Goal: Task Accomplishment & Management: Manage account settings

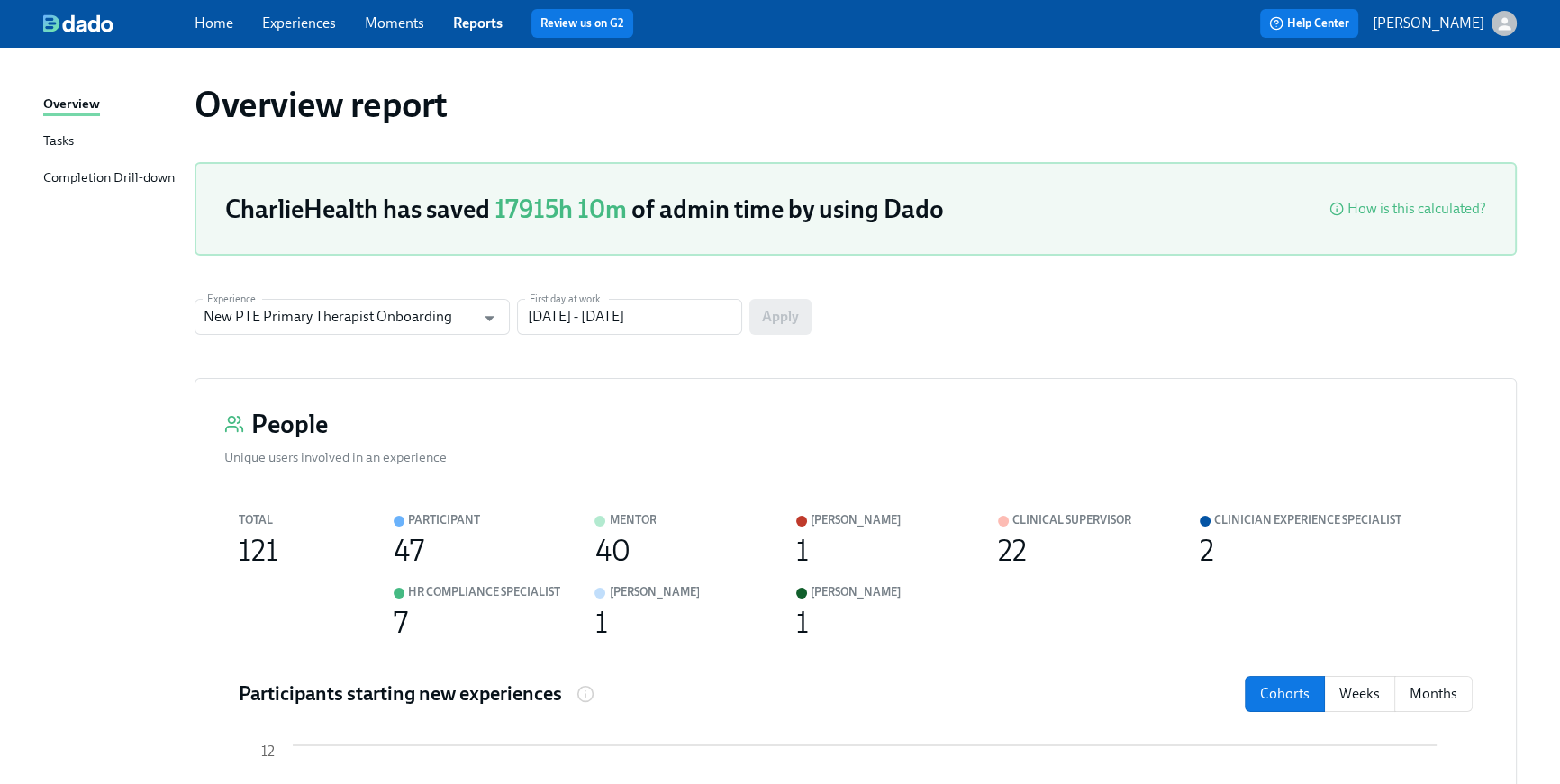
click at [211, 40] on div "Home Experiences Moments Reports Review us on G2 Help Center Briana Holloway" at bounding box center [780, 23] width 1560 height 47
click at [214, 31] on link "Home" at bounding box center [214, 23] width 39 height 17
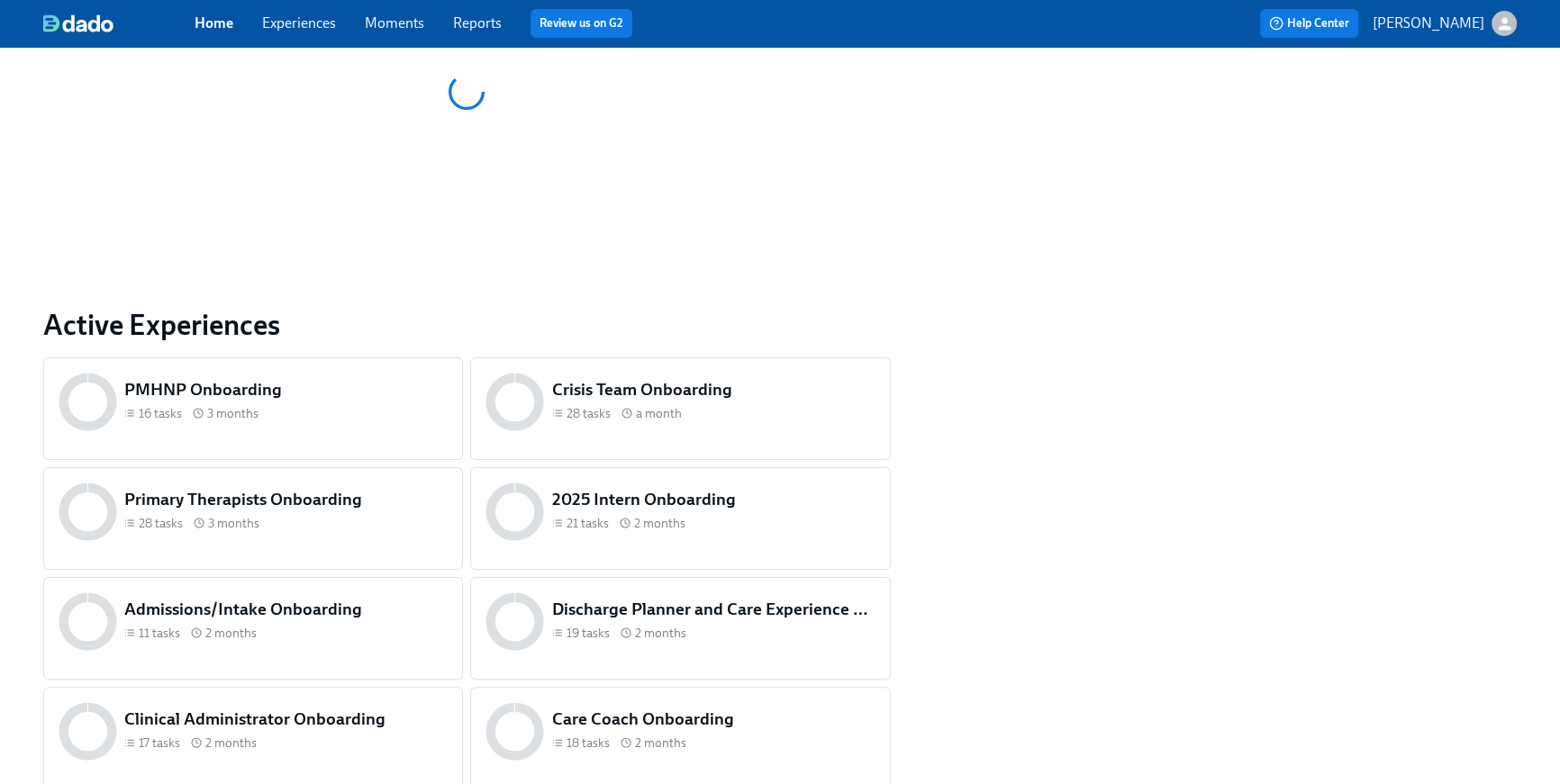
scroll to position [753, 0]
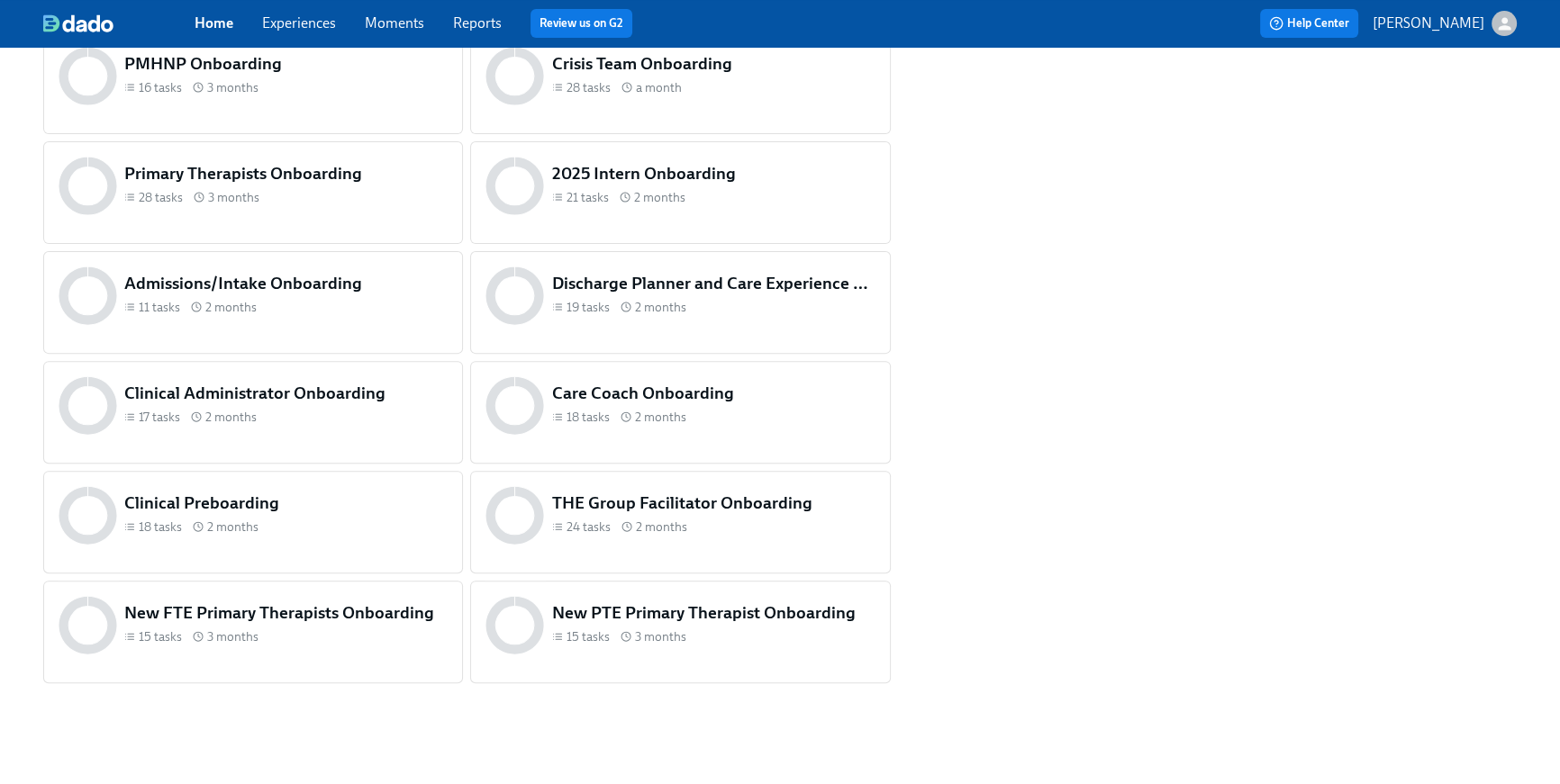
click at [115, 510] on icon at bounding box center [87, 515] width 58 height 58
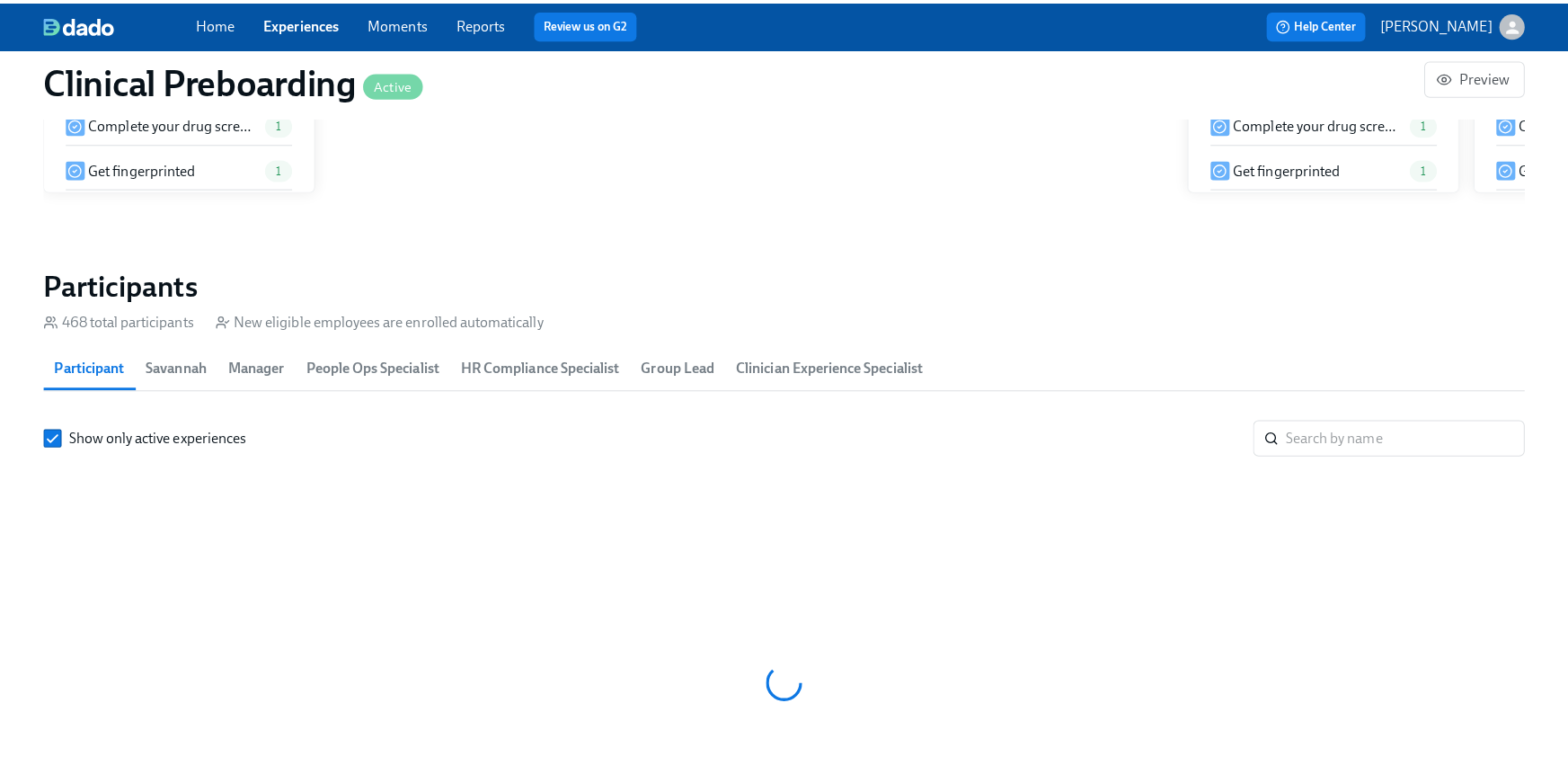
scroll to position [0, 21283]
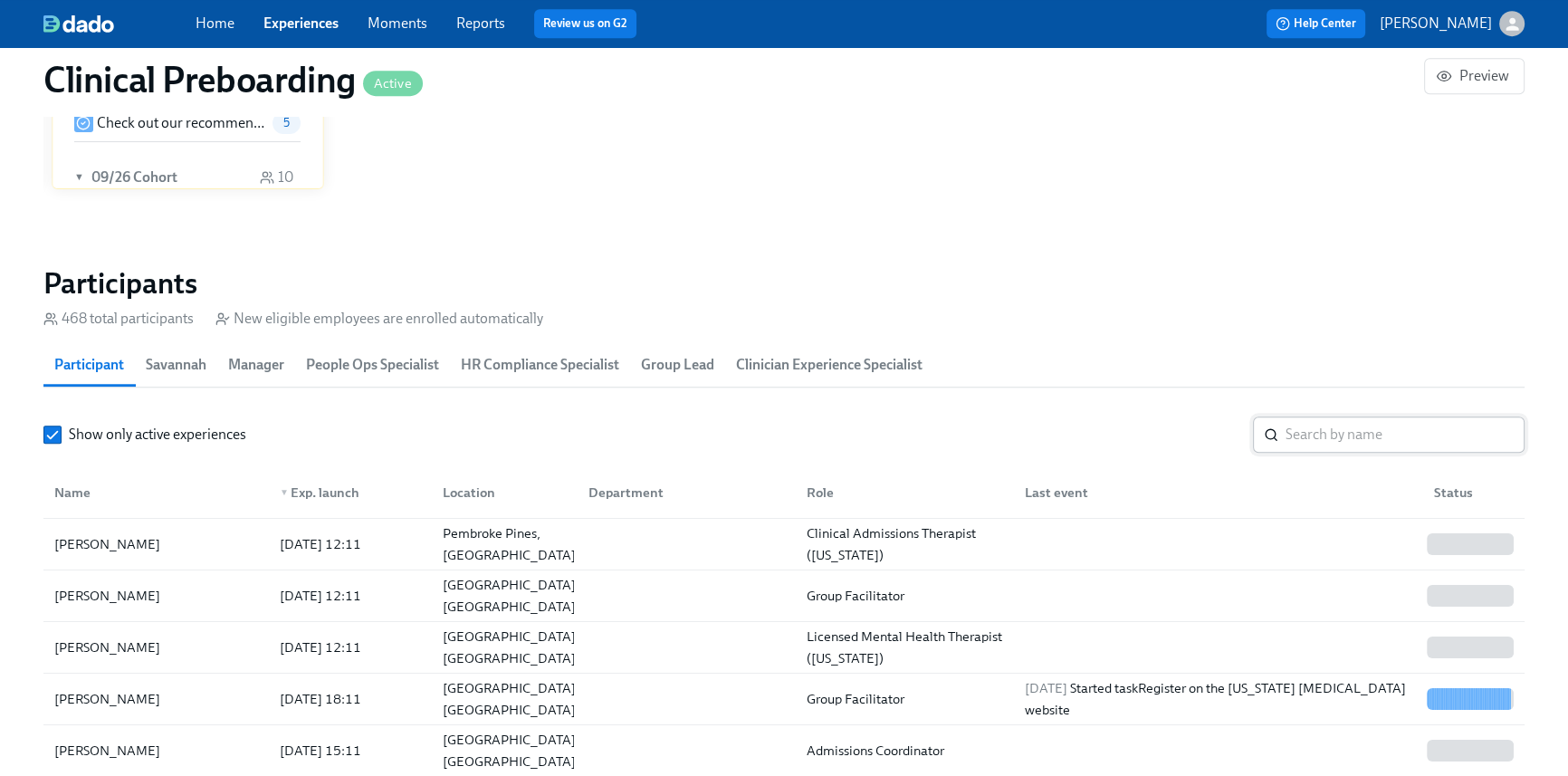
click at [1400, 431] on input "search" at bounding box center [1404, 434] width 239 height 36
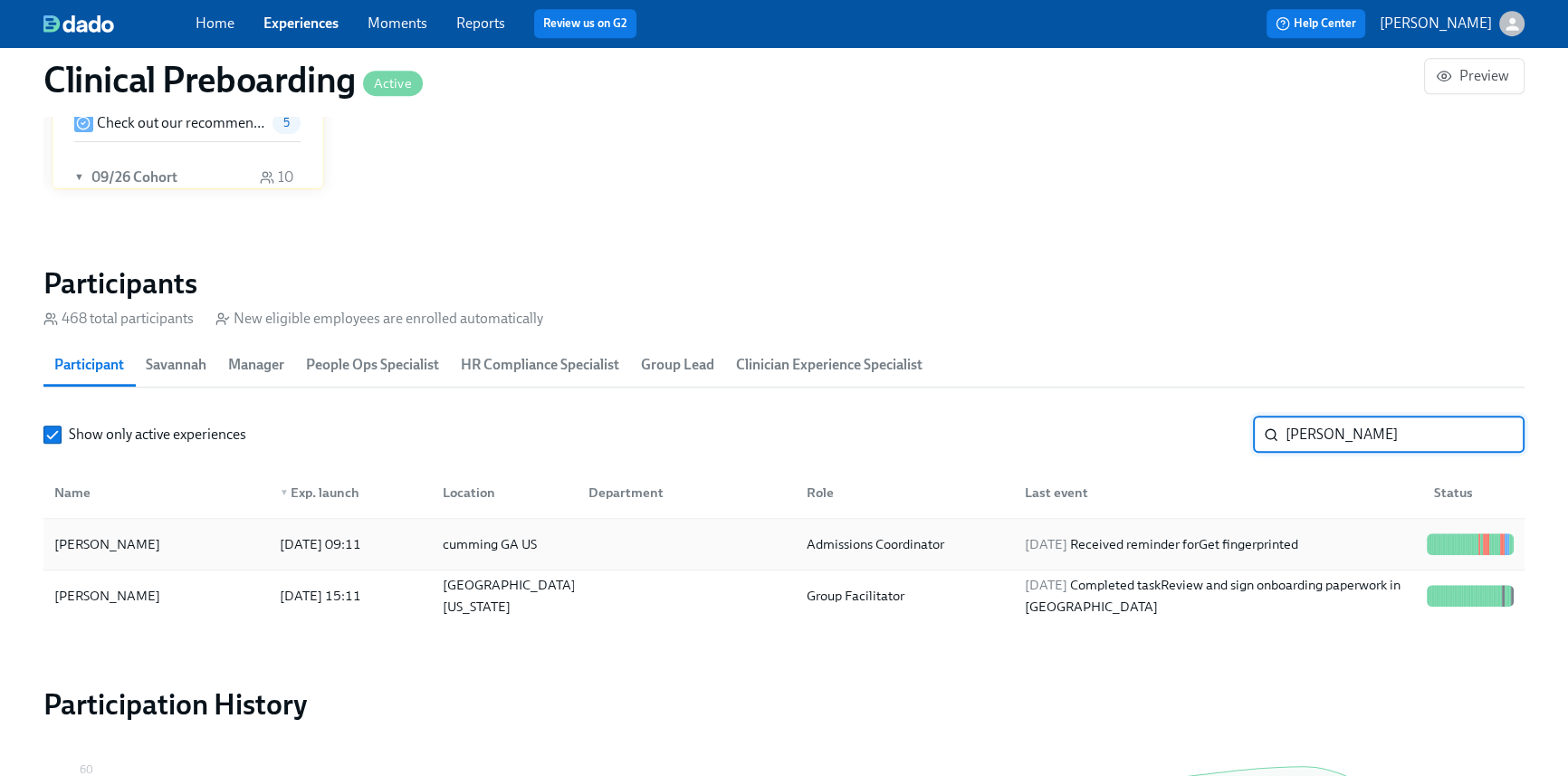
type input "jason"
click at [851, 531] on div "Admissions Coordinator" at bounding box center [902, 544] width 219 height 36
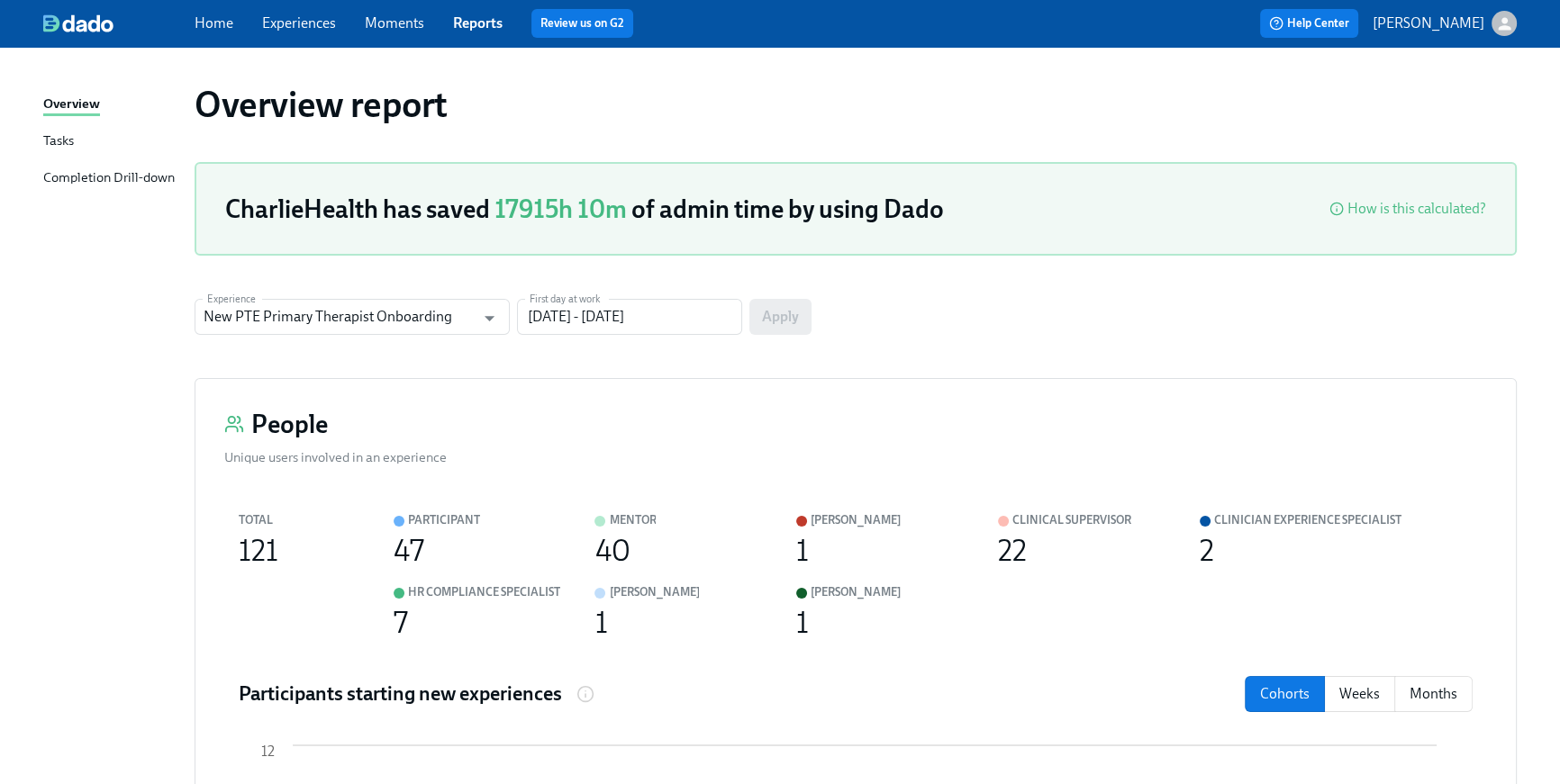
click at [213, 32] on span "Home" at bounding box center [214, 23] width 39 height 19
click at [211, 18] on link "Home" at bounding box center [214, 23] width 39 height 17
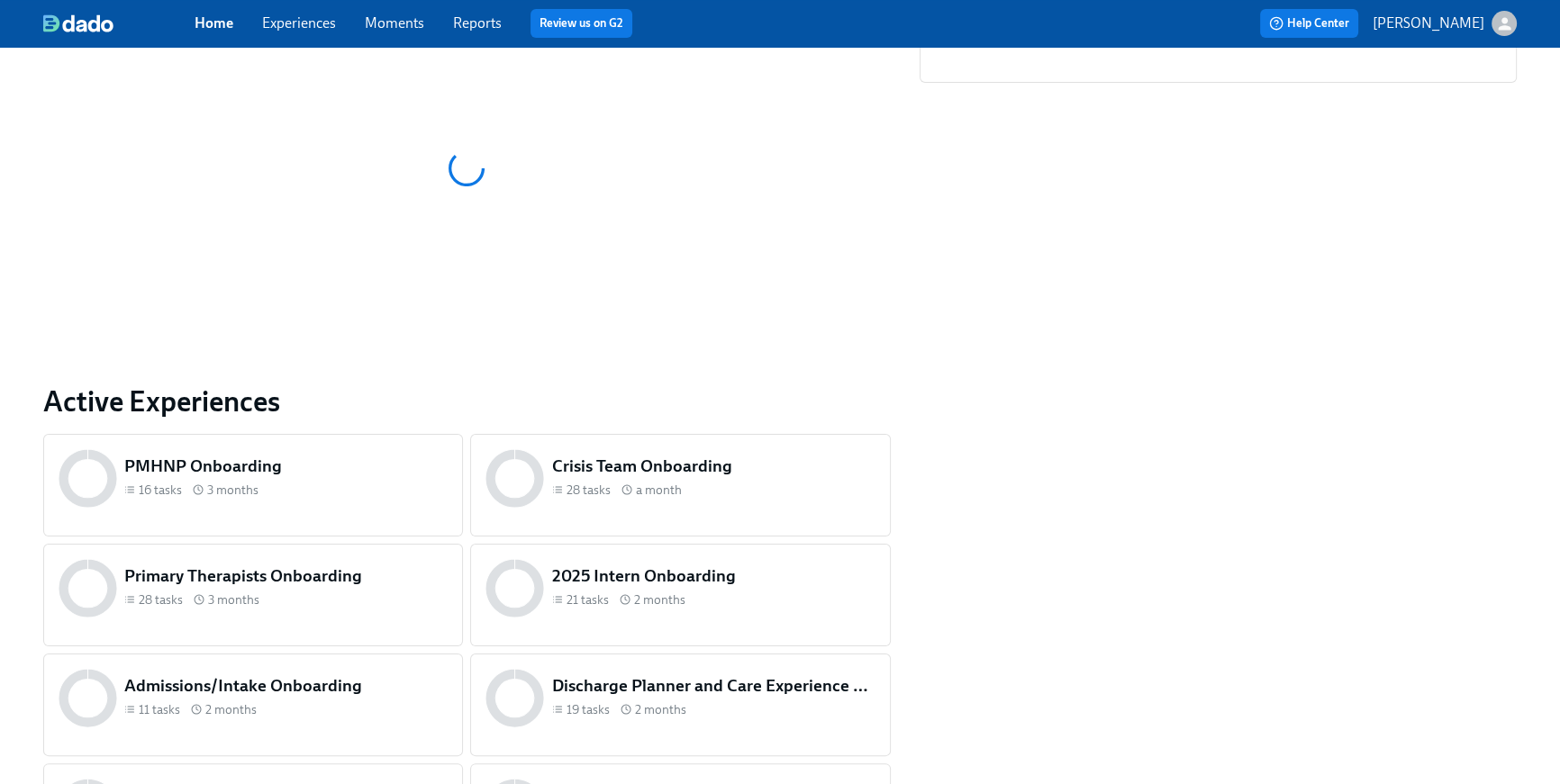
scroll to position [753, 0]
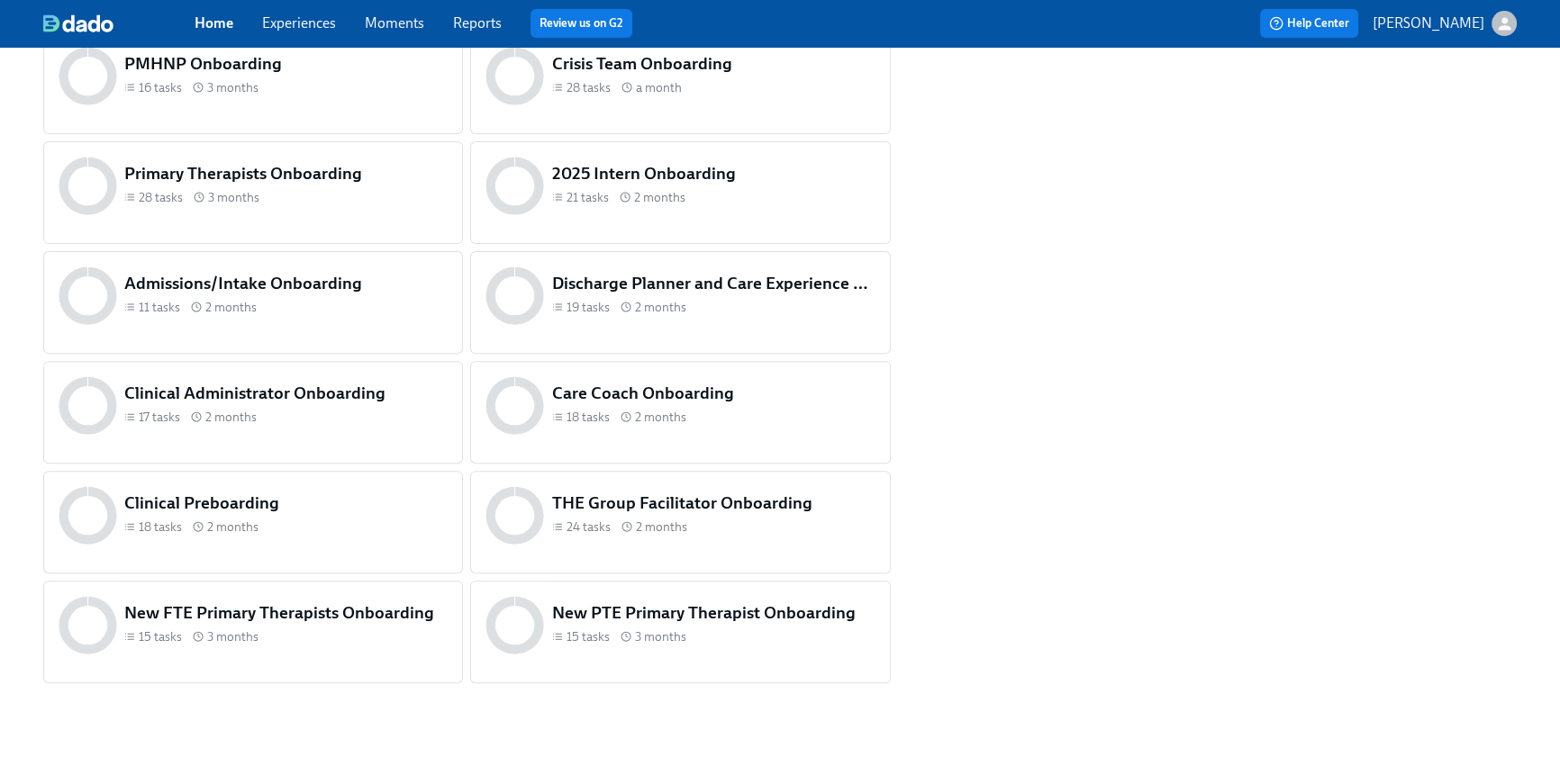
click at [342, 535] on div "Clinical Preboarding 18 tasks 2 months" at bounding box center [285, 515] width 330 height 55
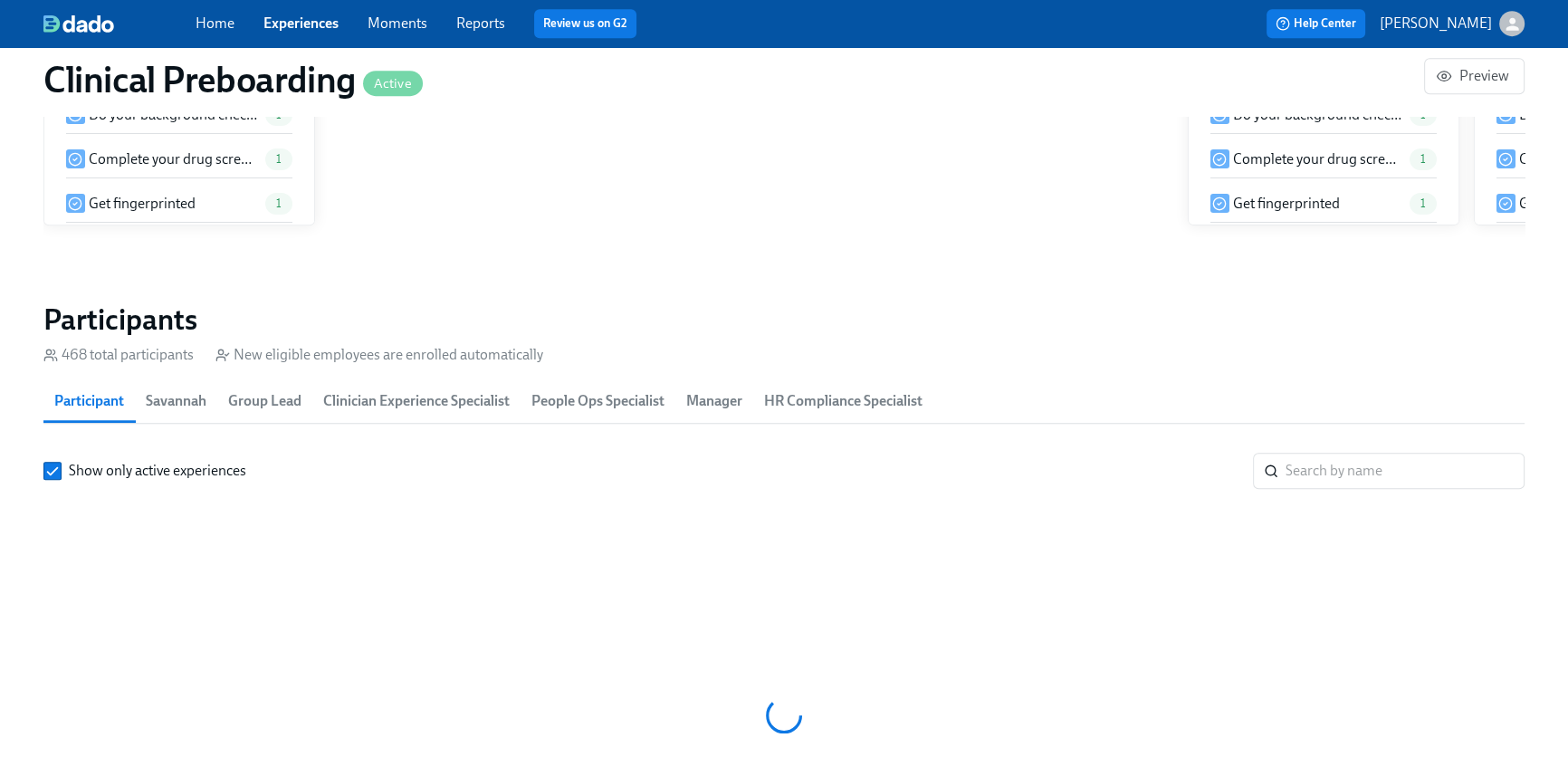
scroll to position [0, 21442]
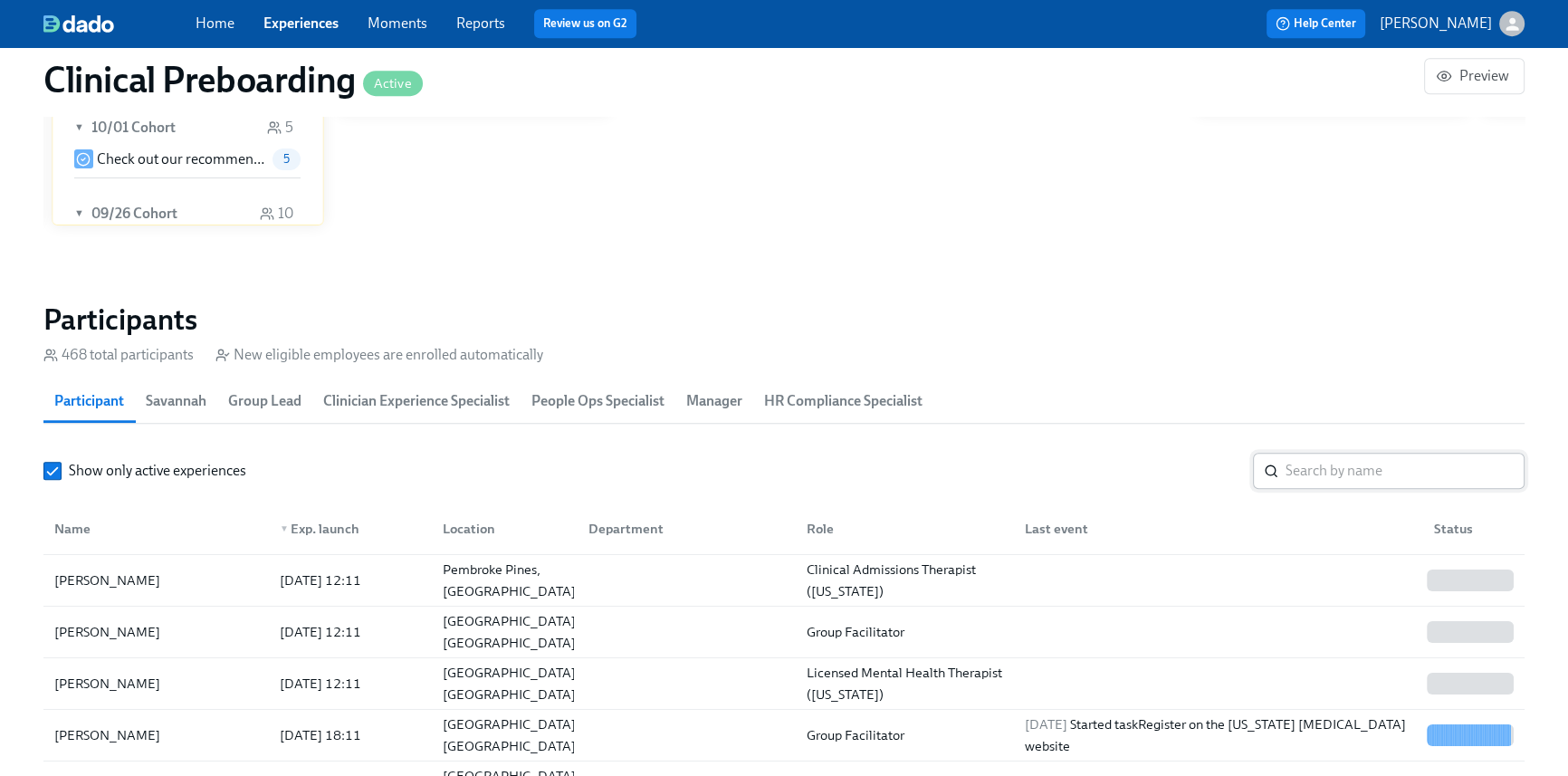
click at [1355, 476] on input "search" at bounding box center [1404, 470] width 239 height 36
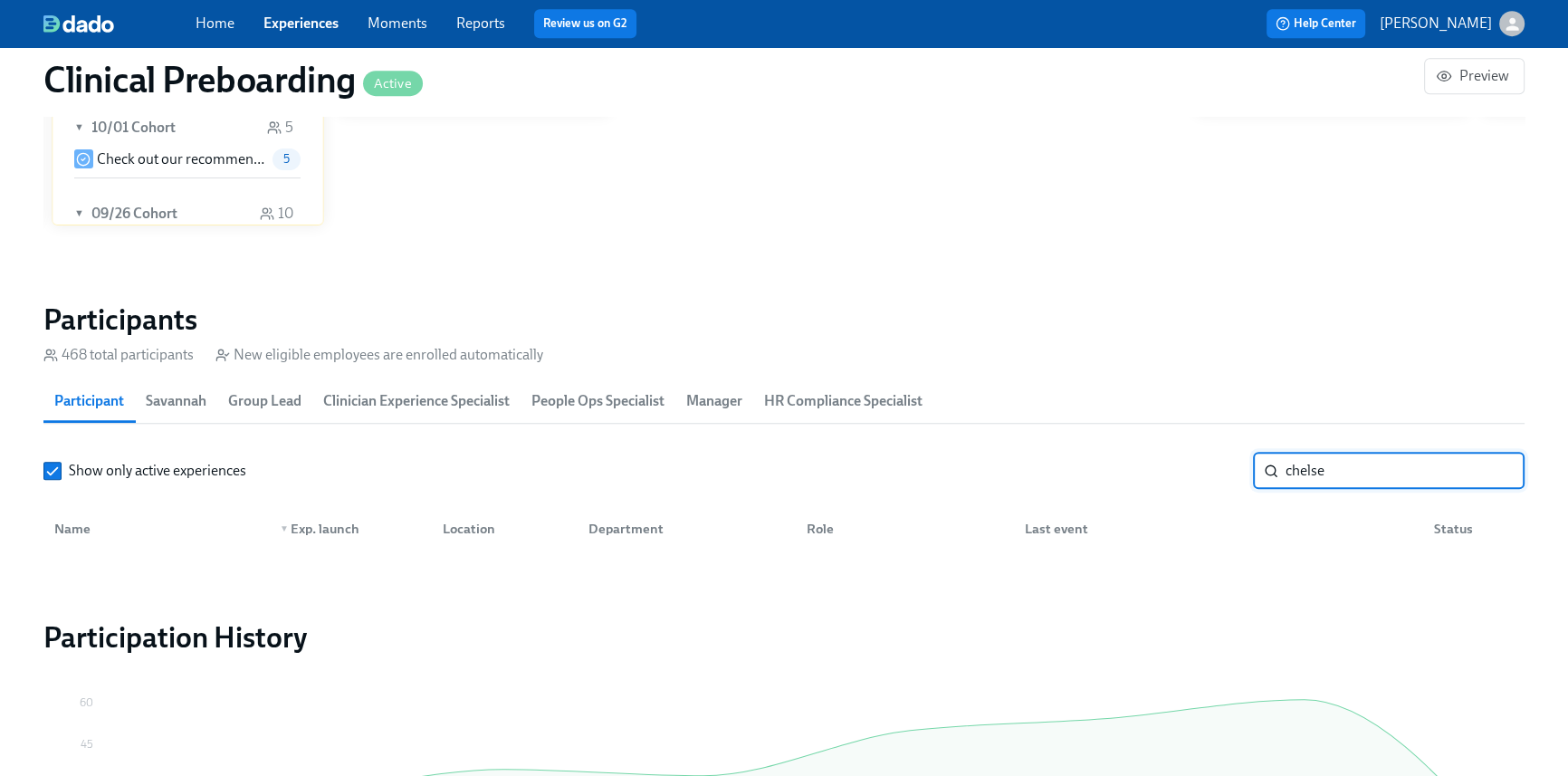
drag, startPoint x: 1326, startPoint y: 476, endPoint x: 1034, endPoint y: 430, distance: 295.6
click at [1034, 430] on section "Participants 468 total participants New eligible employees are enrolled automat…" at bounding box center [784, 431] width 1480 height 260
type input "puga"
drag, startPoint x: 1369, startPoint y: 479, endPoint x: 1021, endPoint y: 423, distance: 352.5
click at [1037, 425] on section "Participants 468 total participants New eligible employees are enrolled automat…" at bounding box center [784, 431] width 1480 height 260
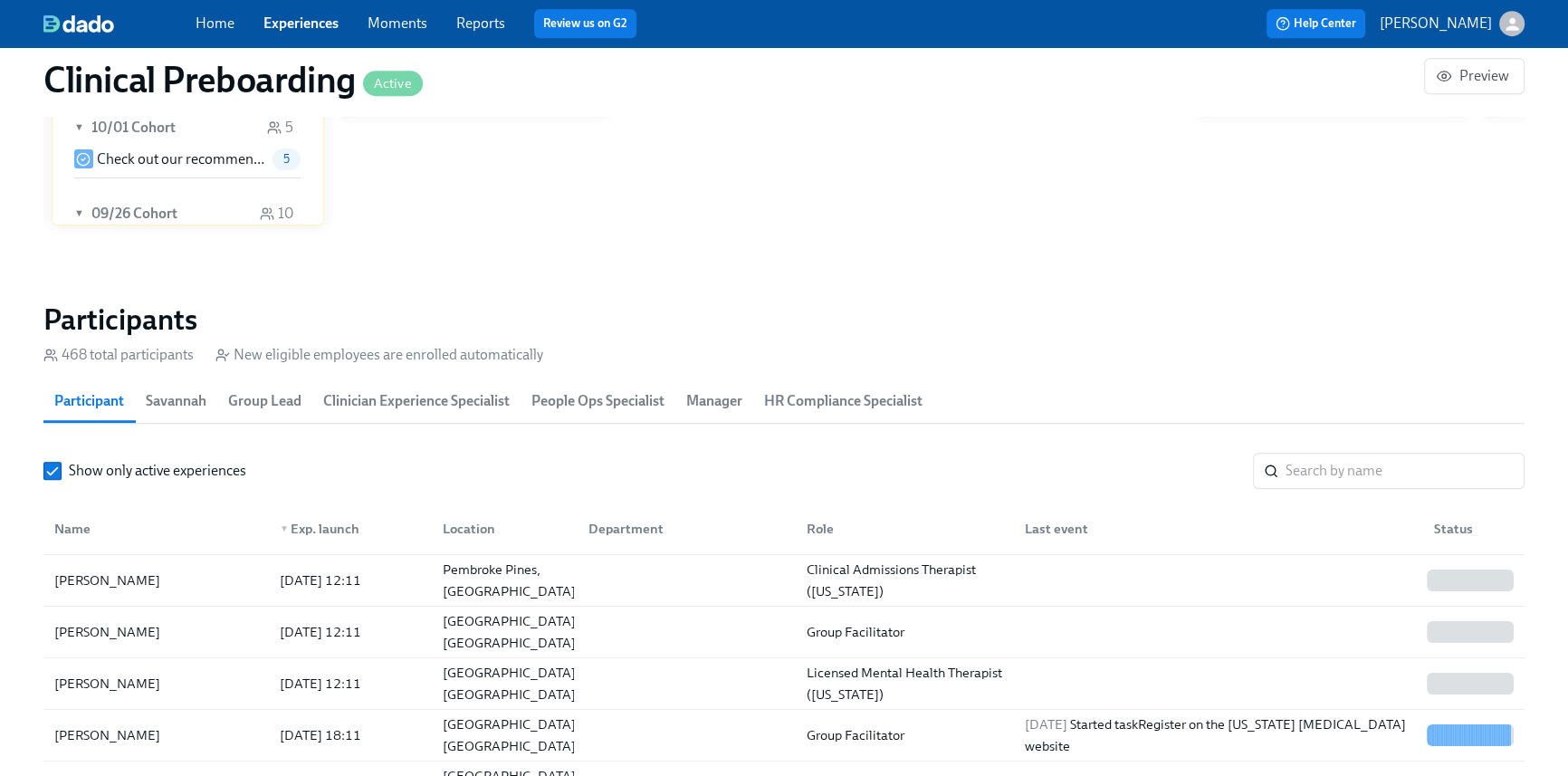
click at [204, 29] on link "Home" at bounding box center [215, 23] width 39 height 18
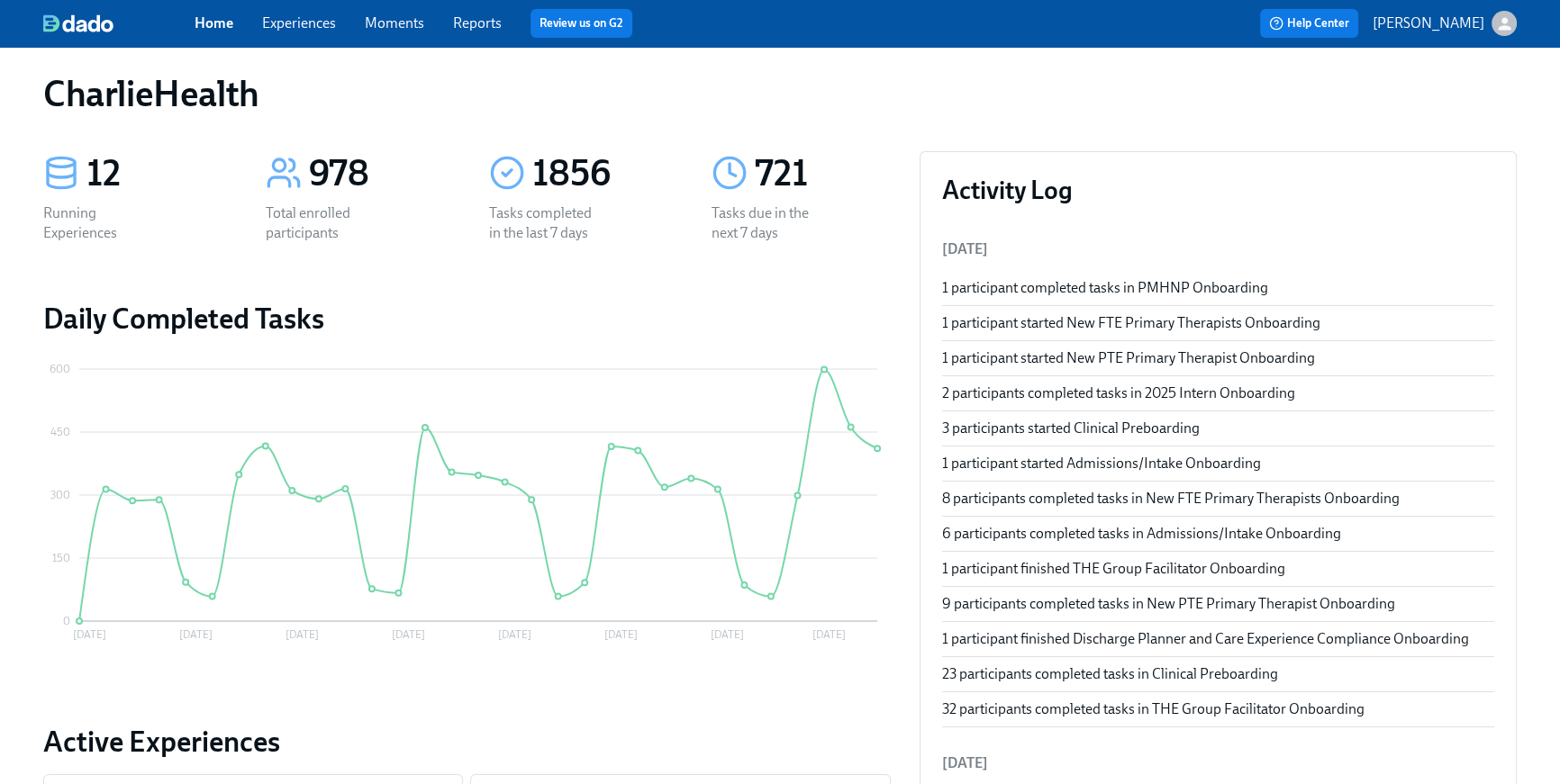
scroll to position [692, 0]
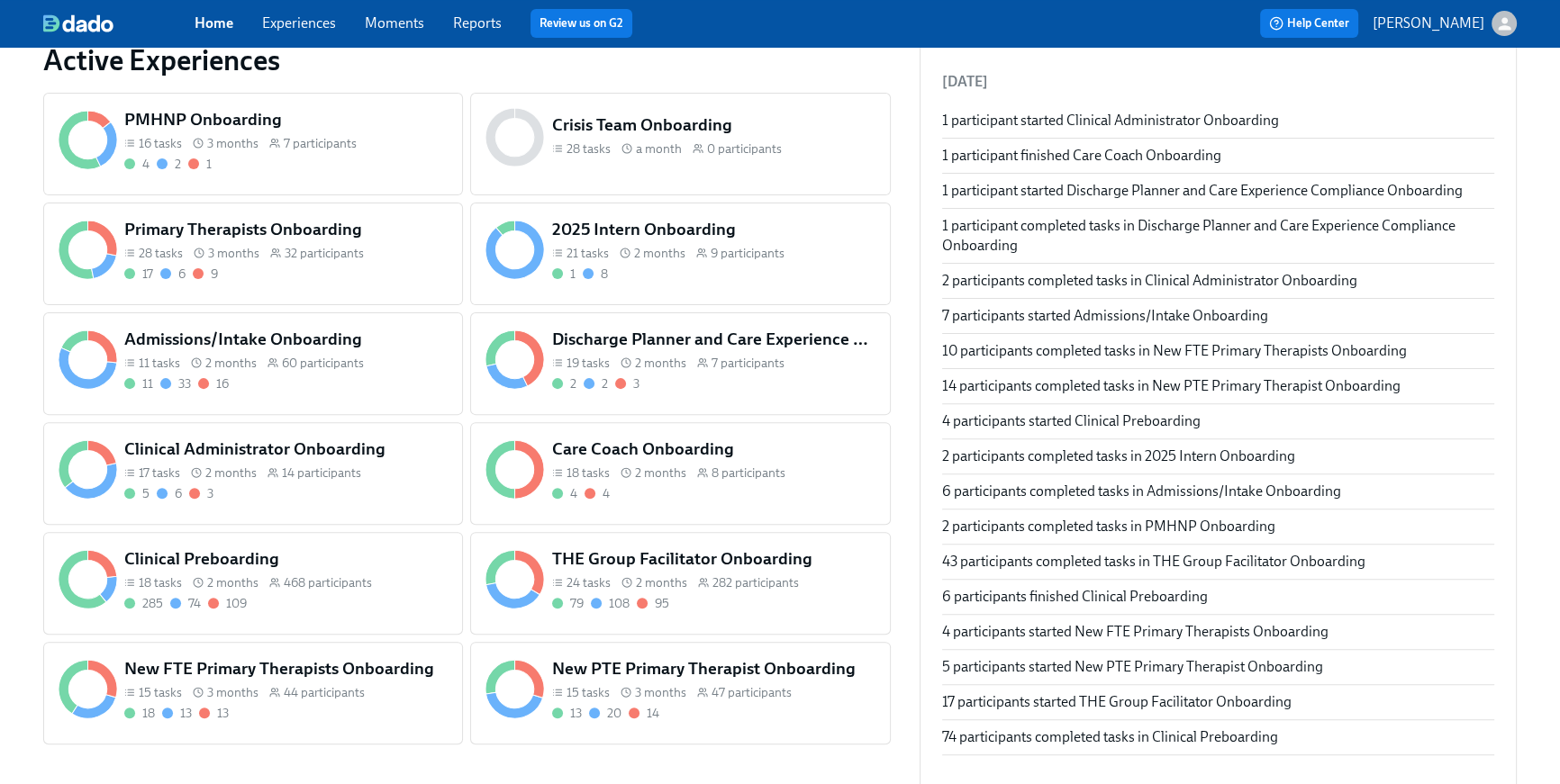
click at [659, 578] on span "2 months" at bounding box center [661, 583] width 51 height 17
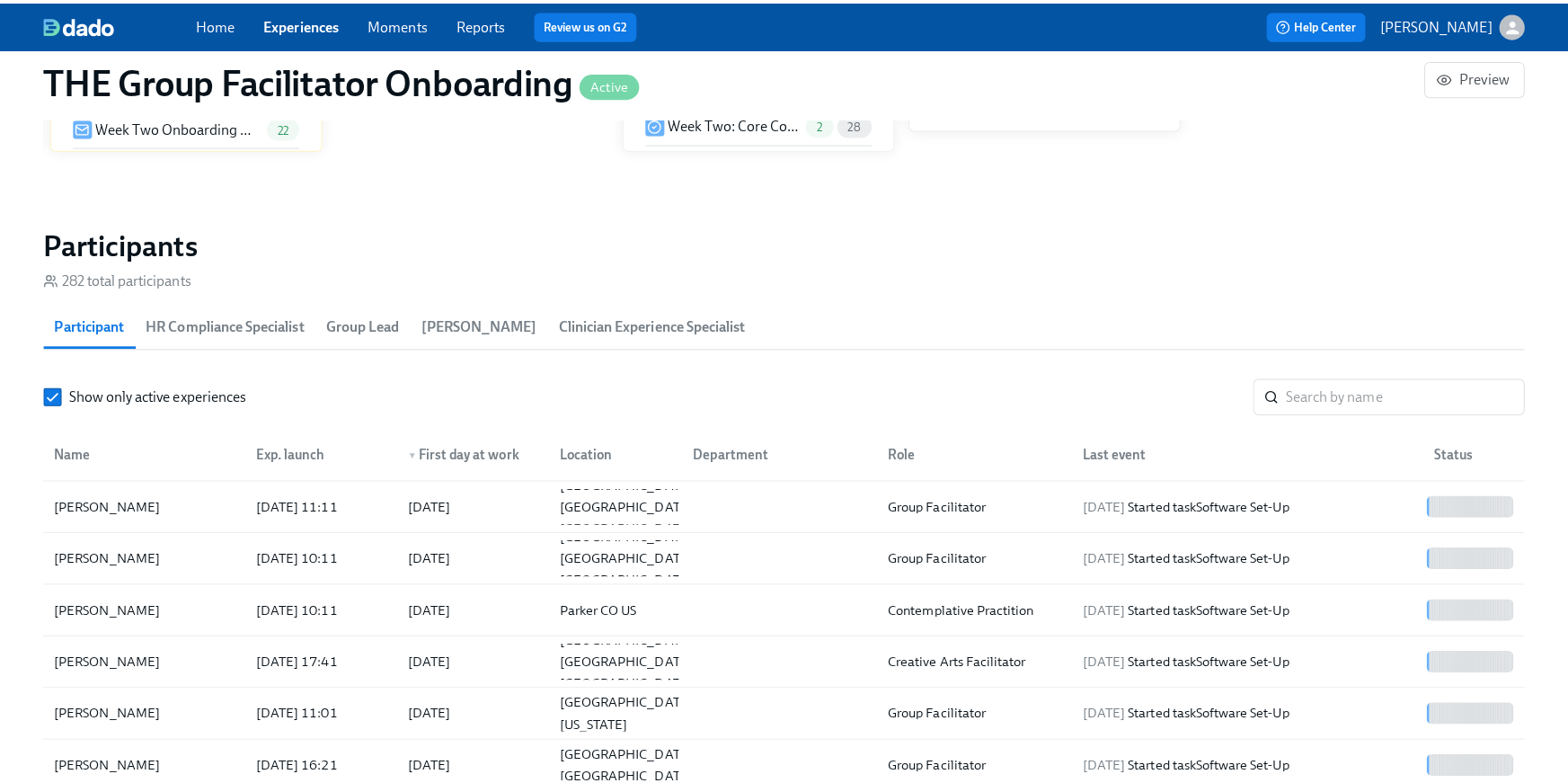
scroll to position [1458, 0]
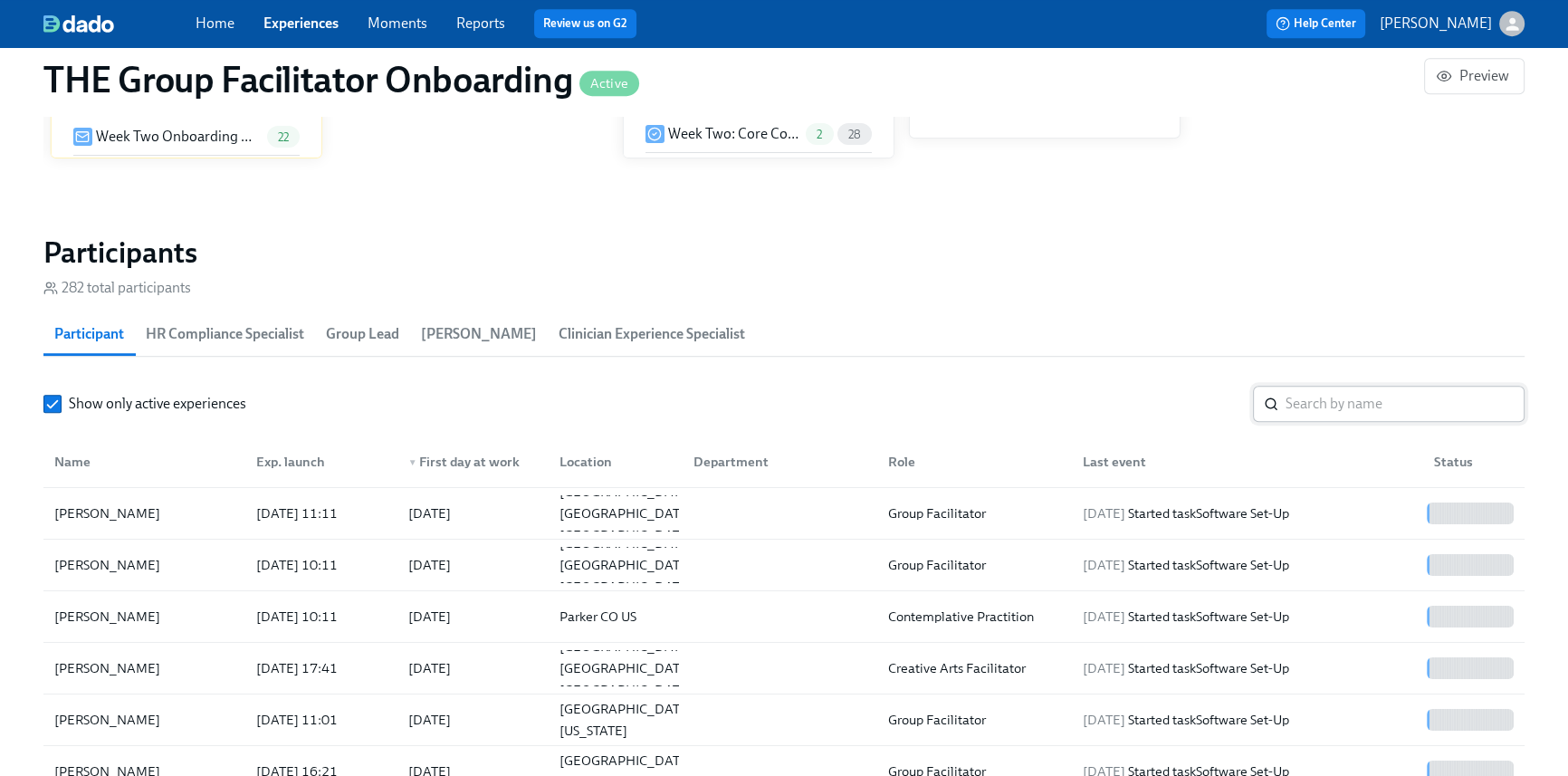
click at [1366, 404] on input "search" at bounding box center [1404, 403] width 239 height 36
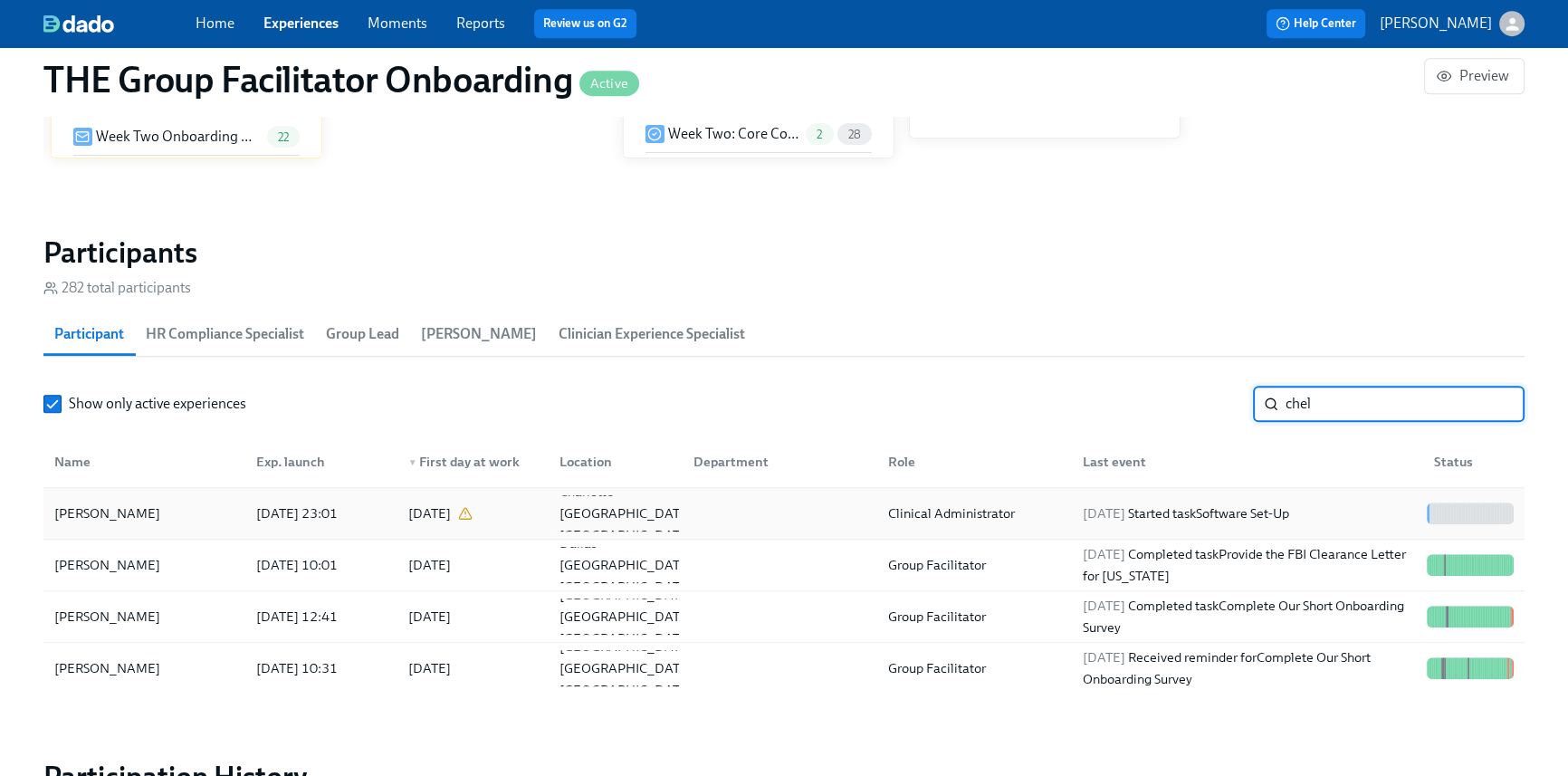
type input "chel"
click at [1296, 507] on div "2025/10/03 Started task Software Set-Up" at bounding box center [1186, 513] width 221 height 21
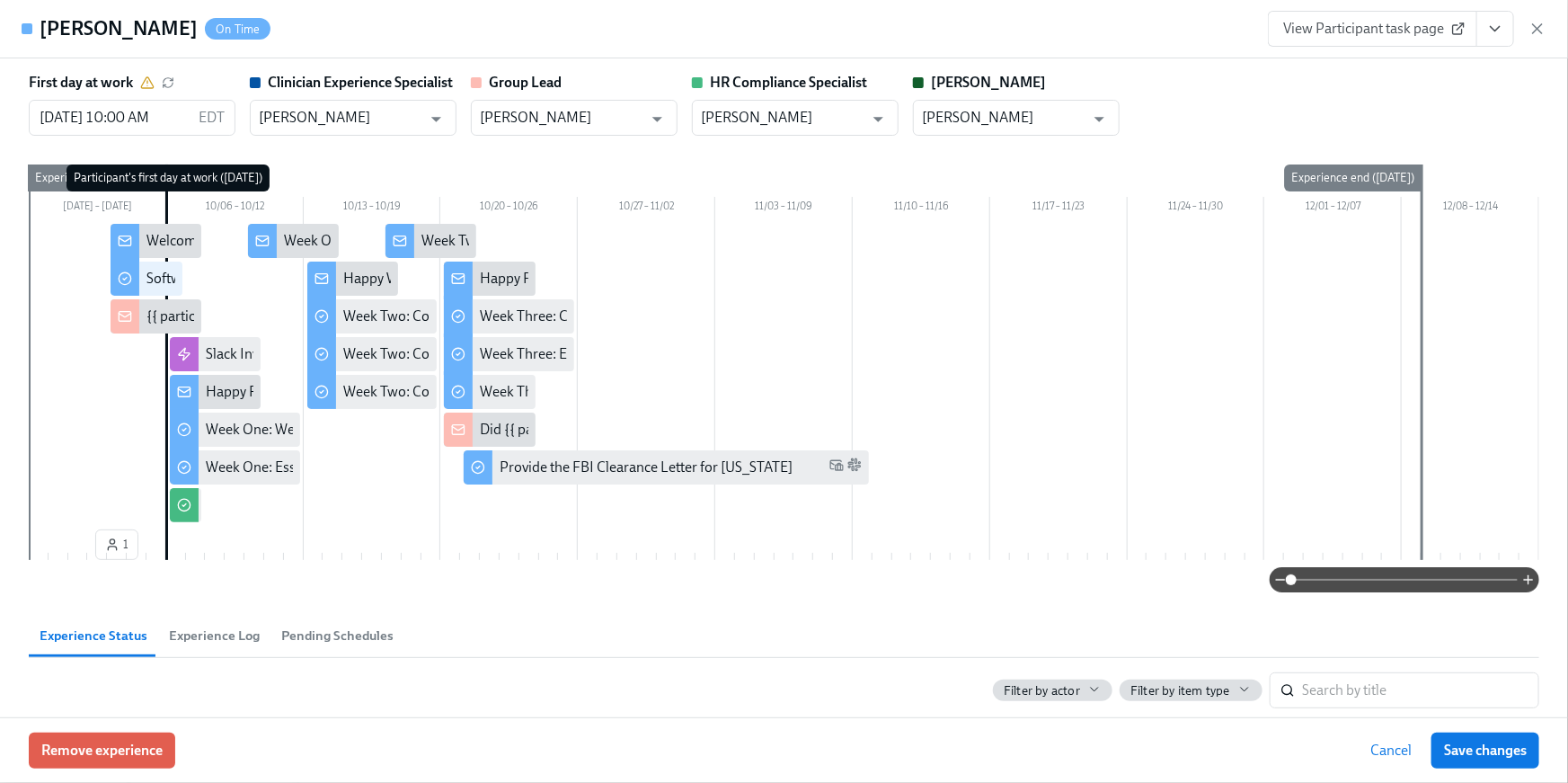
click at [1491, 16] on button "View task page" at bounding box center [1494, 28] width 38 height 36
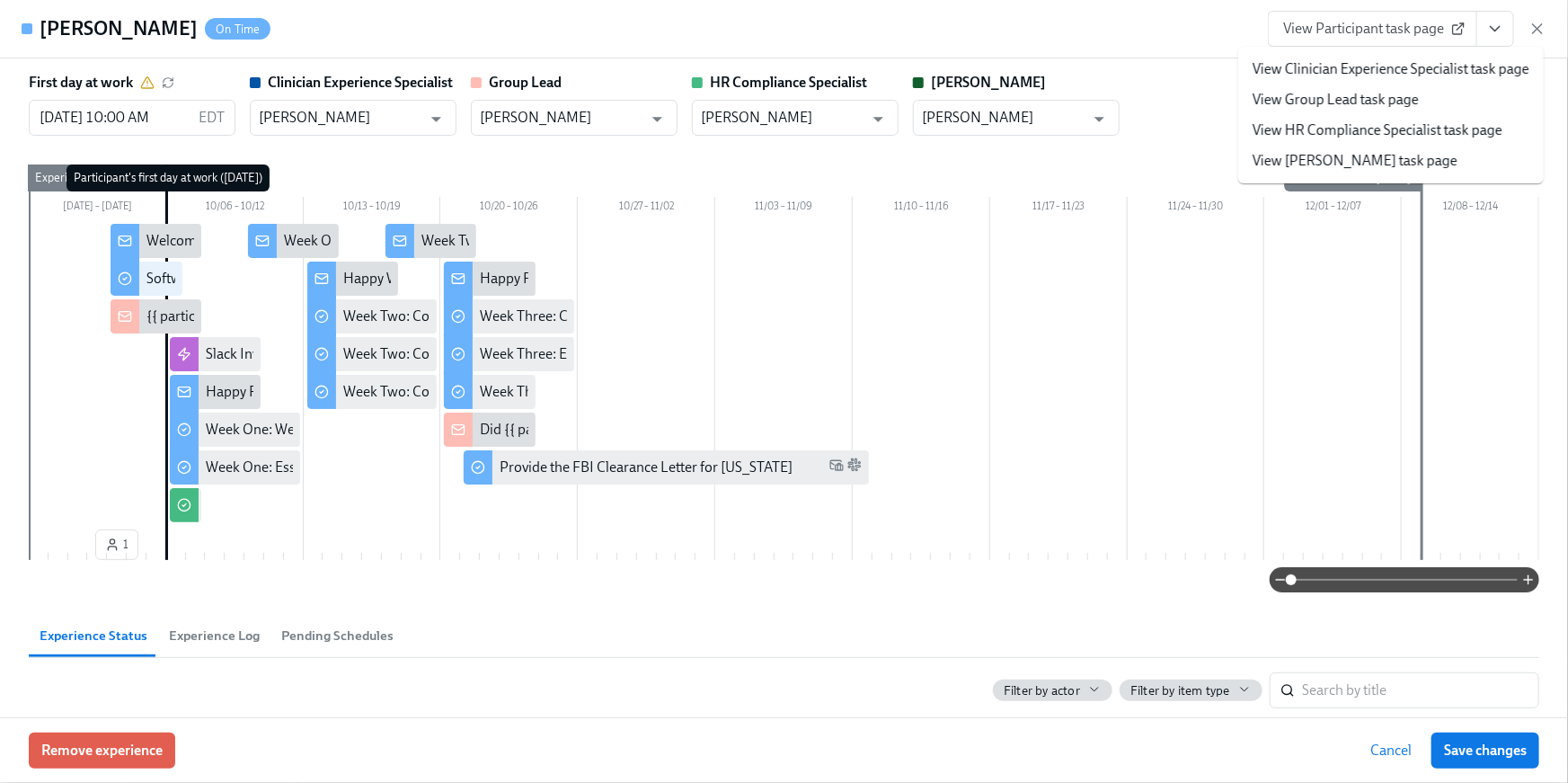
click at [1434, 131] on link "View HR Compliance Specialist task page" at bounding box center [1377, 130] width 250 height 19
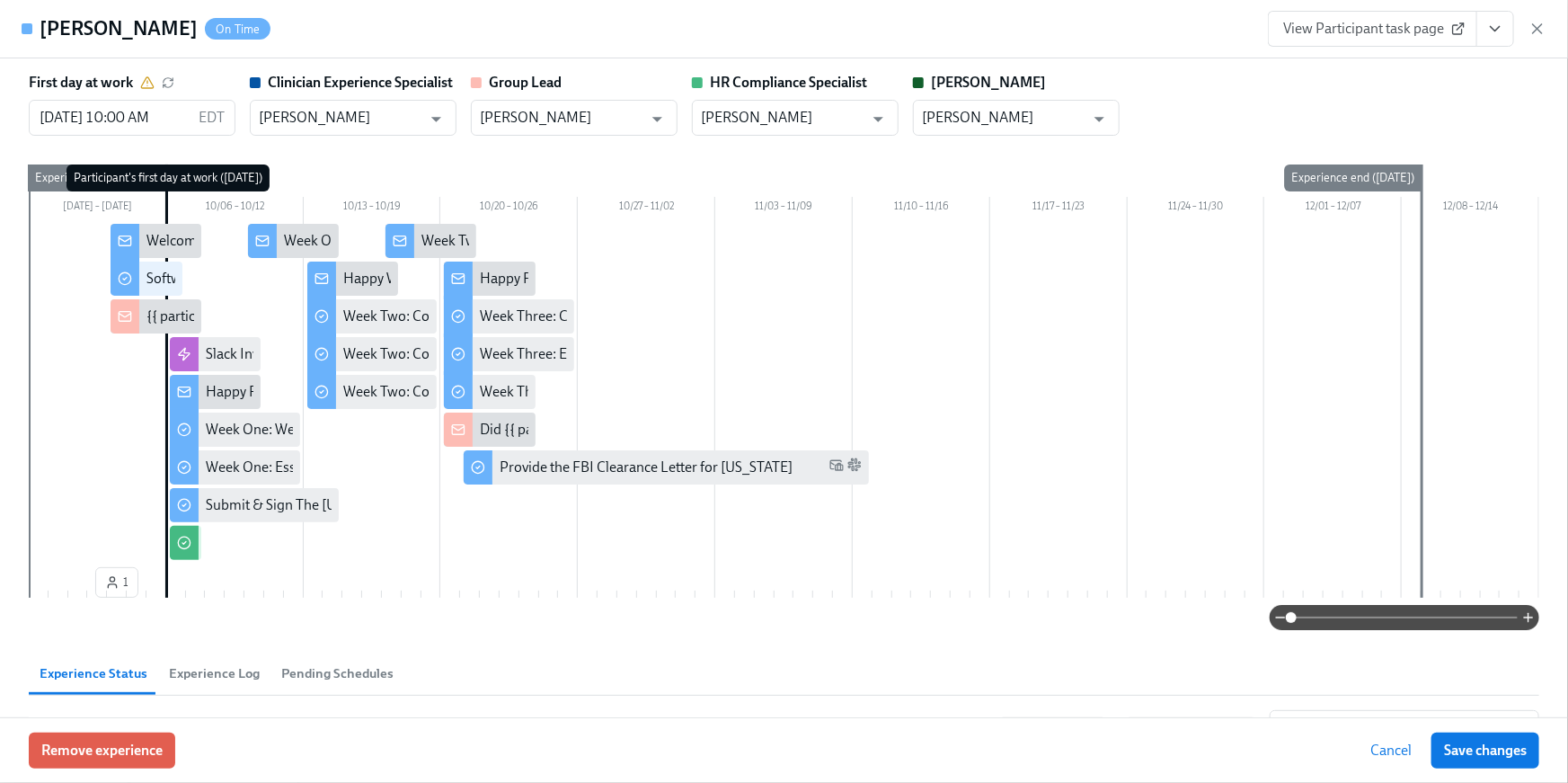
scroll to position [0, 25484]
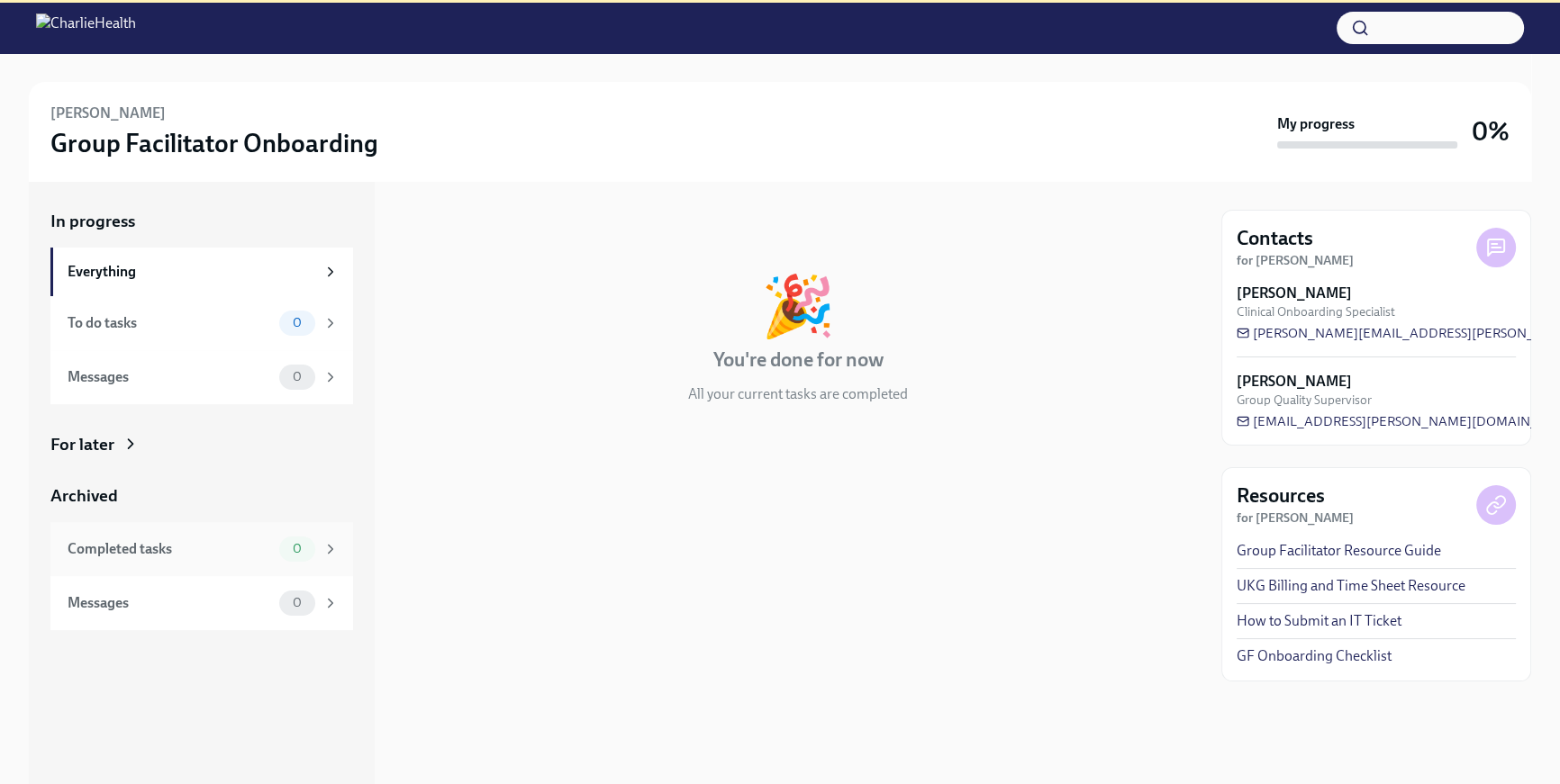
scroll to position [202, 0]
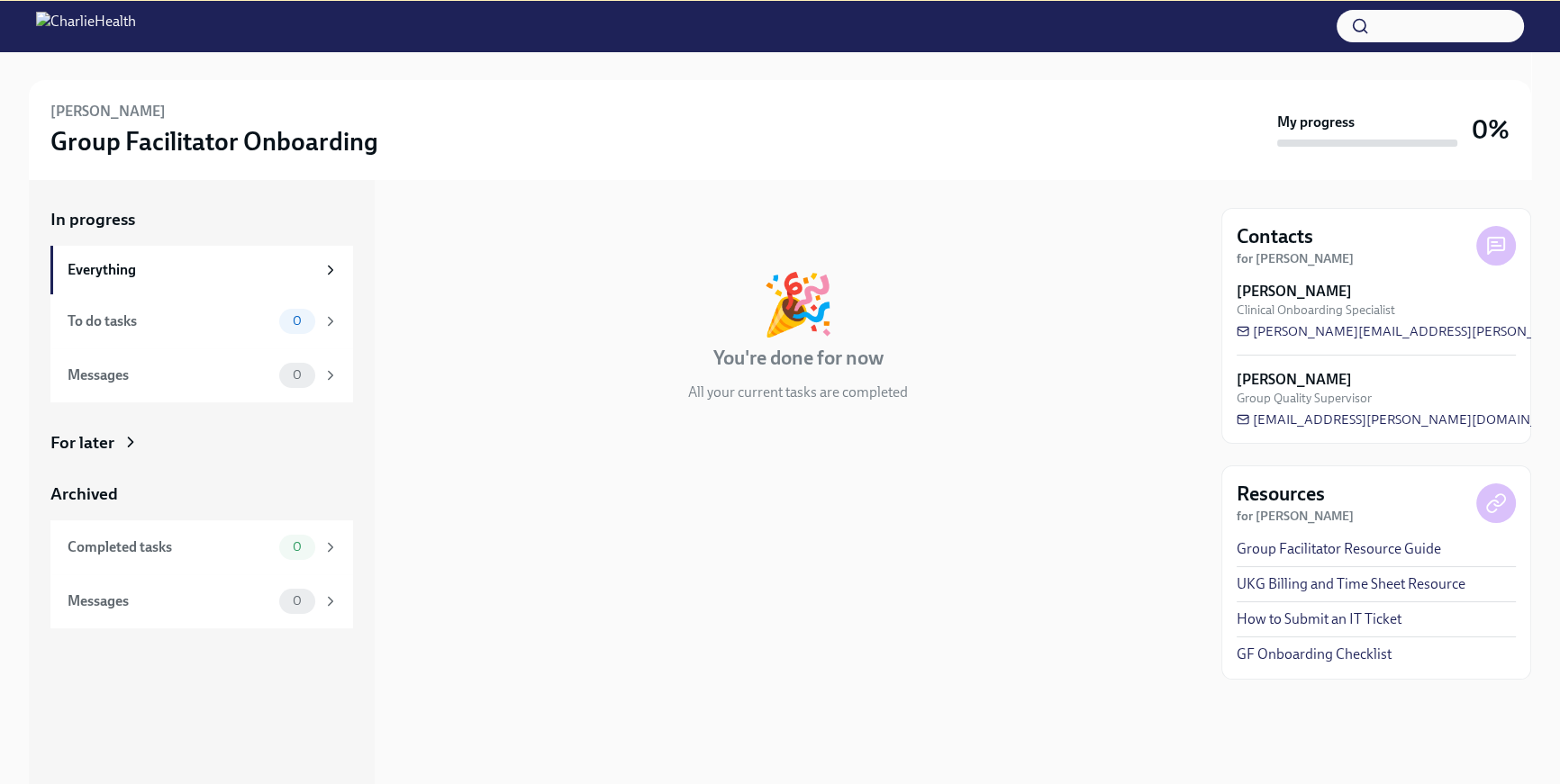
click at [150, 445] on div "For later" at bounding box center [202, 442] width 303 height 23
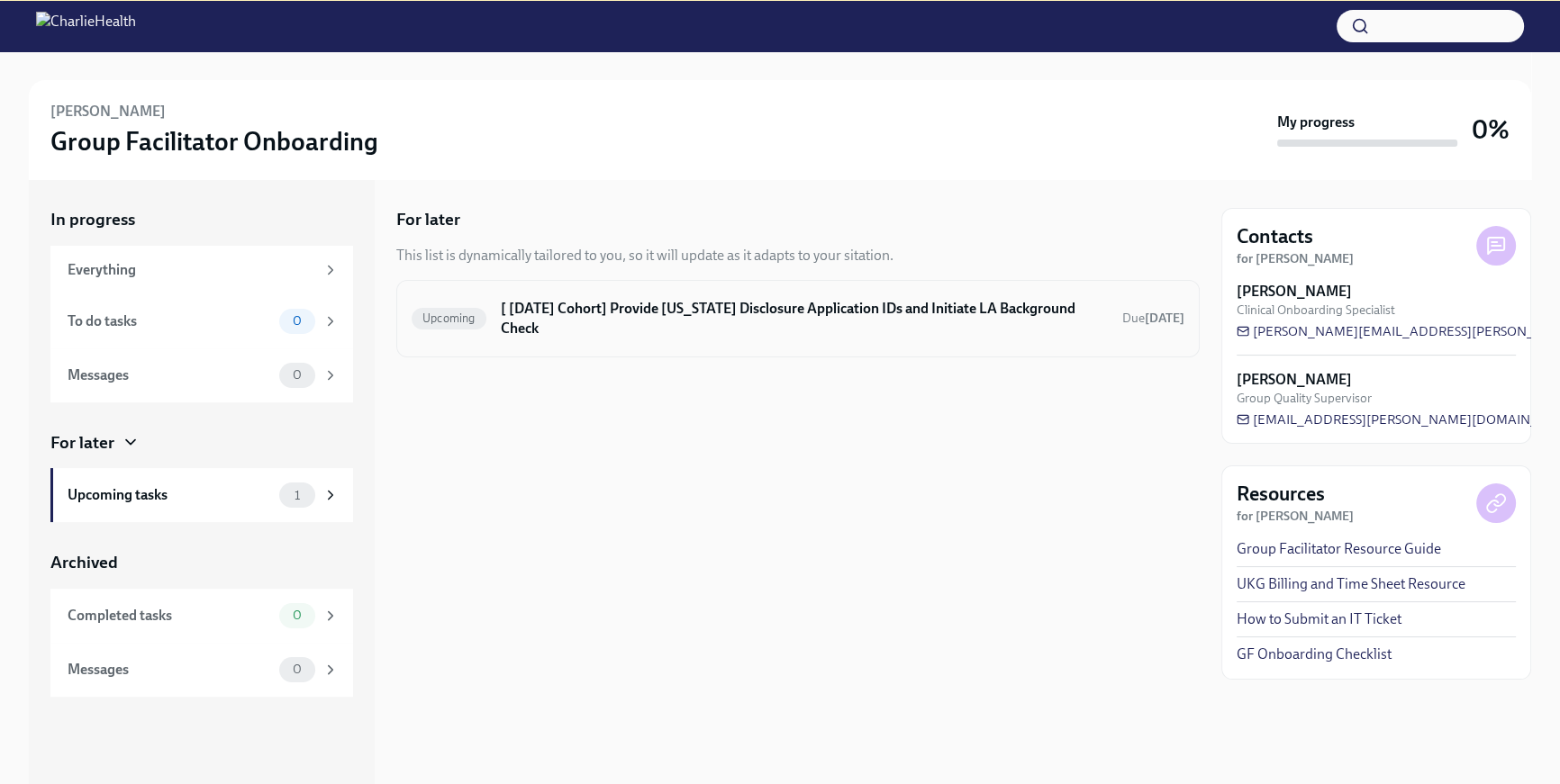
click at [727, 308] on h6 "[ [DATE] Cohort] Provide [US_STATE] Disclosure Application IDs and Initiate LA …" at bounding box center [804, 318] width 607 height 40
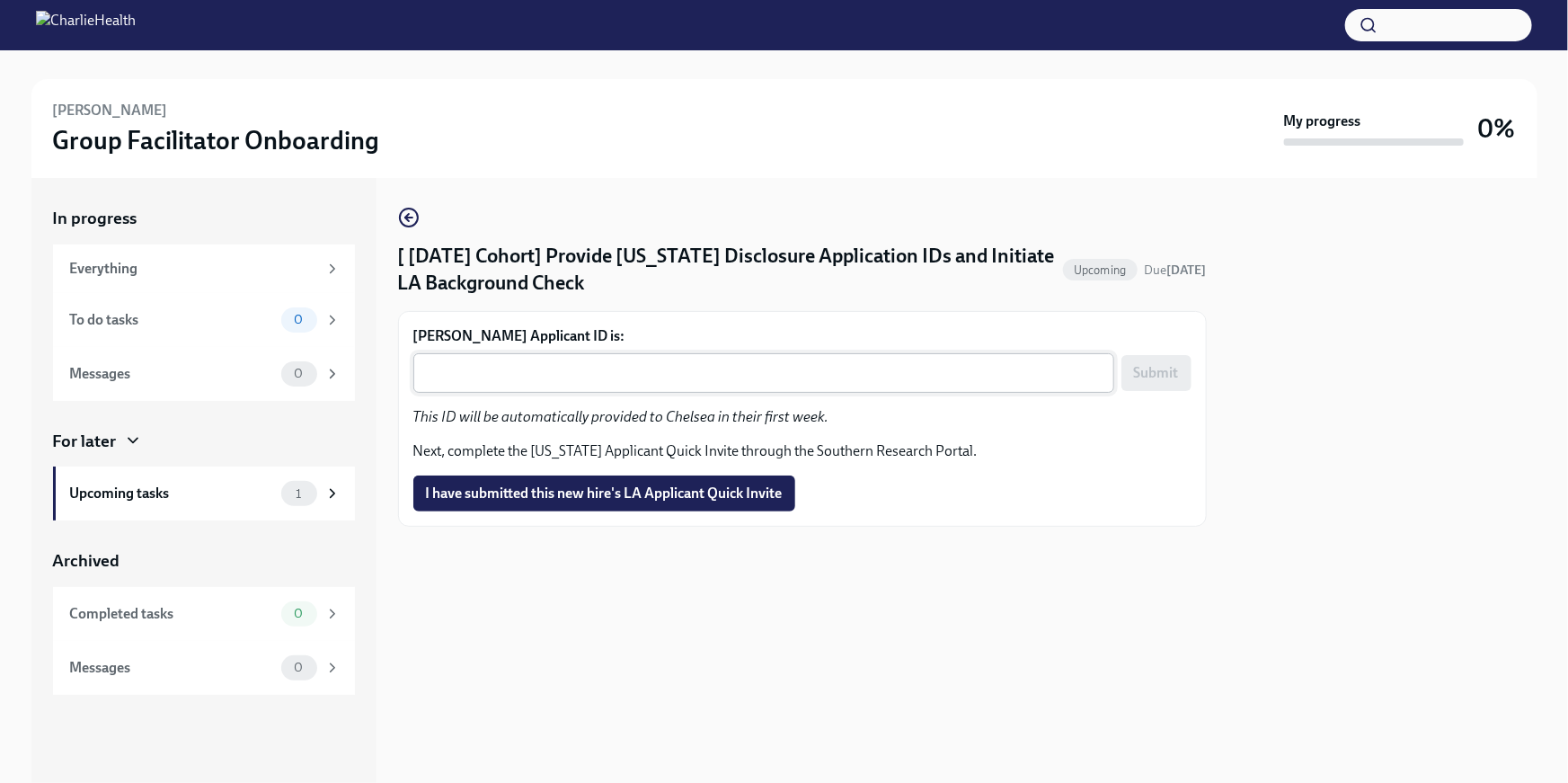
click at [516, 378] on textarea "Chelsea Puga-Luna's Applicant ID is:" at bounding box center [763, 373] width 679 height 21
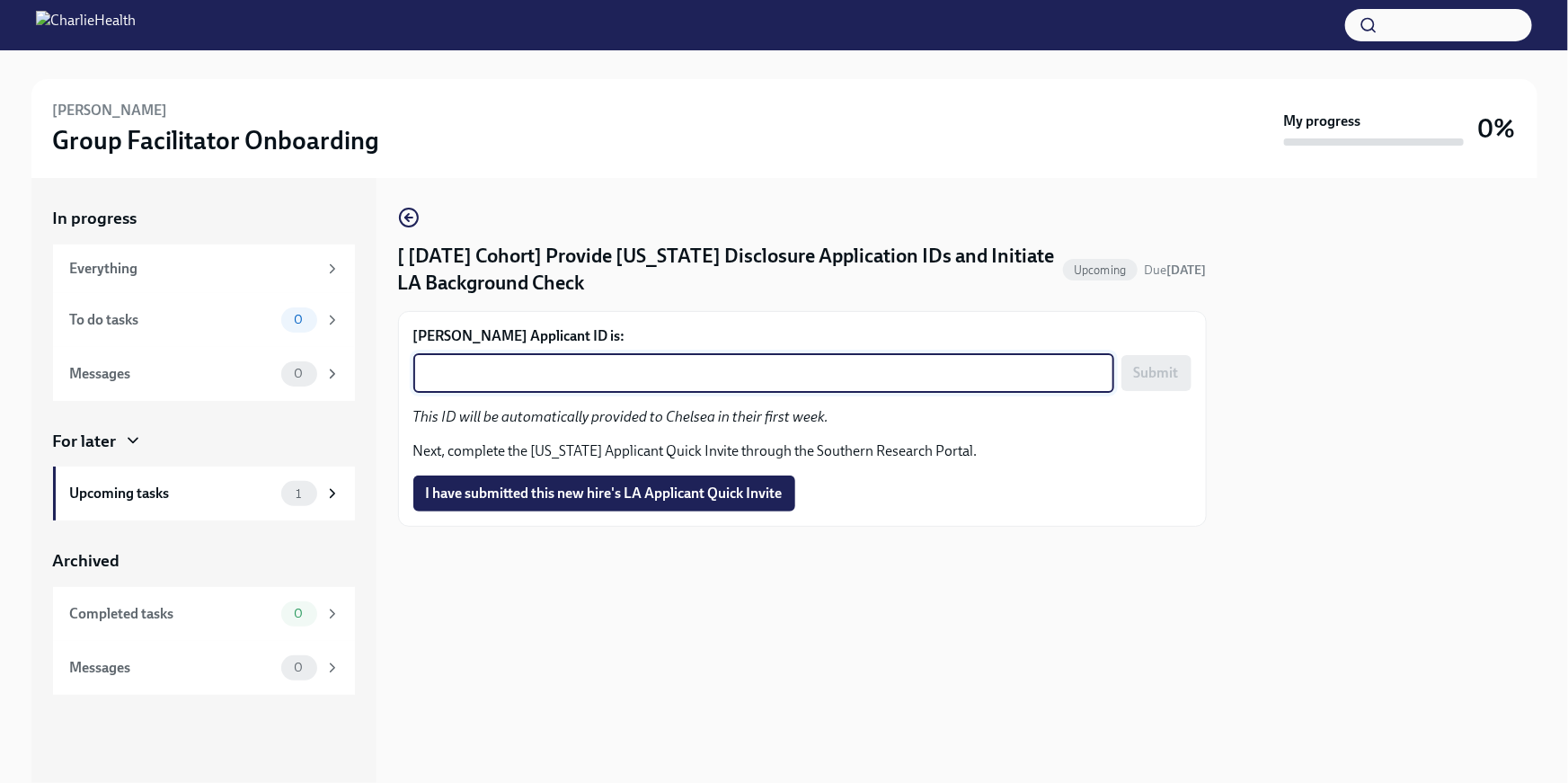
paste textarea "1255551"
type textarea "1255551"
click at [1171, 371] on span "Submit" at bounding box center [1156, 373] width 45 height 18
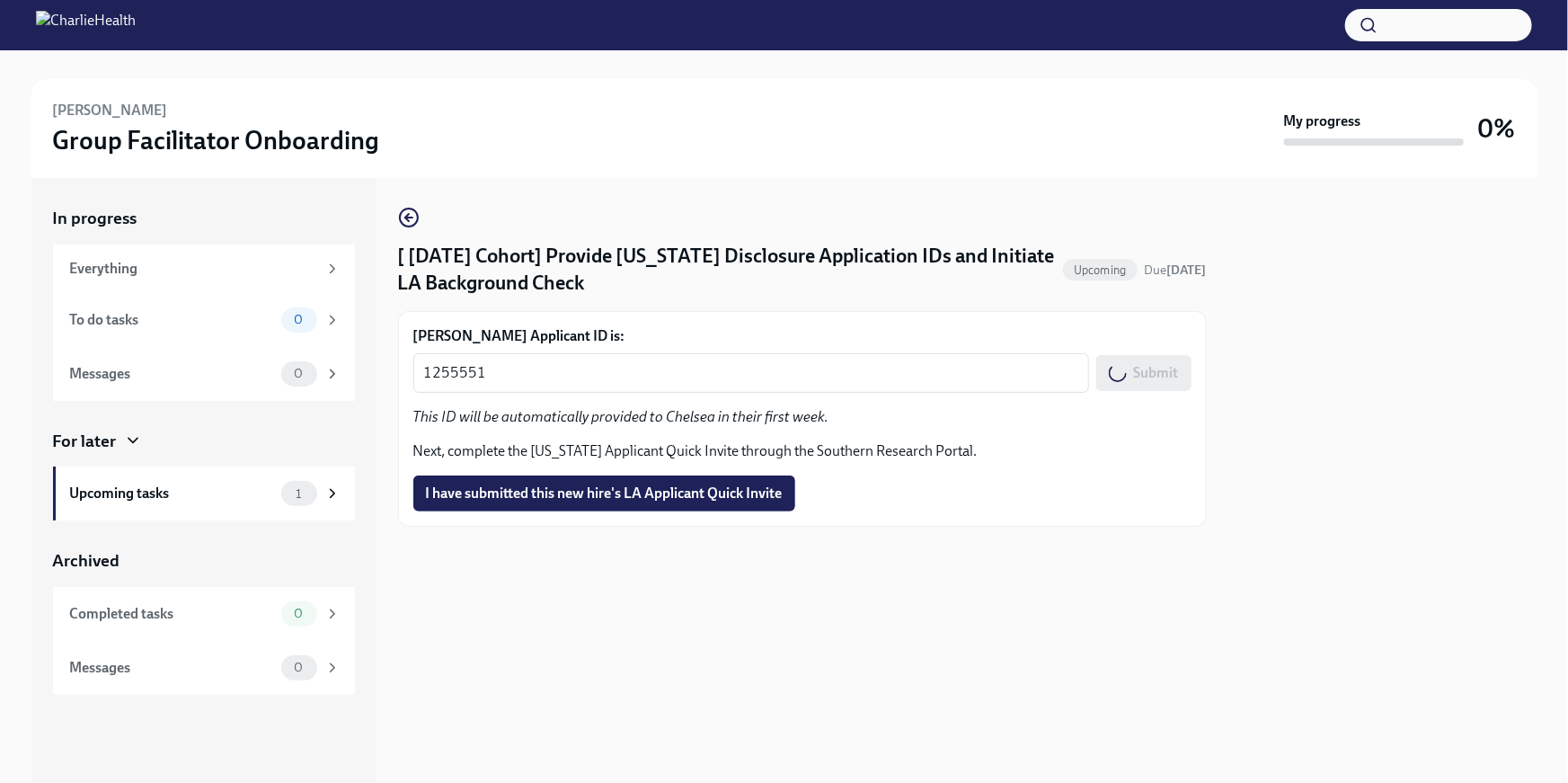
click at [700, 495] on span "I have submitted this new hire's LA Applicant Quick Invite" at bounding box center [604, 493] width 356 height 18
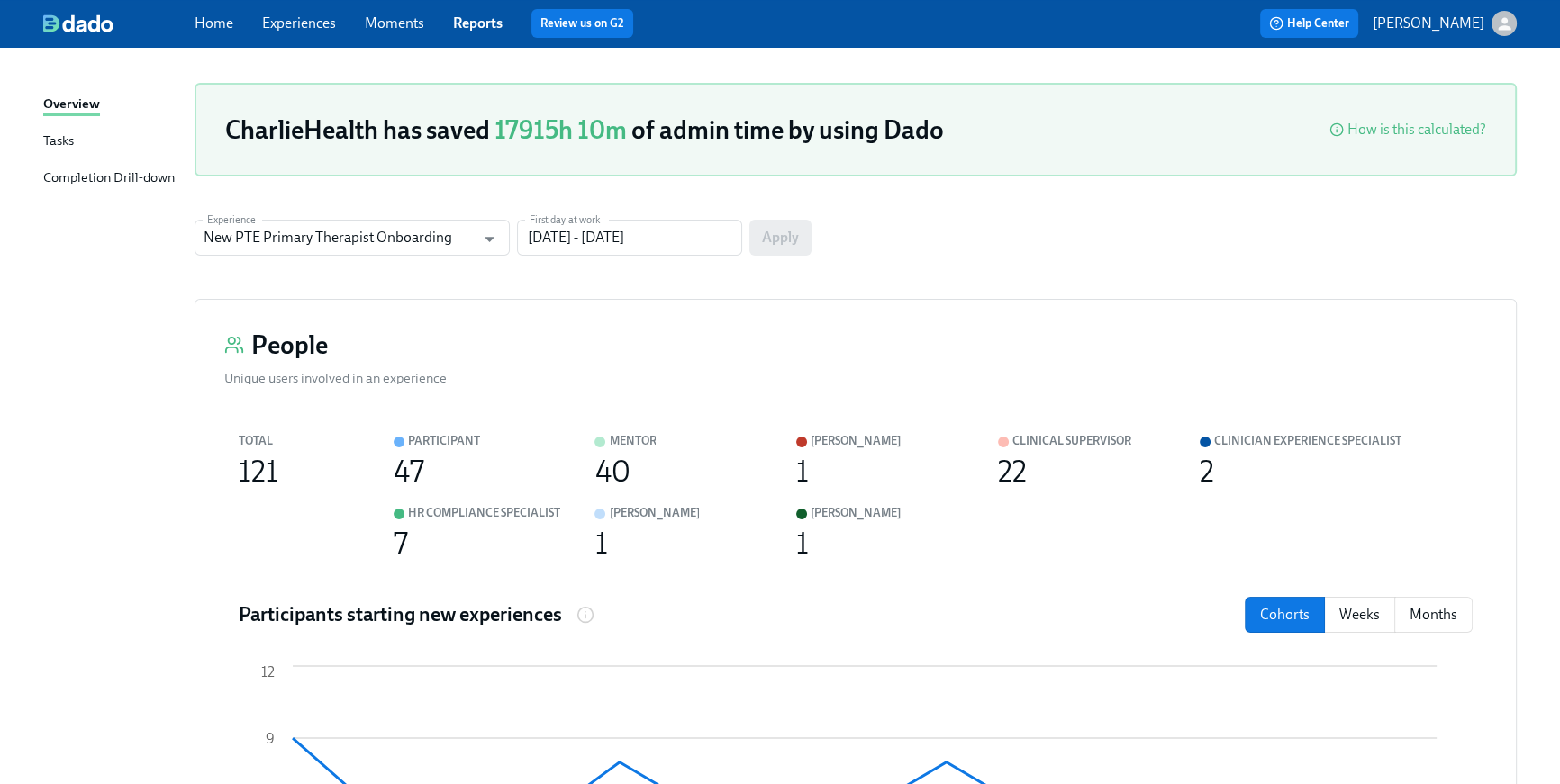
scroll to position [149, 0]
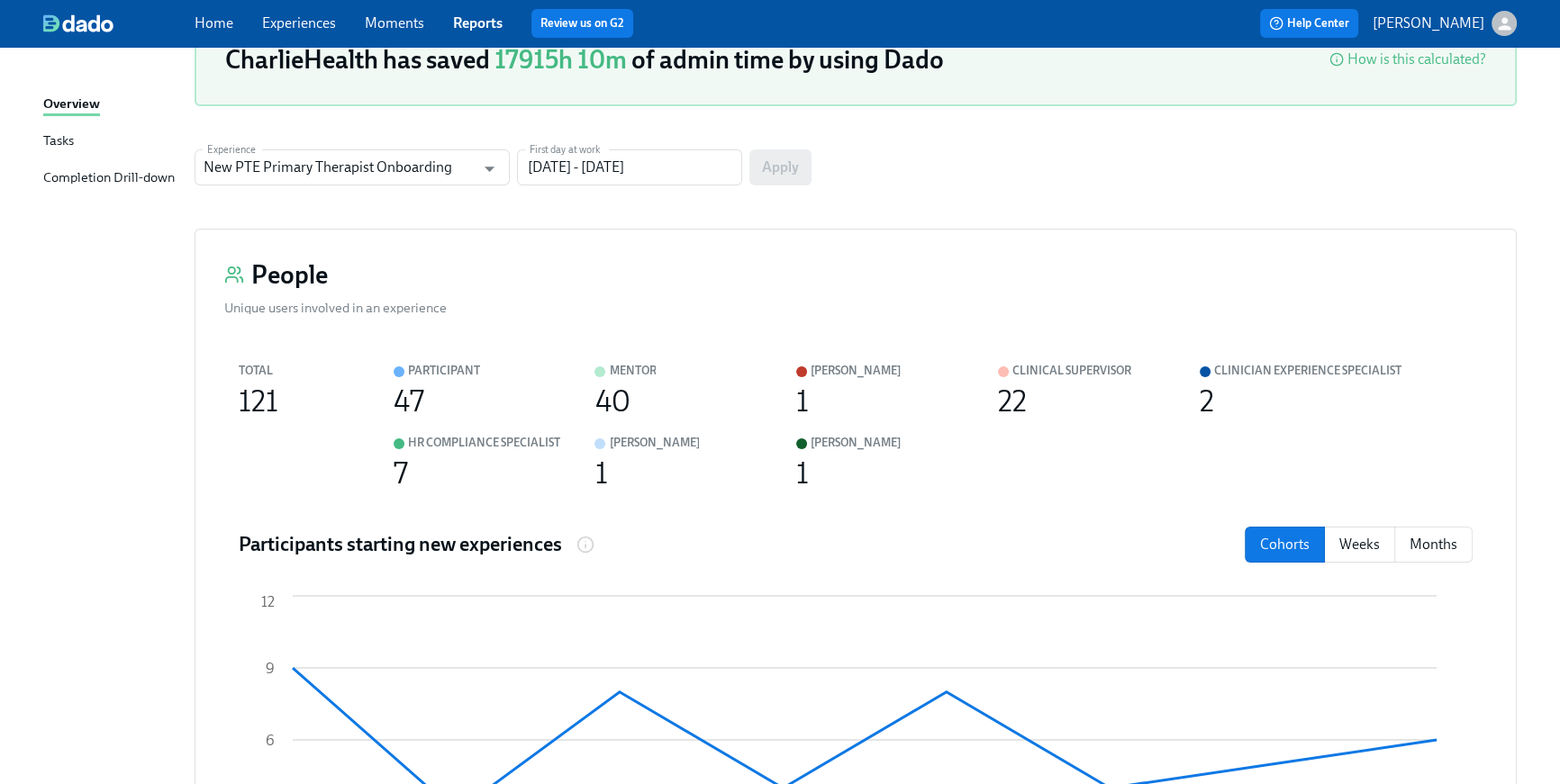
click at [208, 18] on link "Home" at bounding box center [214, 23] width 39 height 17
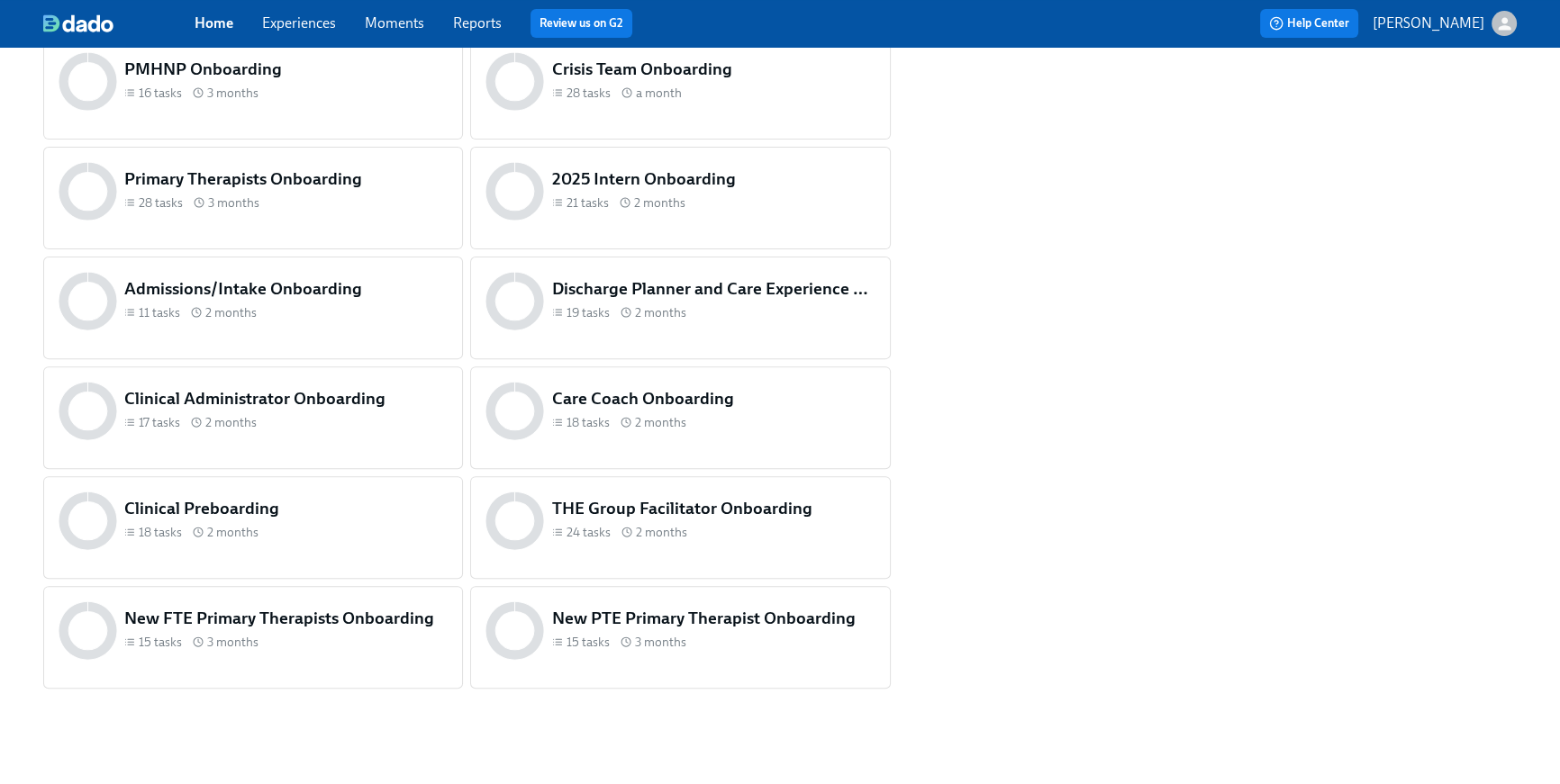
scroll to position [753, 0]
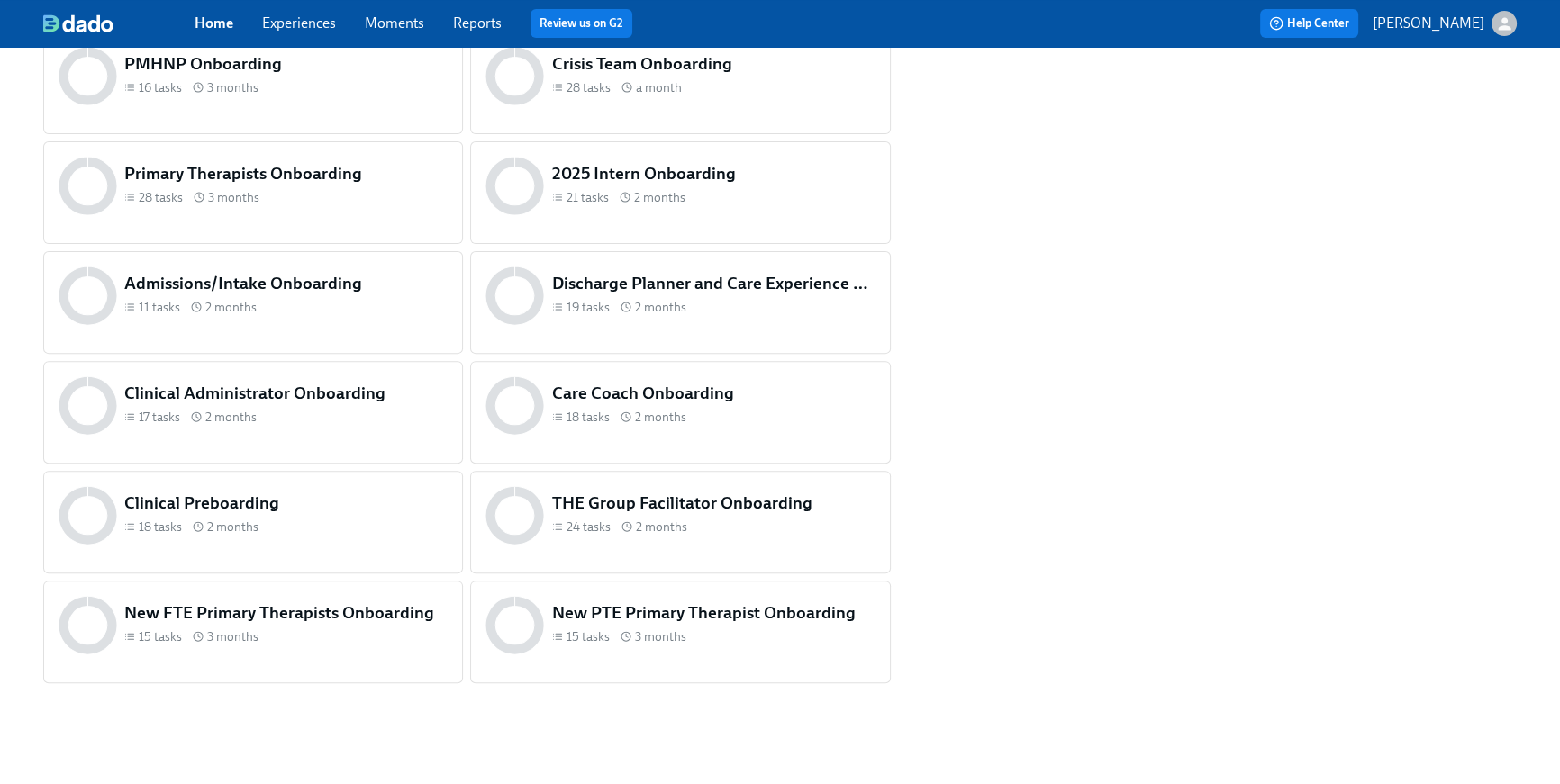
click at [292, 501] on h5 "Clinical Preboarding" at bounding box center [285, 503] width 323 height 23
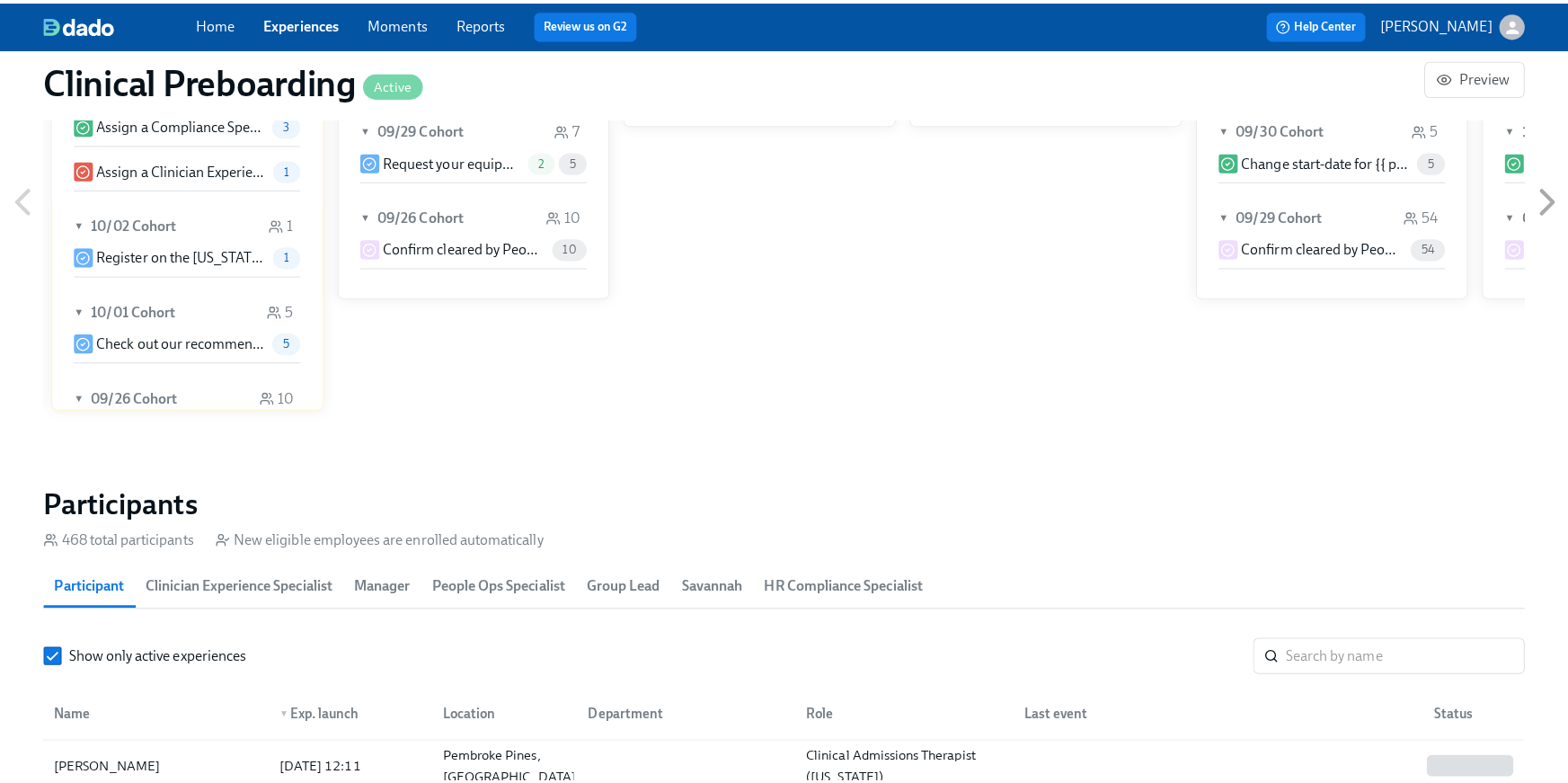
scroll to position [1784, 0]
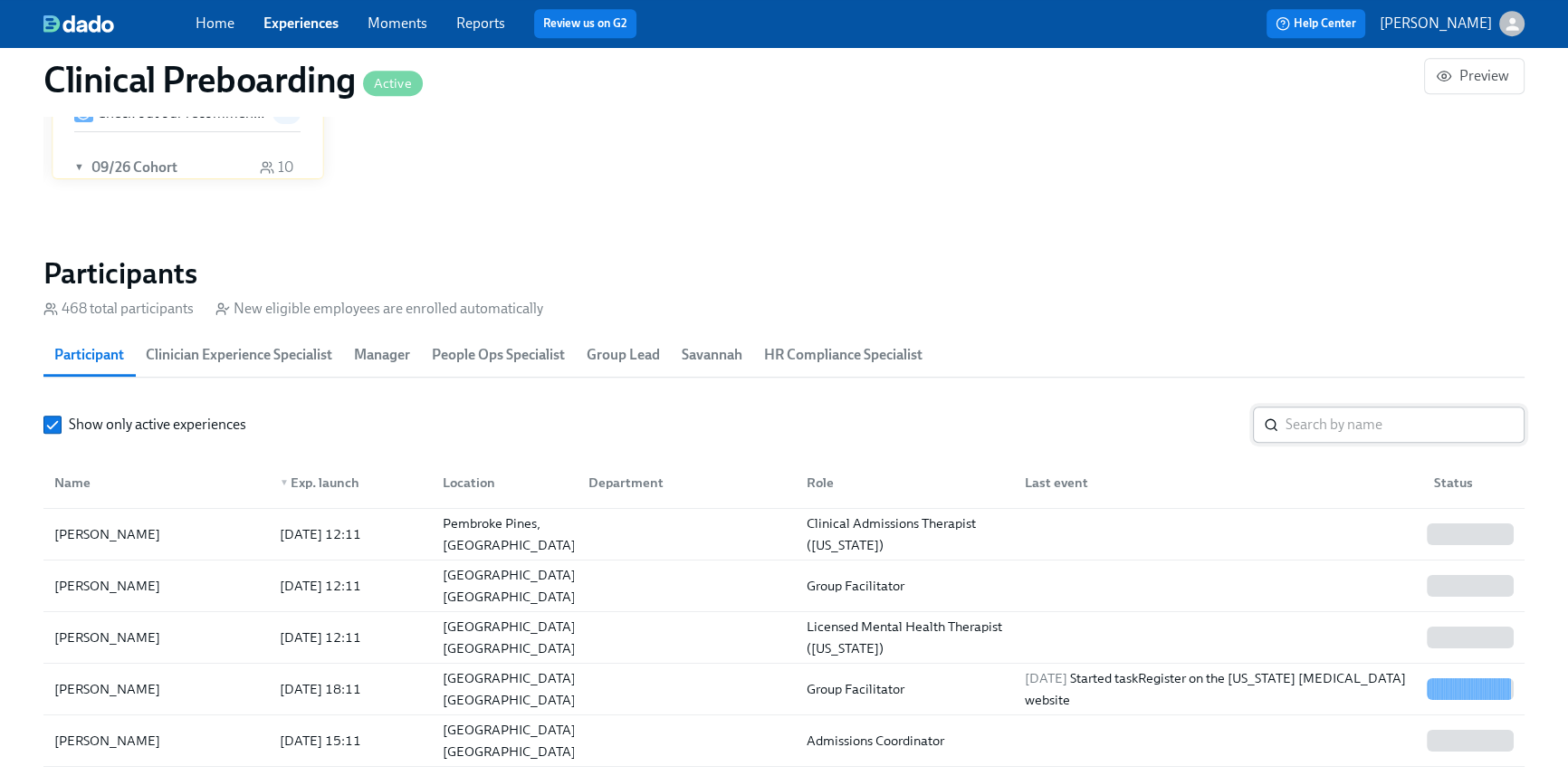
click at [1351, 431] on input "search" at bounding box center [1404, 424] width 239 height 36
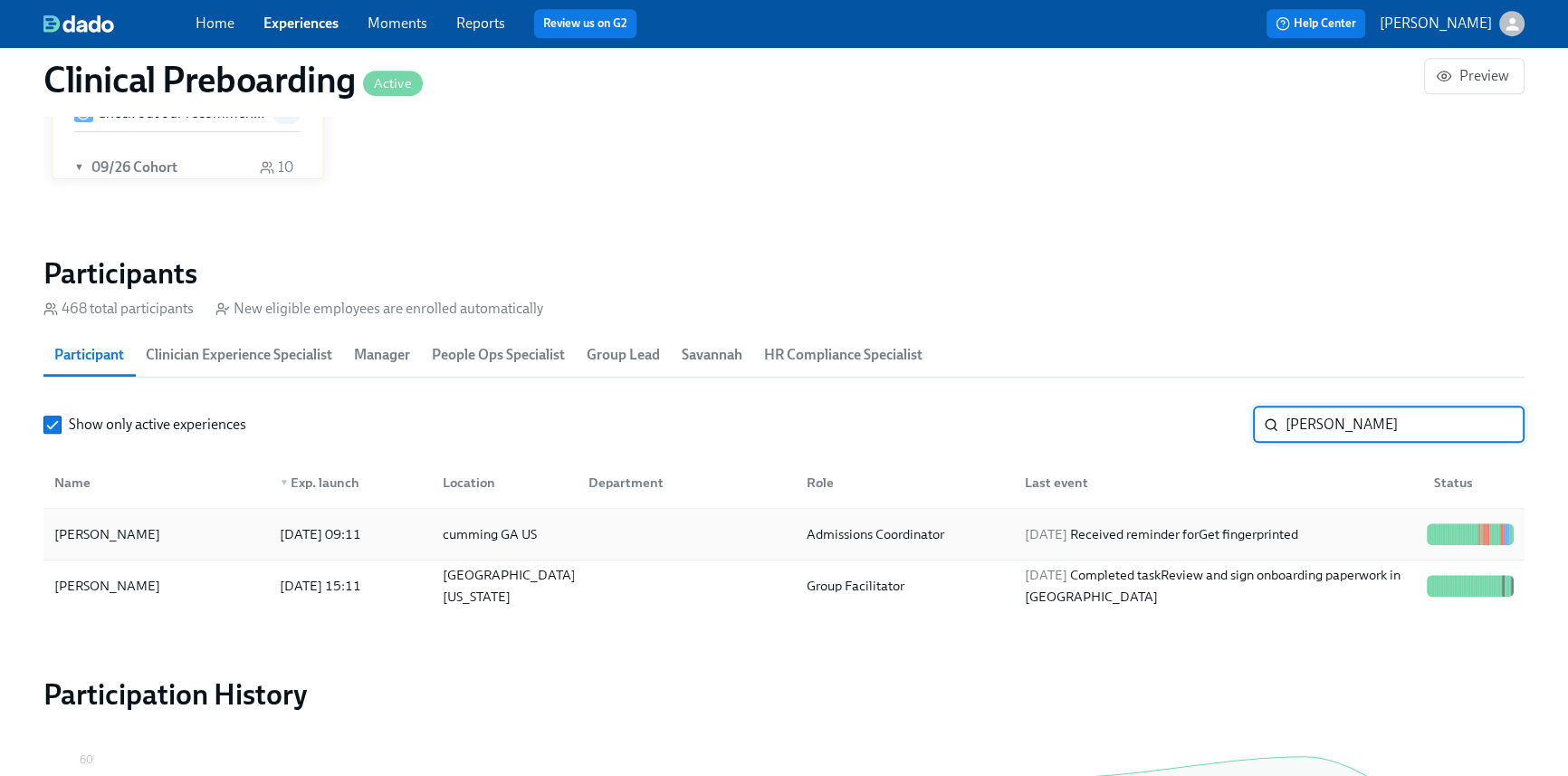
type input "jason"
click at [1000, 532] on div "Admissions Coordinator" at bounding box center [902, 534] width 219 height 36
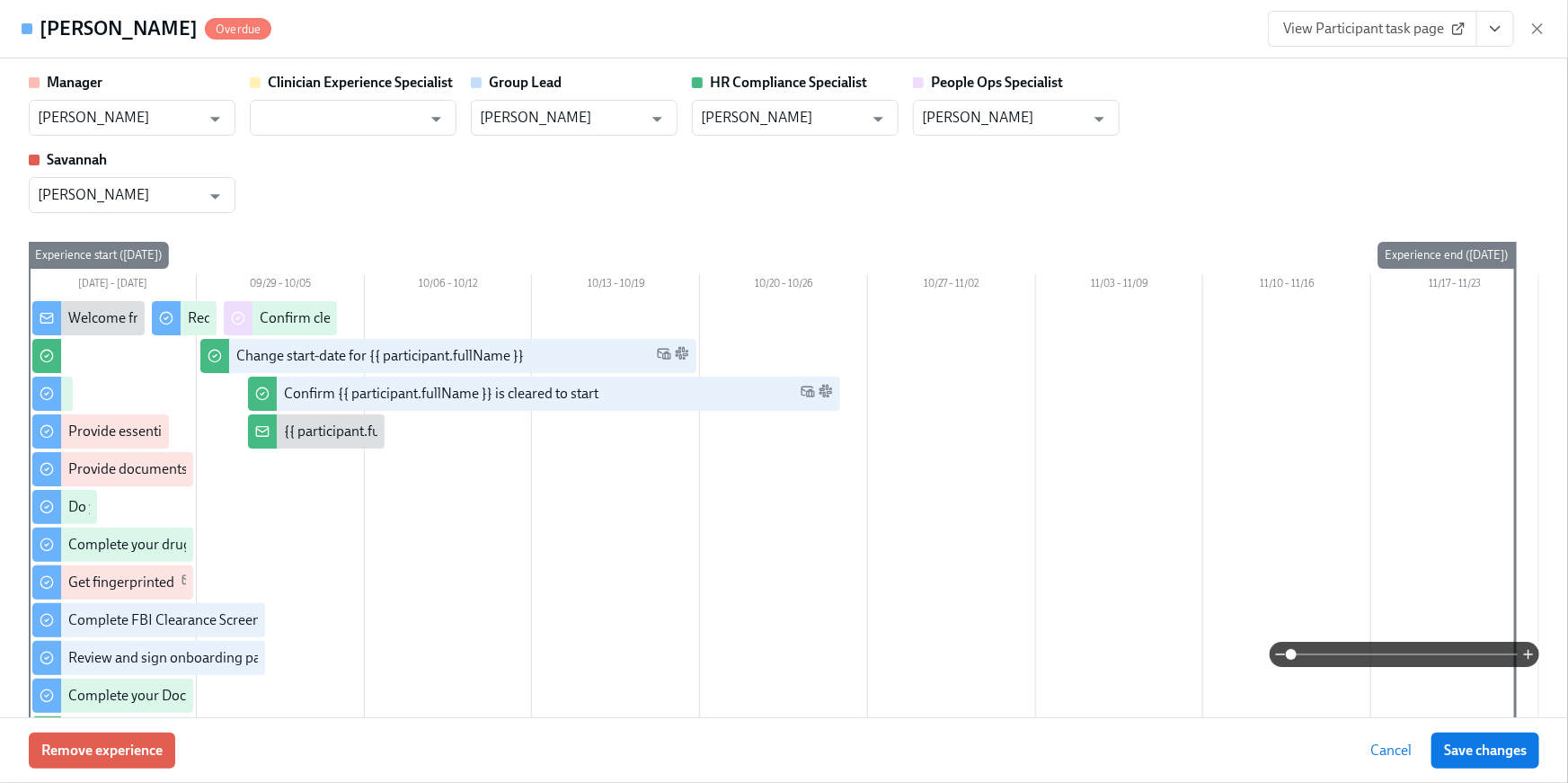
click at [1483, 33] on button "View task page" at bounding box center [1494, 28] width 38 height 36
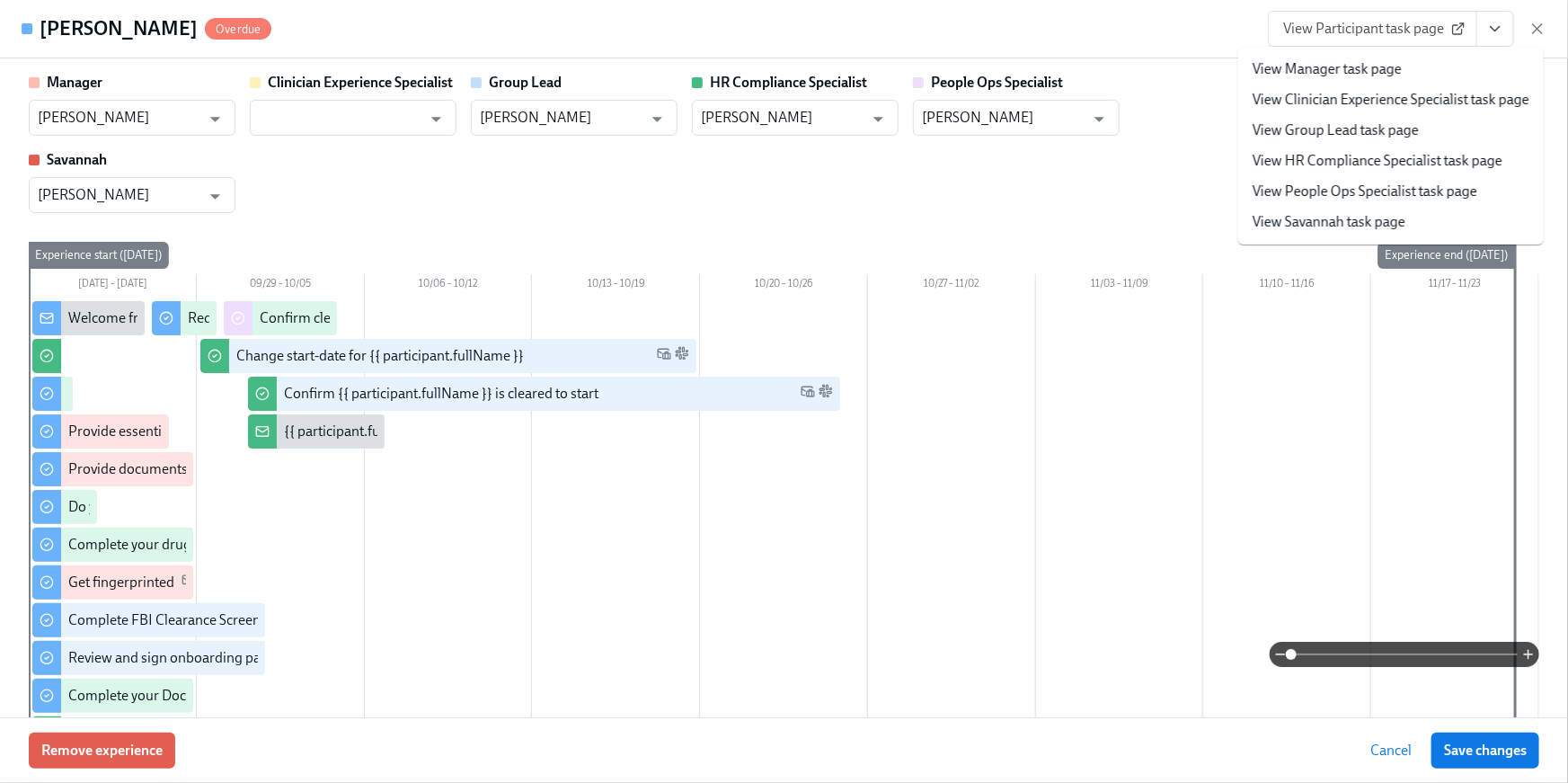
click at [1449, 186] on link "View People Ops Specialist task page" at bounding box center [1365, 191] width 225 height 19
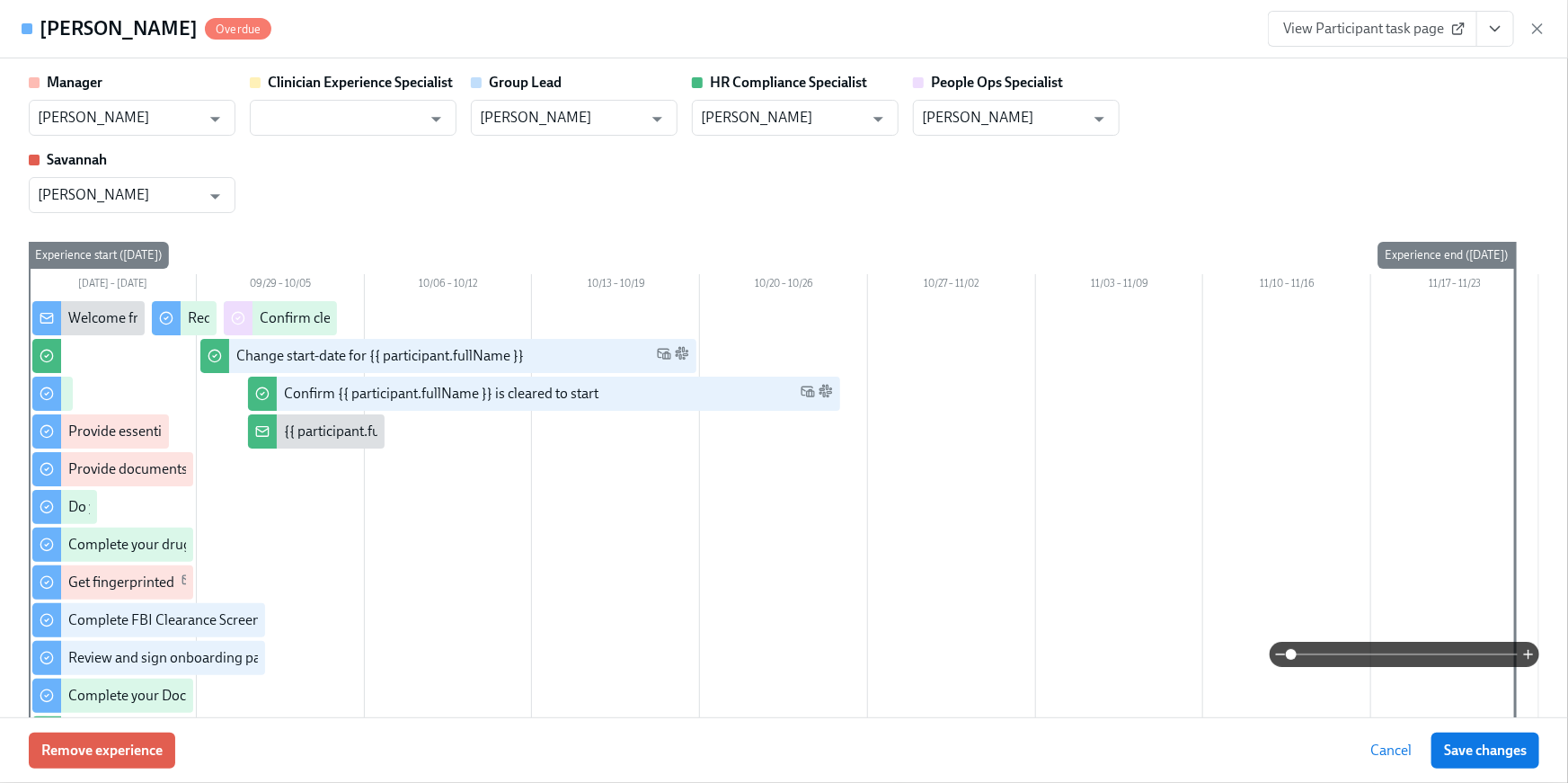
scroll to position [0, 21283]
click at [1500, 31] on icon "View task page" at bounding box center [1494, 28] width 18 height 18
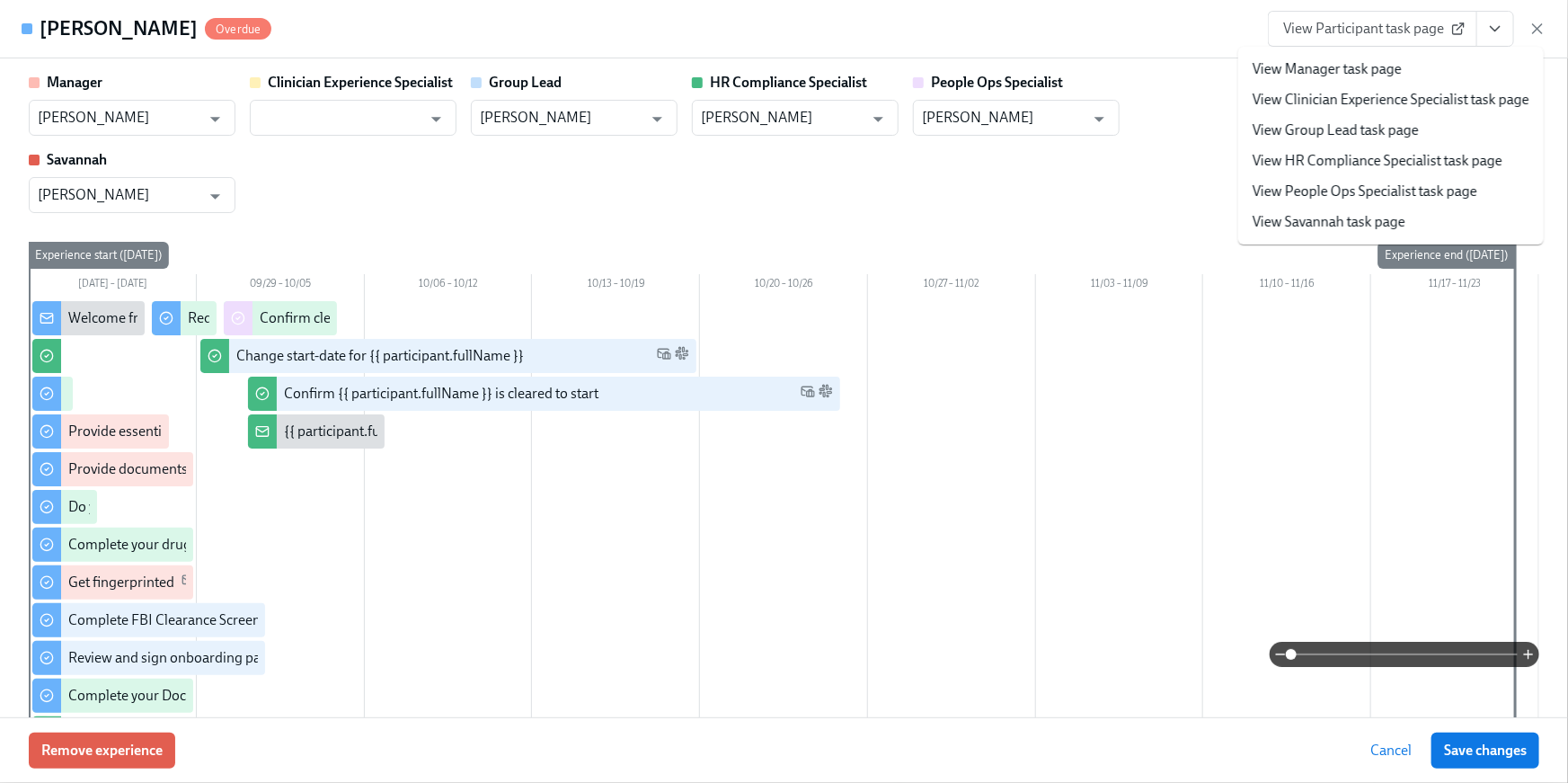
click at [1445, 159] on link "View HR Compliance Specialist task page" at bounding box center [1377, 161] width 250 height 19
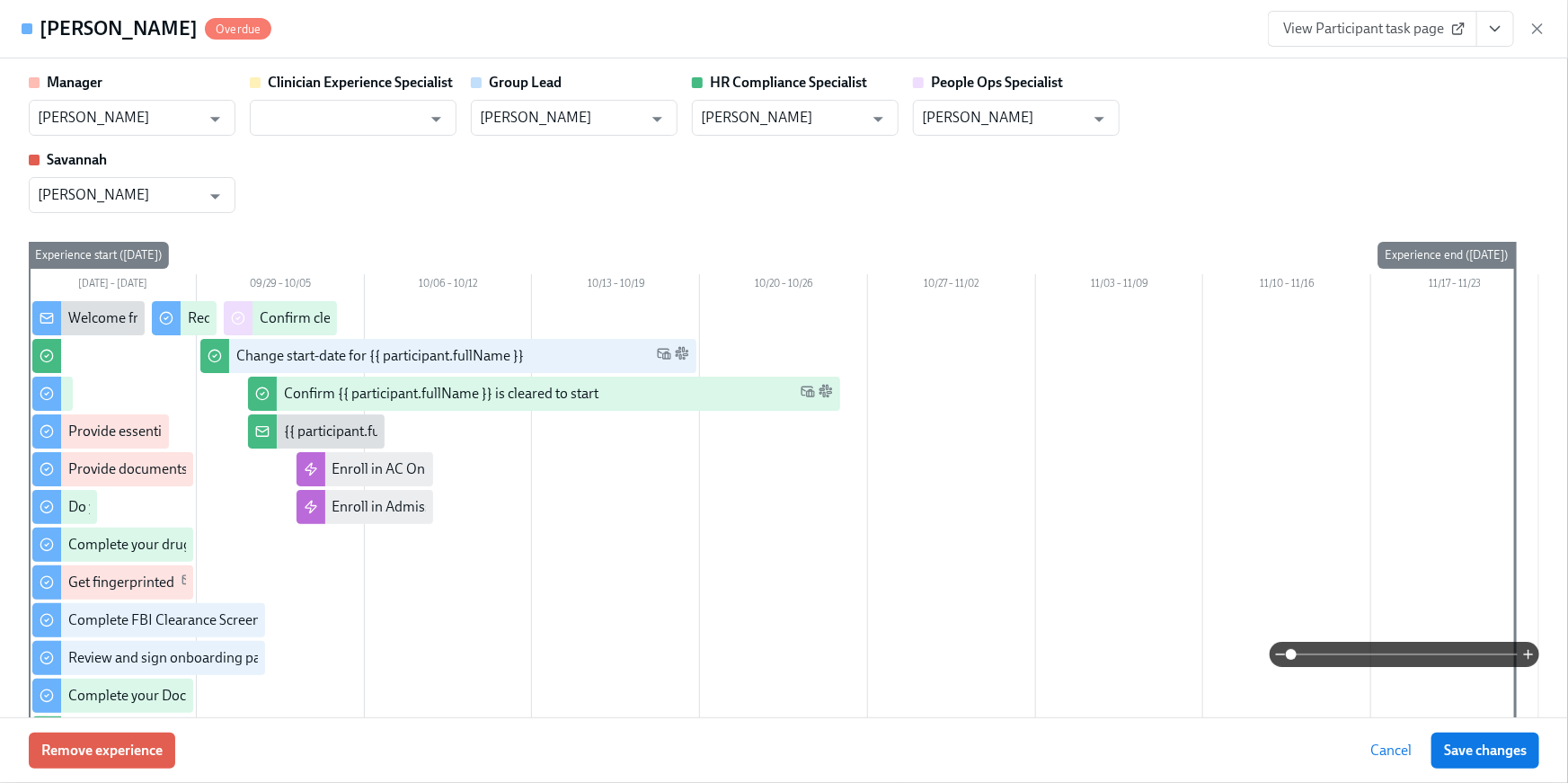
click at [1490, 37] on icon "View task page" at bounding box center [1494, 28] width 18 height 18
click at [1495, 37] on icon "View task page" at bounding box center [1494, 28] width 18 height 18
click at [1495, 31] on icon "View task page" at bounding box center [1494, 29] width 9 height 5
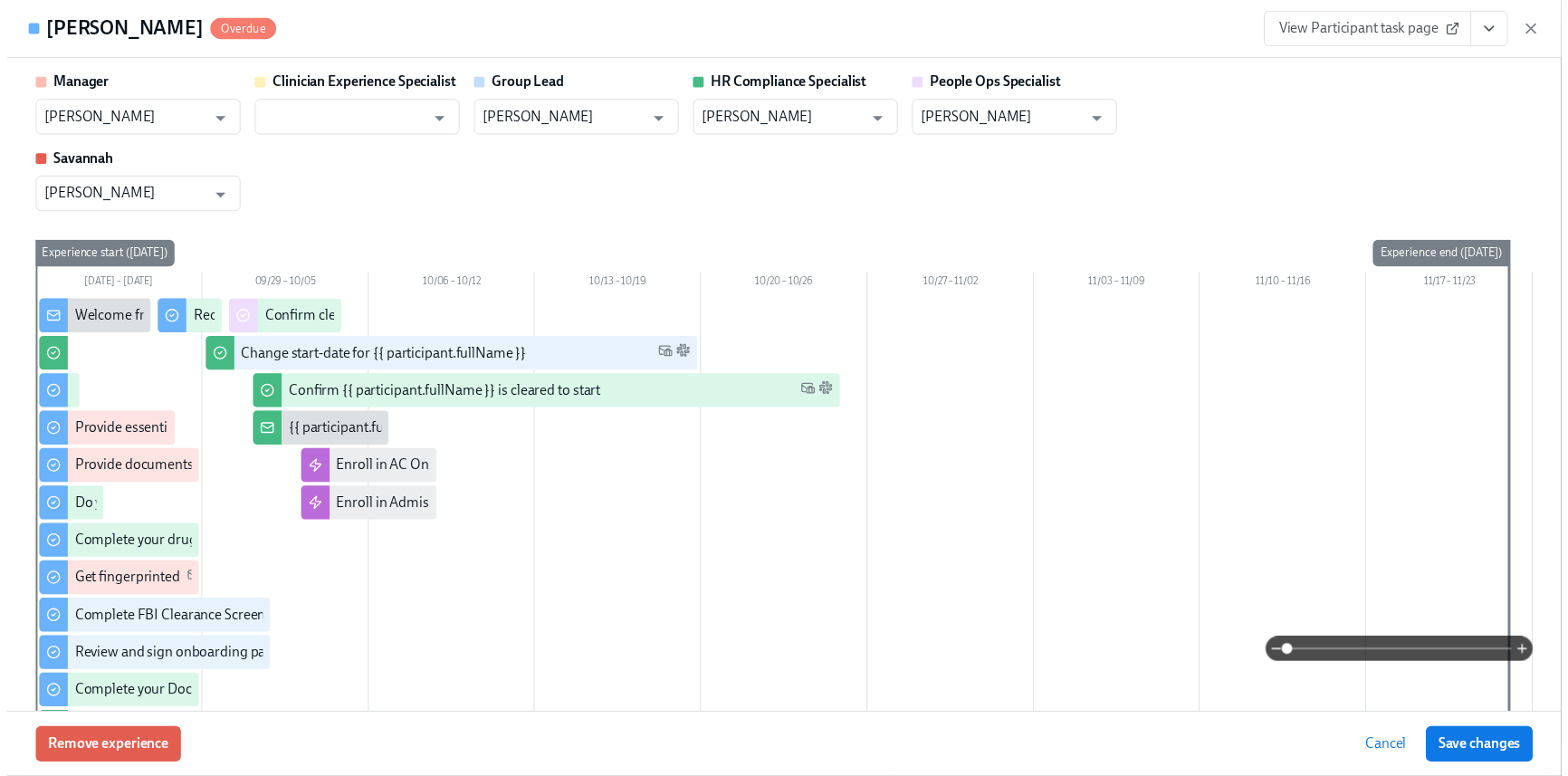
scroll to position [0, 22815]
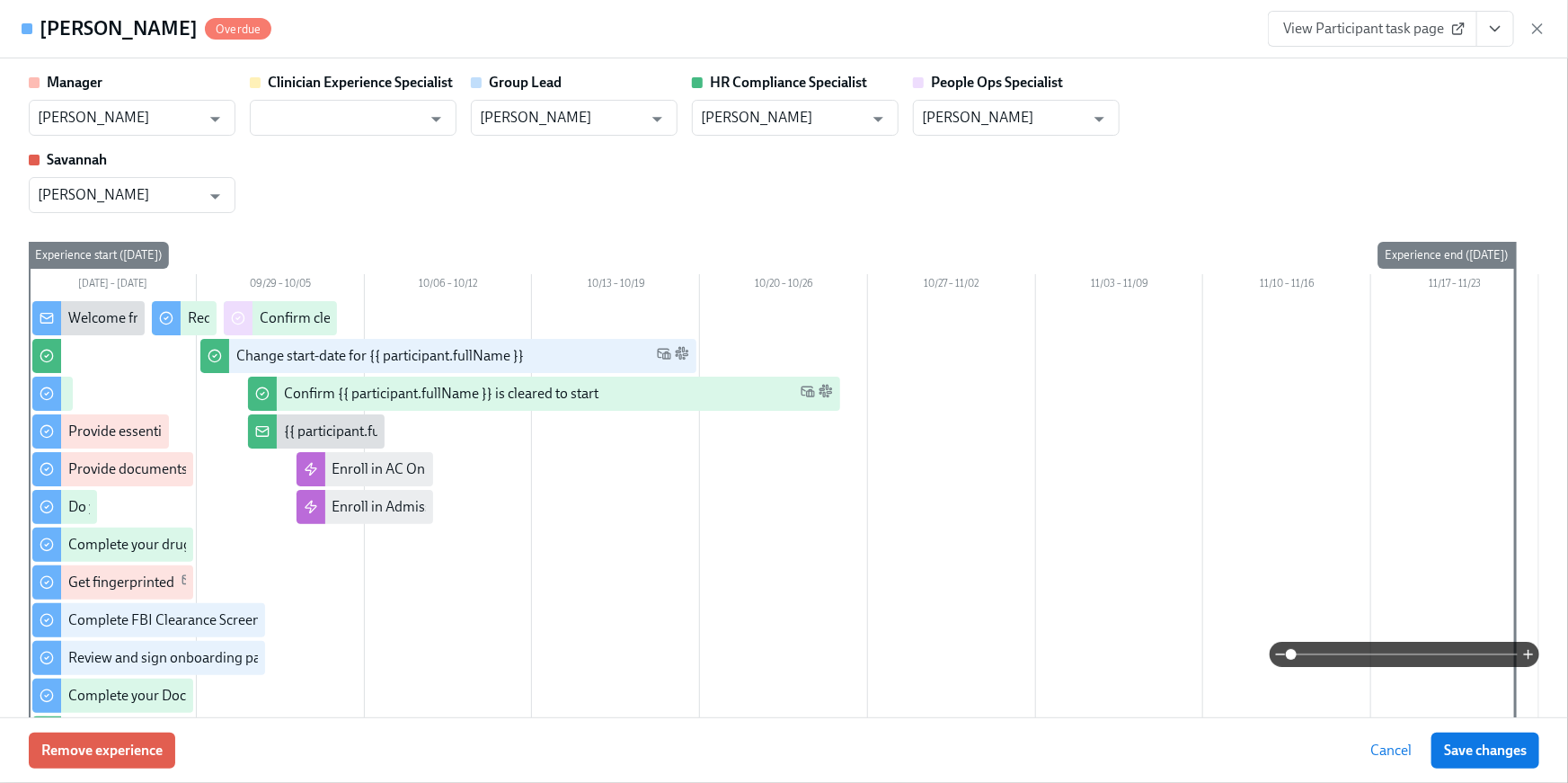
click at [1471, 166] on div "View Manager task page View Clinician Experience Specialist task page View Grou…" at bounding box center [1390, 145] width 305 height 198
click at [1500, 25] on icon "View task page" at bounding box center [1494, 28] width 18 height 18
click at [1496, 16] on button "View task page" at bounding box center [1494, 28] width 38 height 36
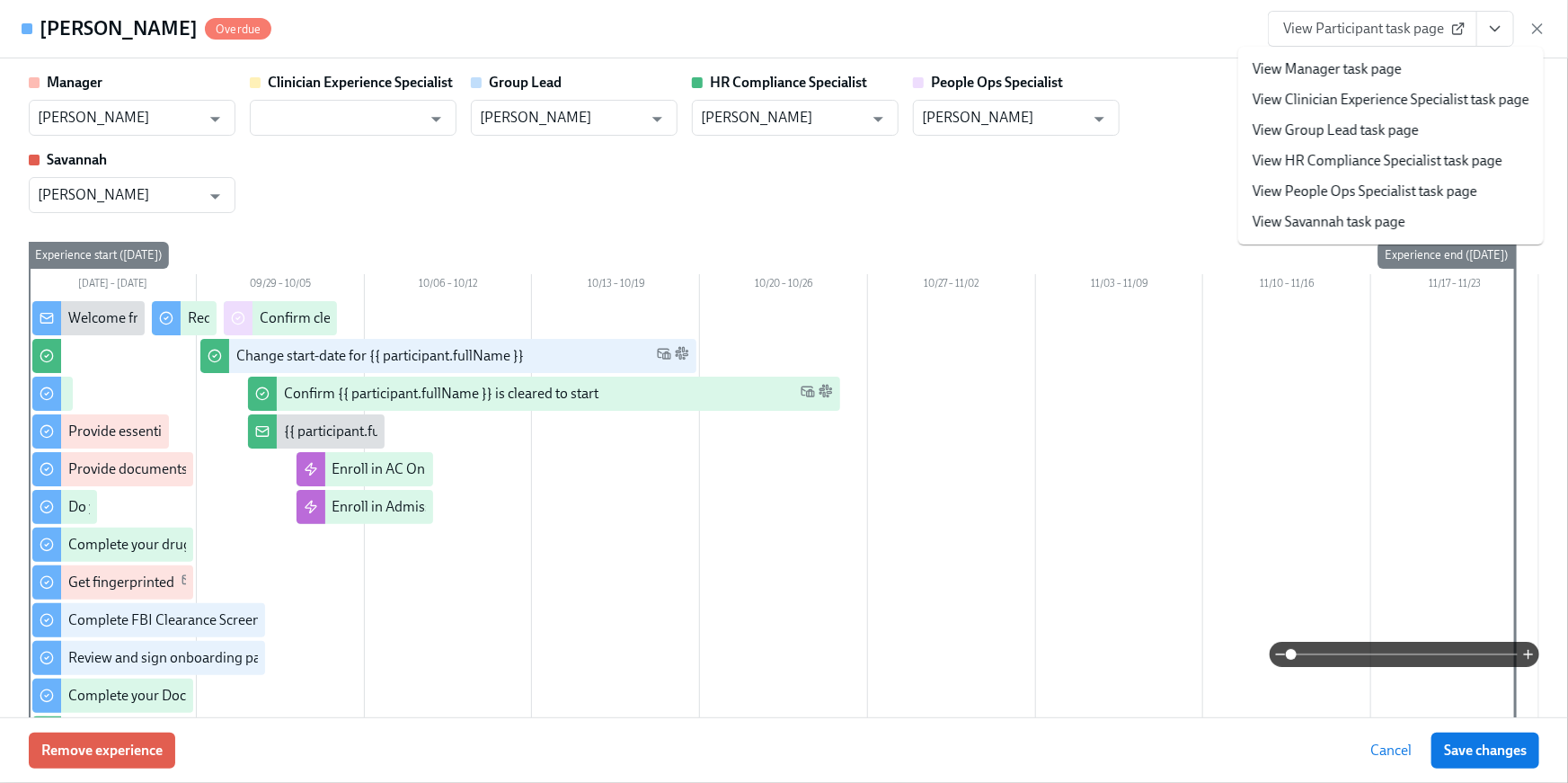
click at [1434, 168] on link "View HR Compliance Specialist task page" at bounding box center [1377, 161] width 250 height 19
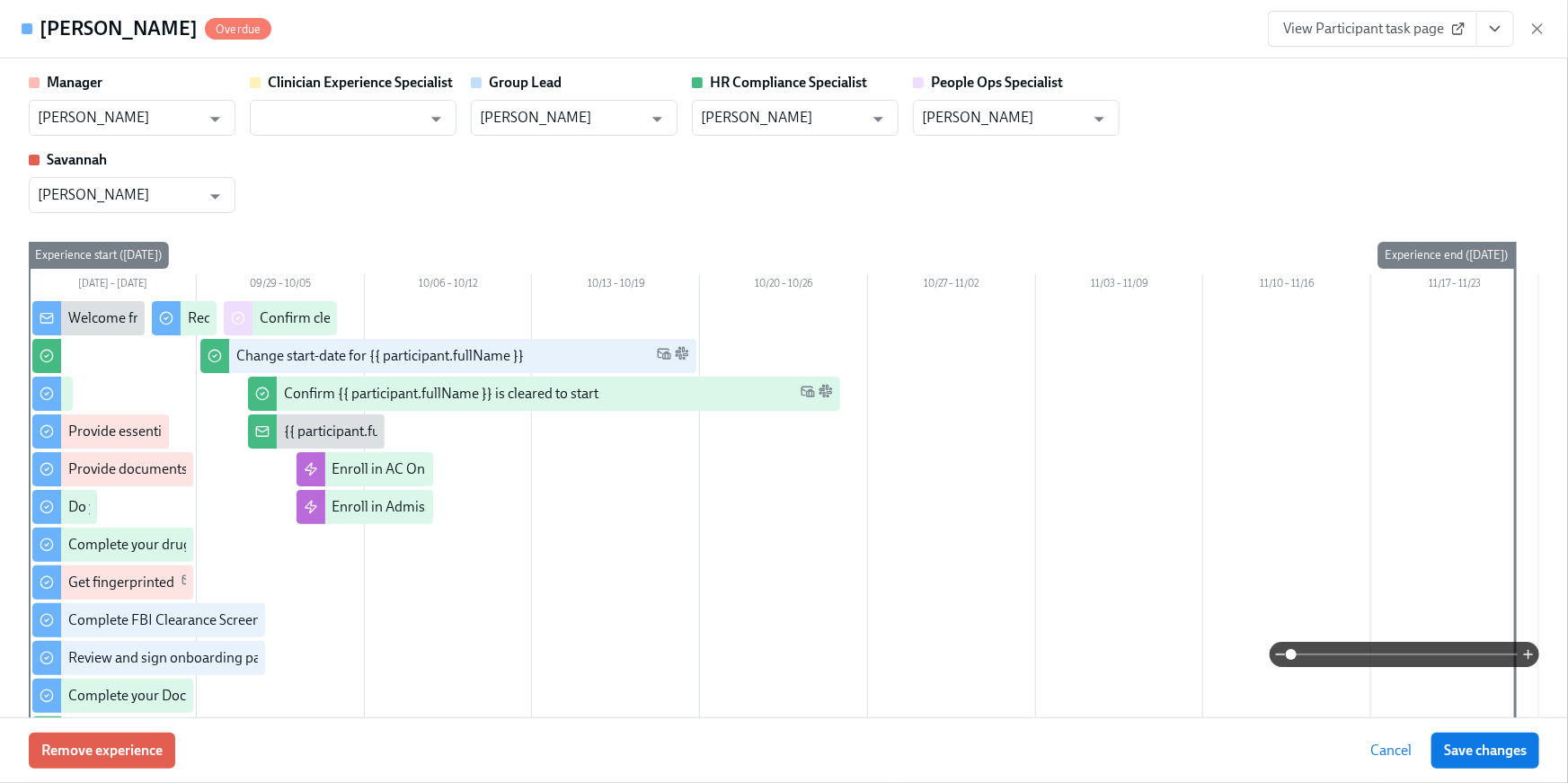
click at [1491, 23] on icon "View task page" at bounding box center [1494, 28] width 18 height 18
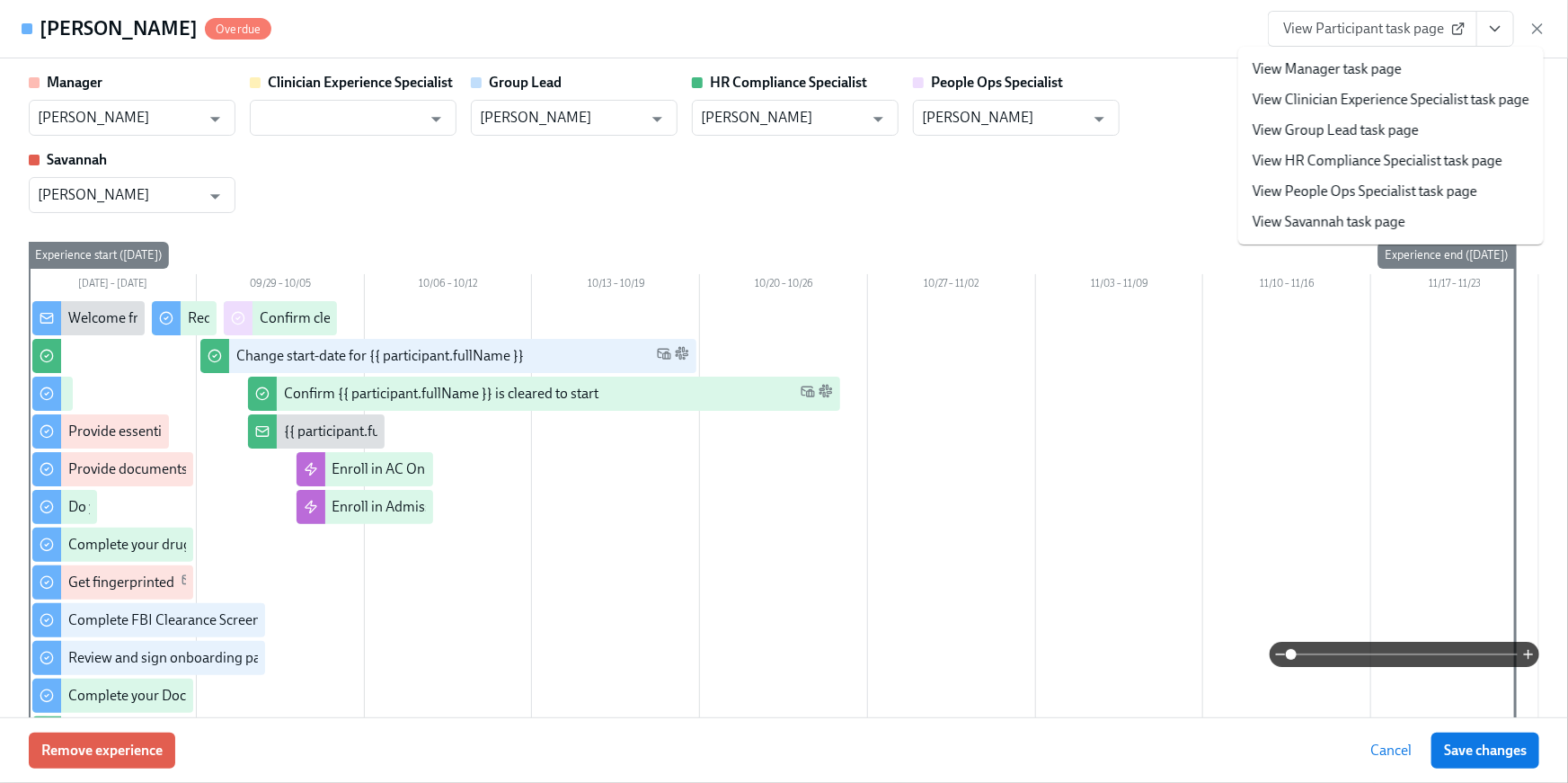
click at [1448, 183] on link "View People Ops Specialist task page" at bounding box center [1365, 191] width 225 height 19
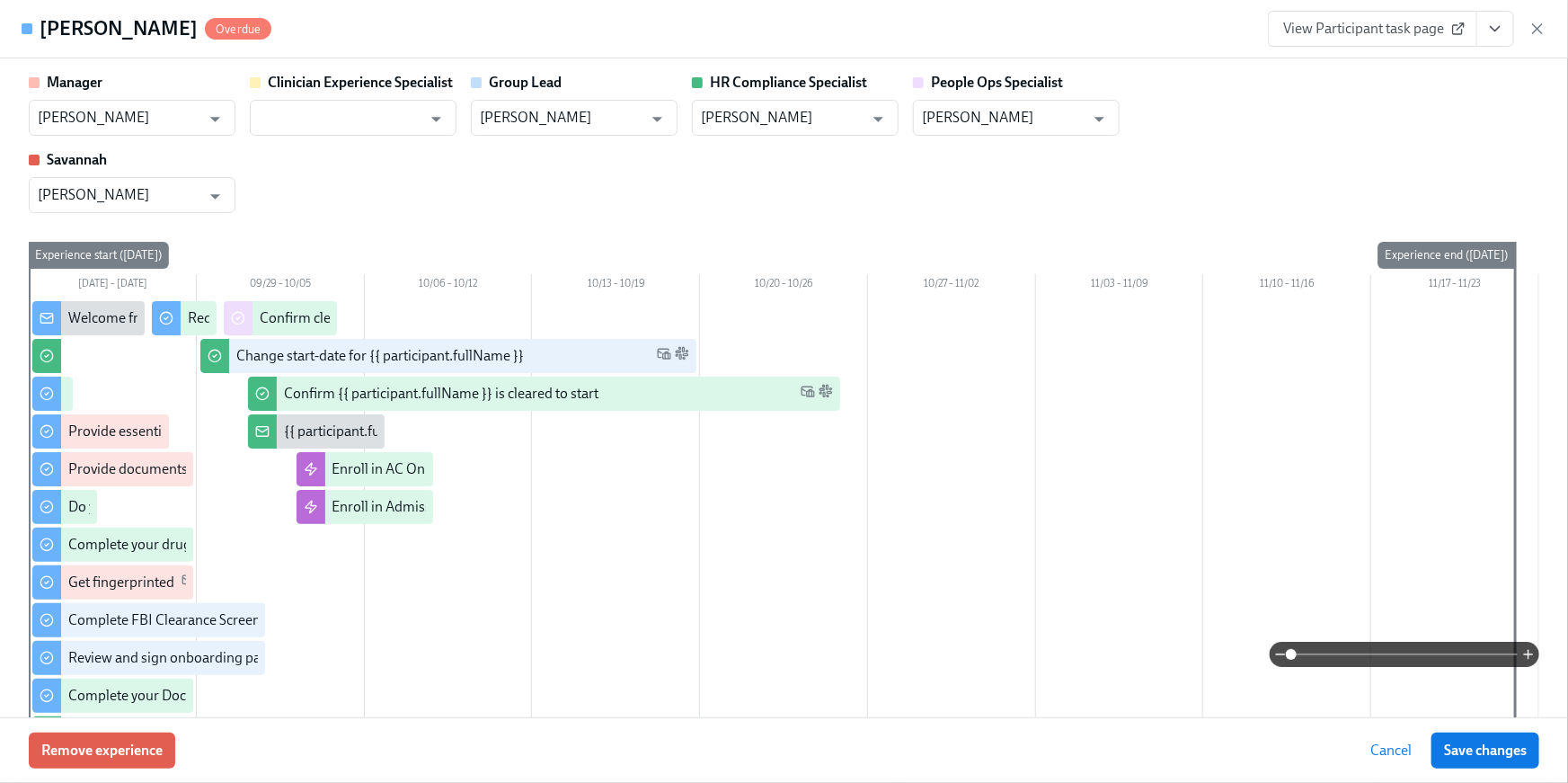
click at [1496, 34] on icon "View task page" at bounding box center [1494, 28] width 18 height 18
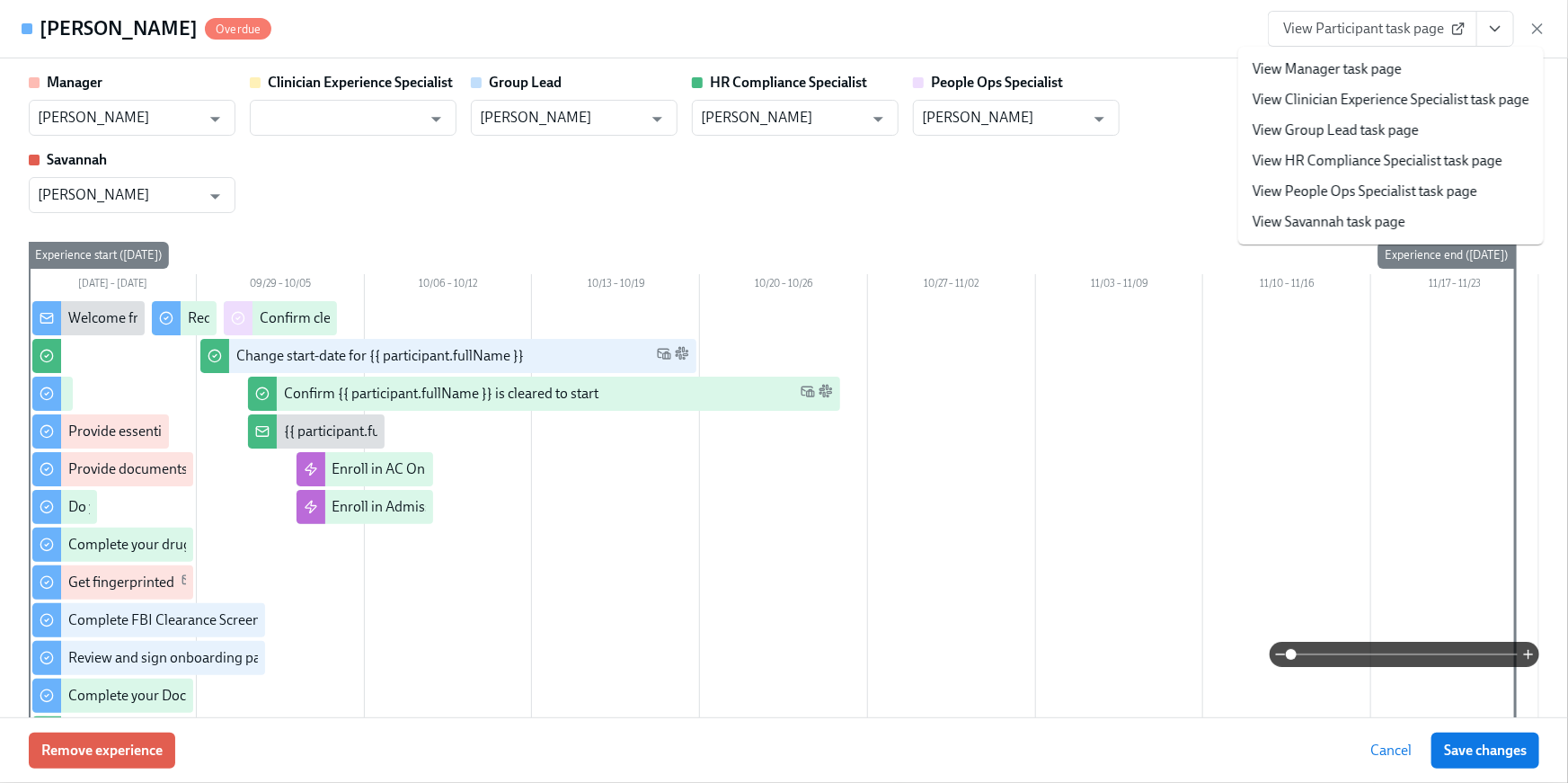
click at [1430, 155] on link "View HR Compliance Specialist task page" at bounding box center [1377, 161] width 250 height 19
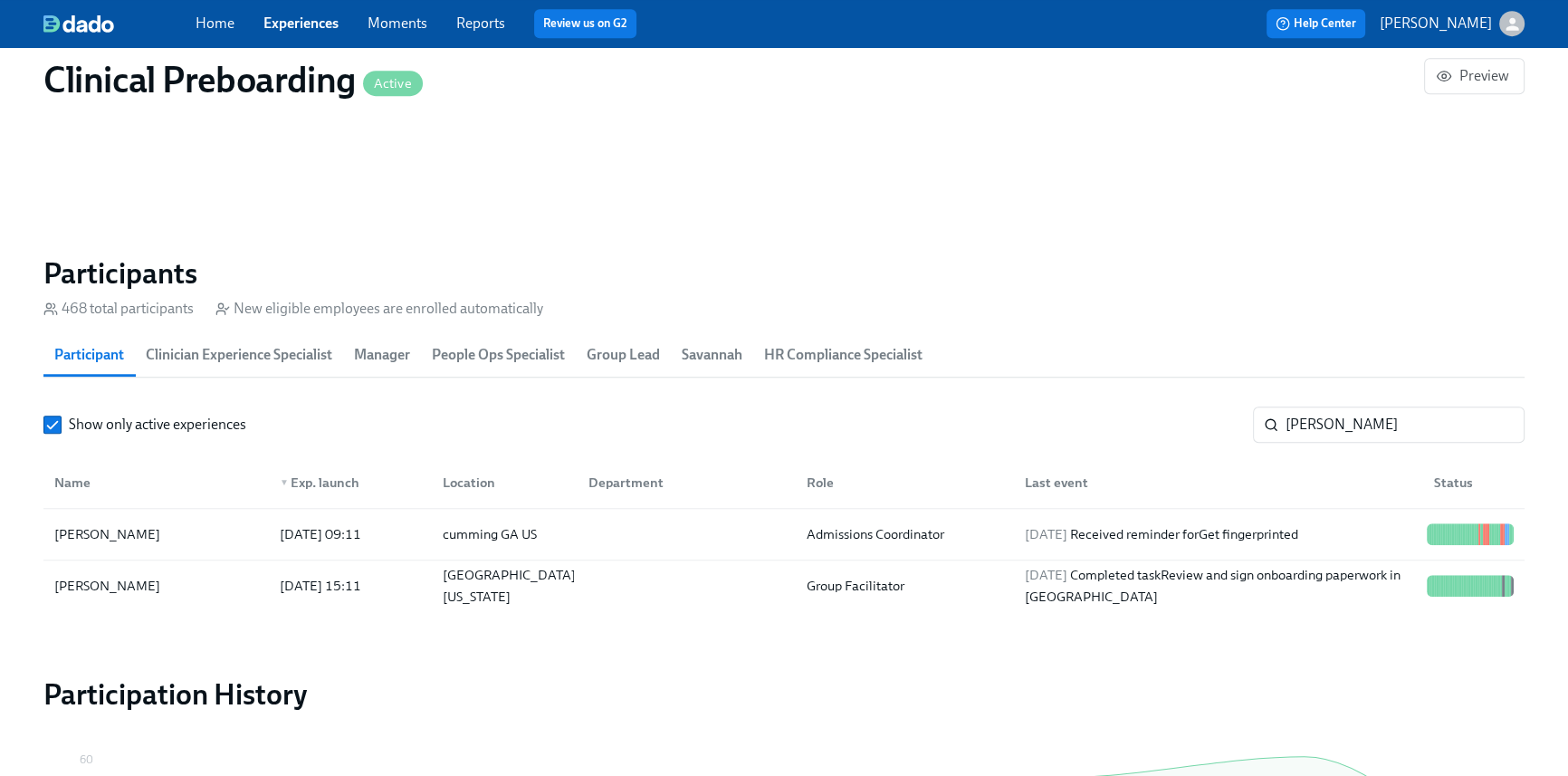
scroll to position [0, 22802]
click at [221, 36] on div "Home Experiences Moments Reports Review us on G2" at bounding box center [527, 23] width 664 height 29
click at [223, 18] on link "Home" at bounding box center [215, 23] width 39 height 18
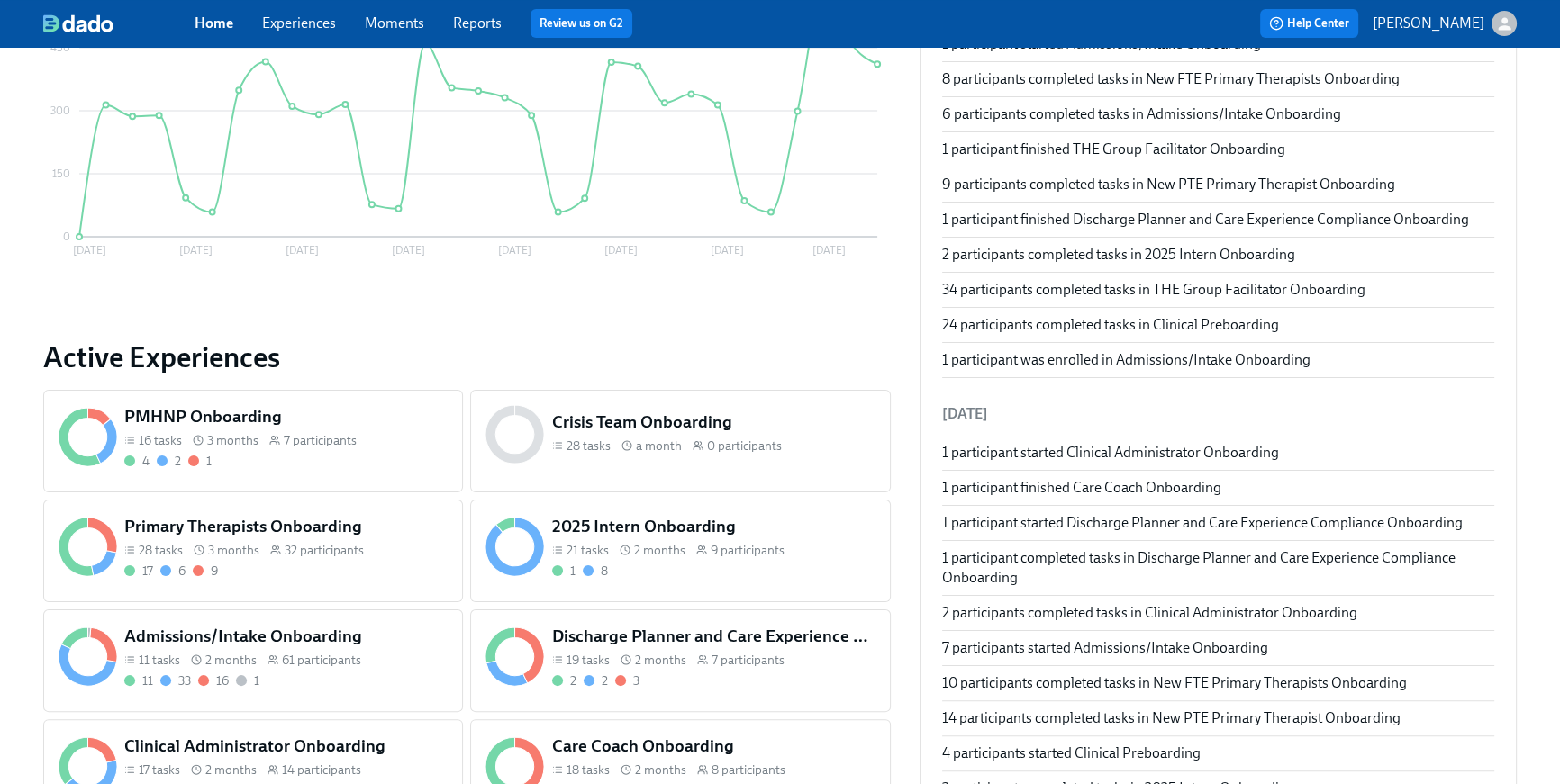
scroll to position [429, 0]
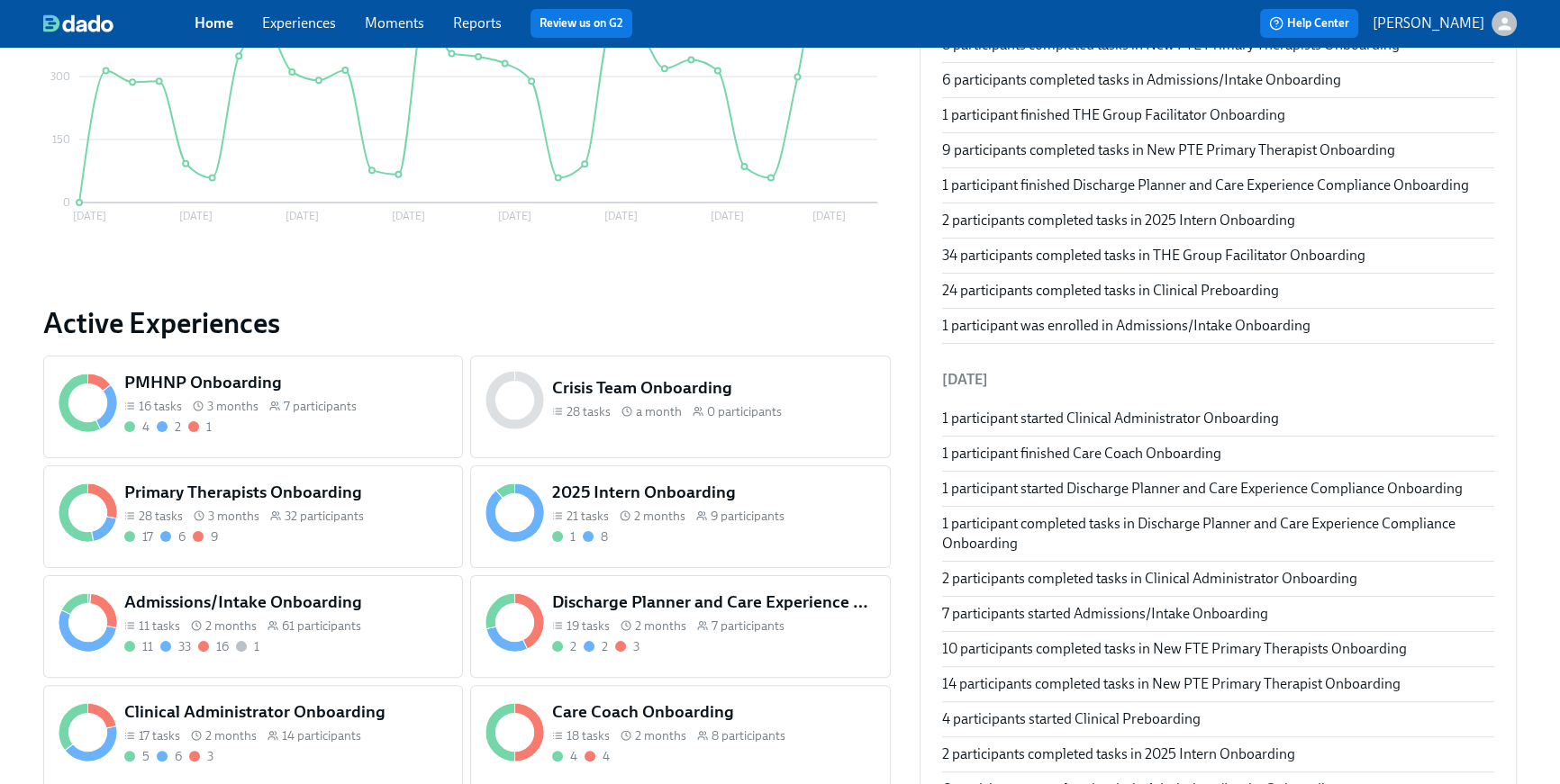
click at [229, 609] on h5 "Admissions/Intake Onboarding" at bounding box center [285, 602] width 323 height 23
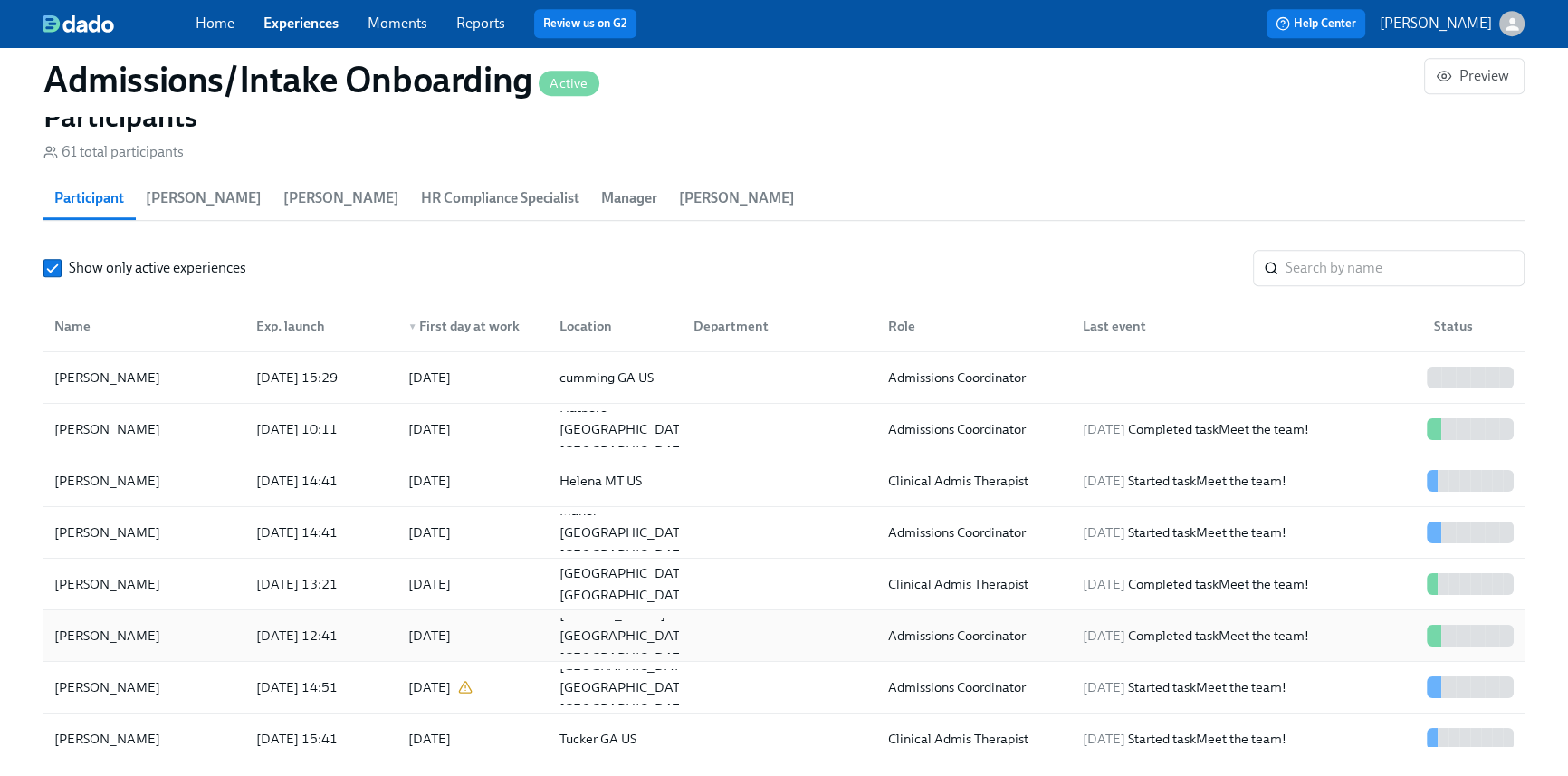
scroll to position [1602, 0]
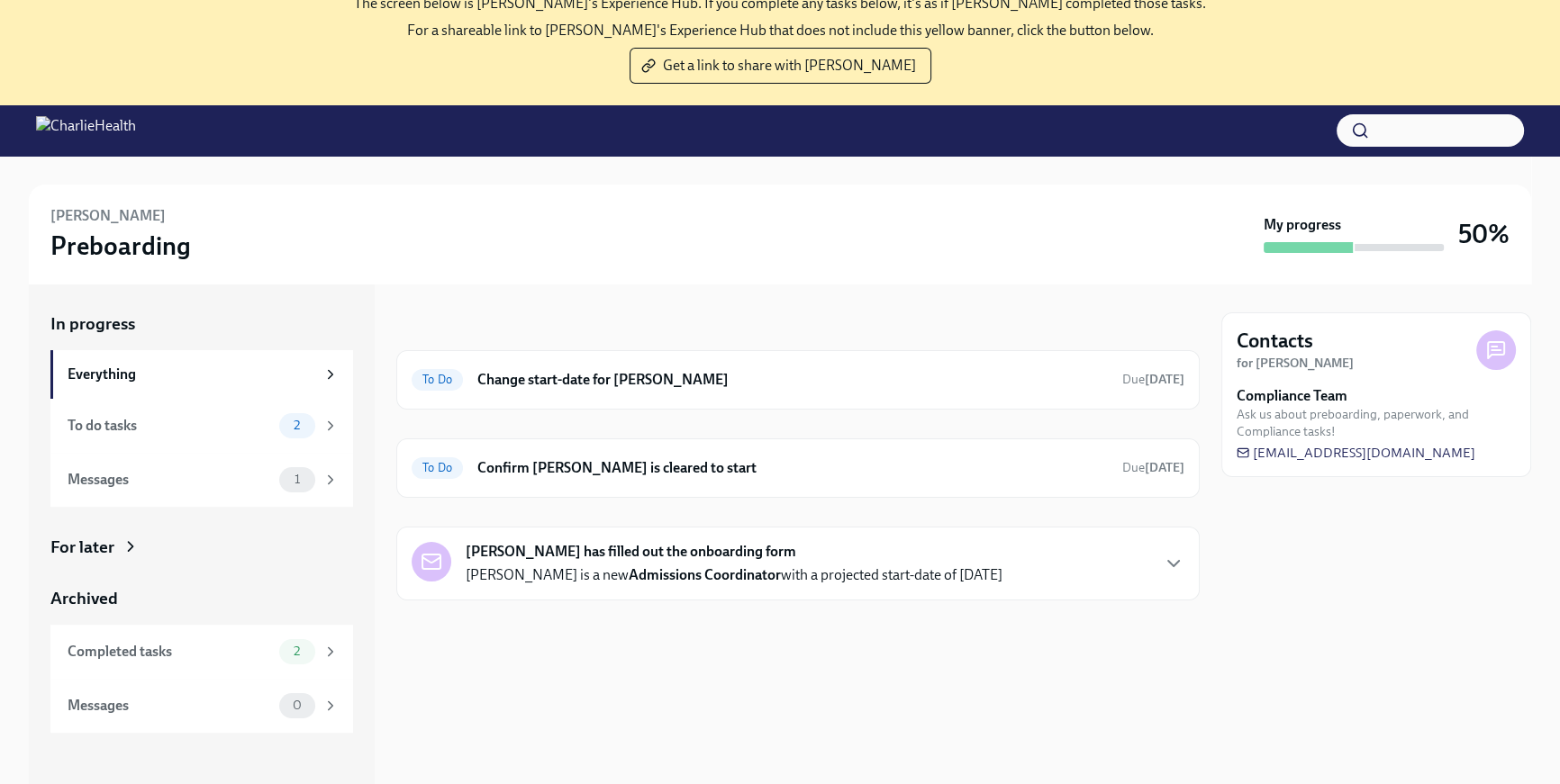
scroll to position [122, 0]
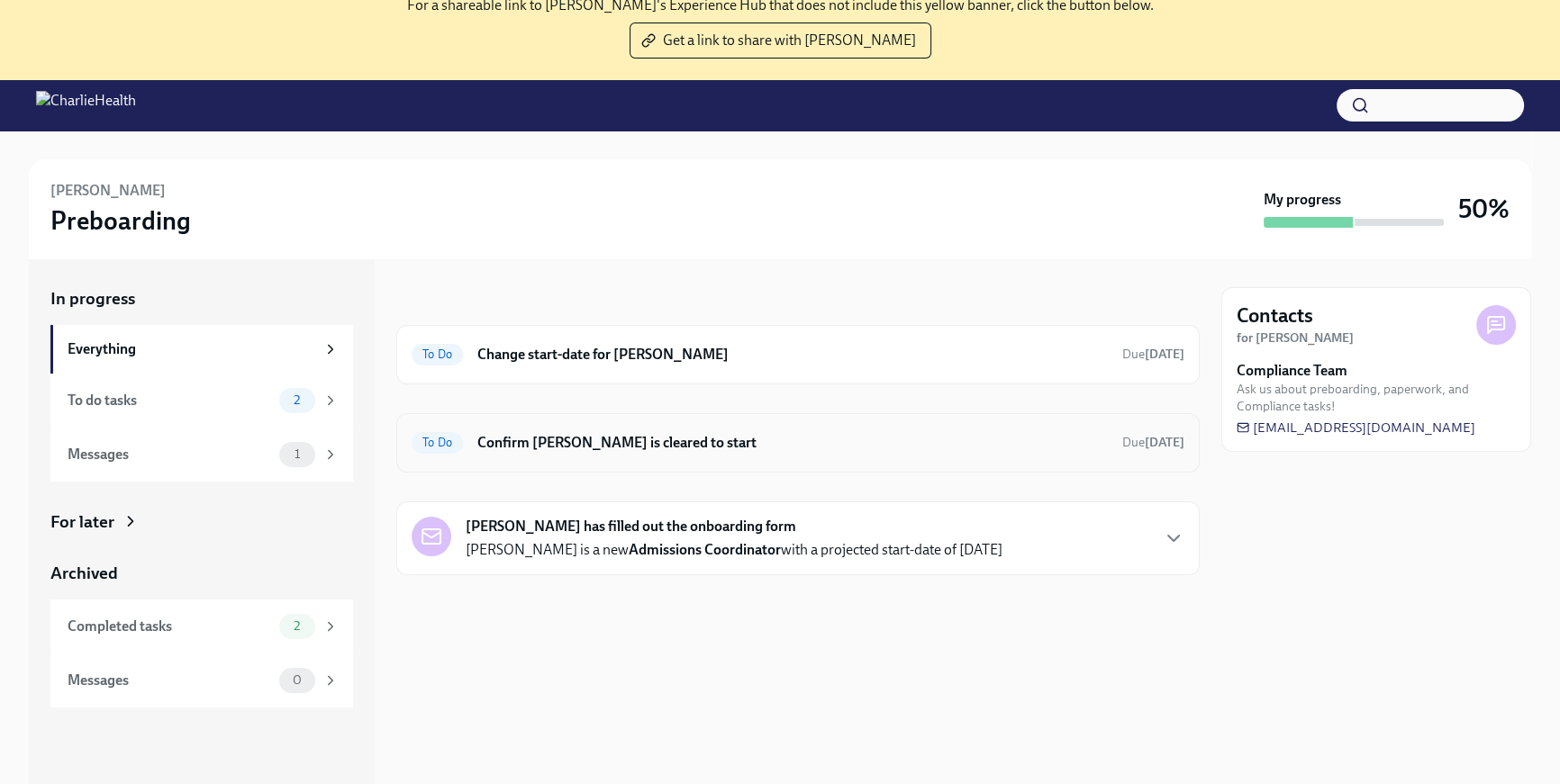
click at [714, 457] on div "To Do Confirm [PERSON_NAME] is cleared to start Due [DATE]" at bounding box center [797, 442] width 803 height 59
click at [769, 439] on h6 "Confirm [PERSON_NAME] is cleared to start" at bounding box center [792, 442] width 630 height 19
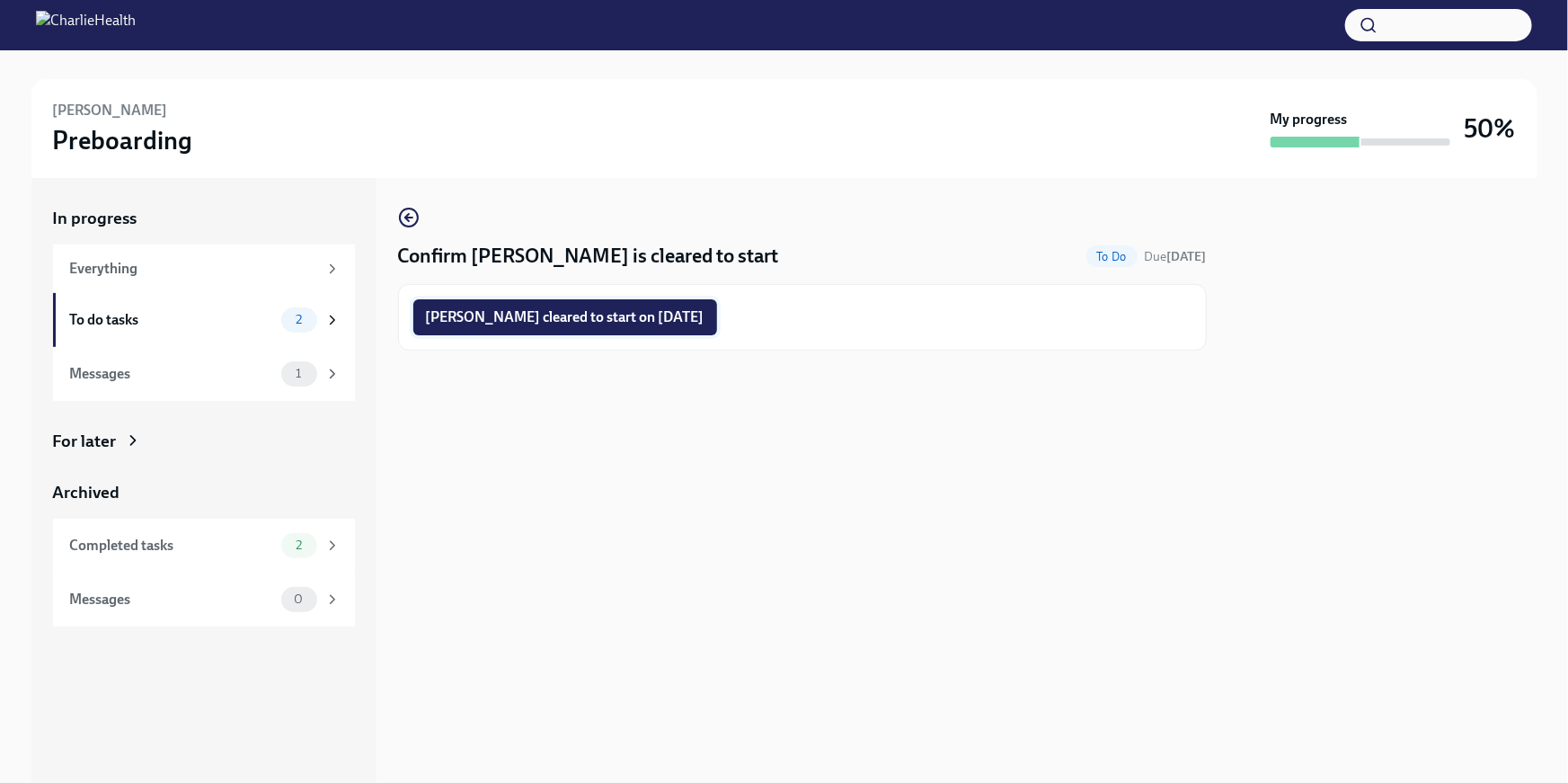
click at [637, 316] on span "[PERSON_NAME] cleared to start on [DATE]" at bounding box center [566, 317] width 279 height 18
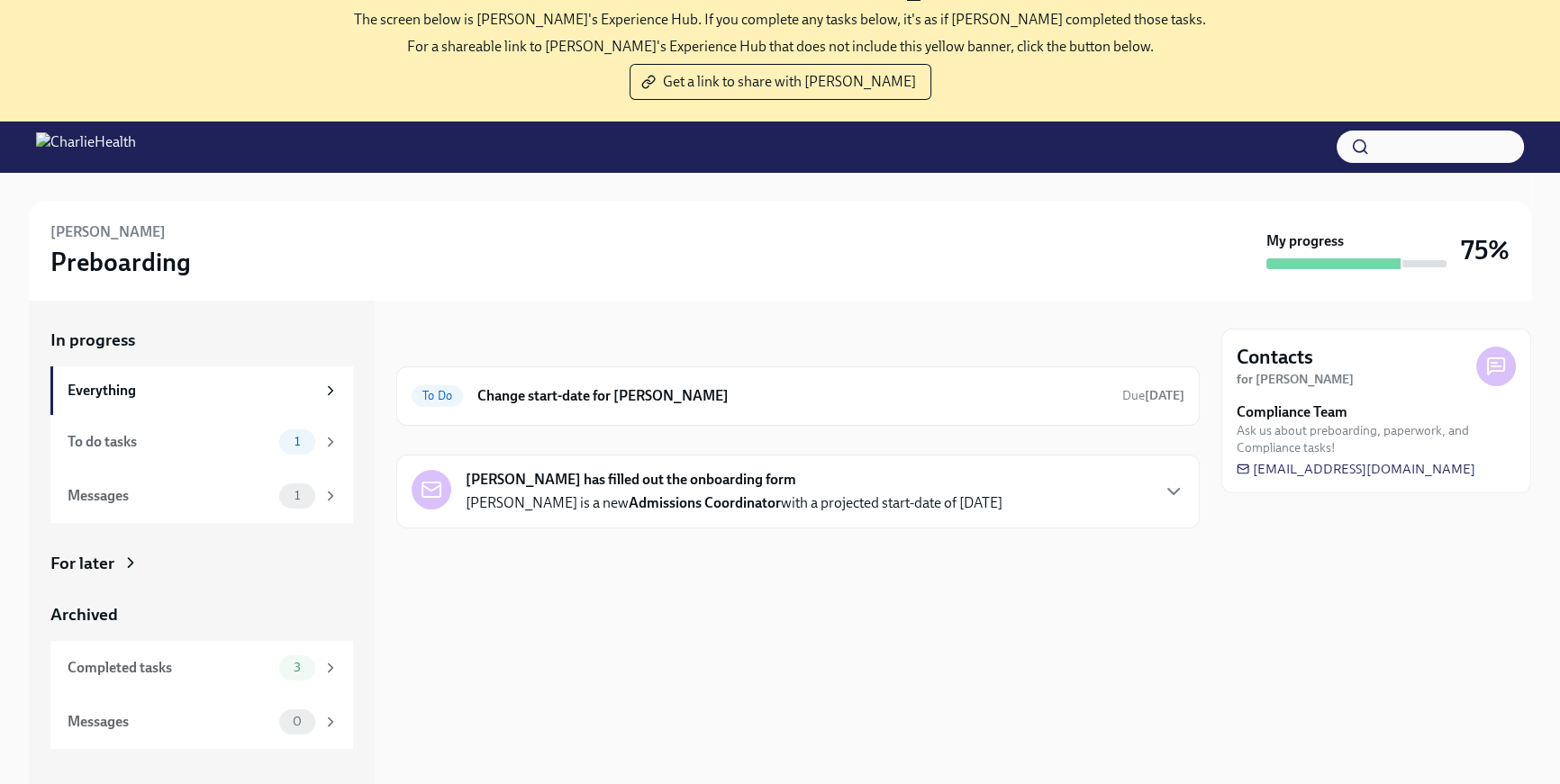
scroll to position [147, 0]
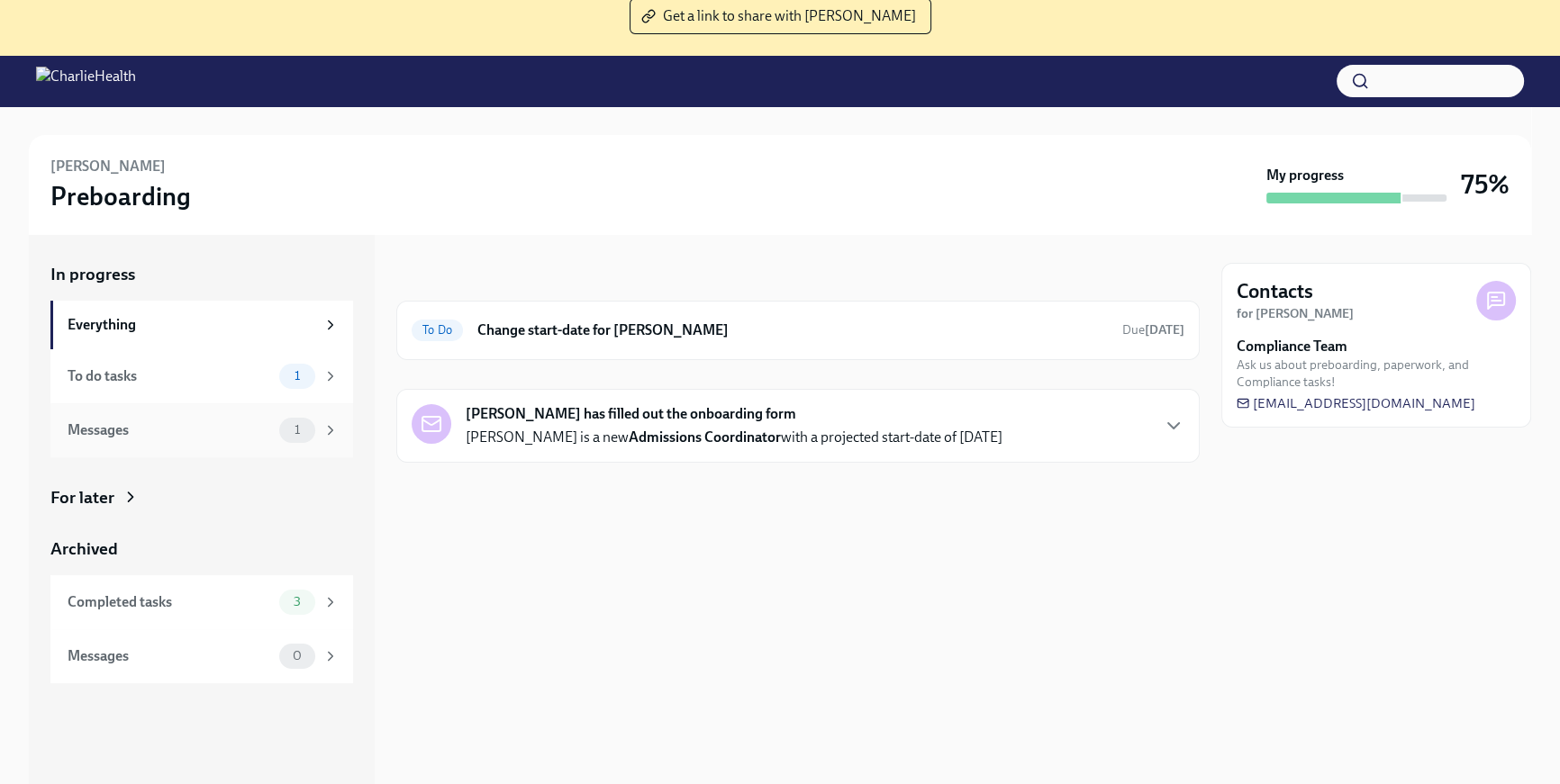
click at [162, 449] on div "Messages 1" at bounding box center [202, 431] width 303 height 54
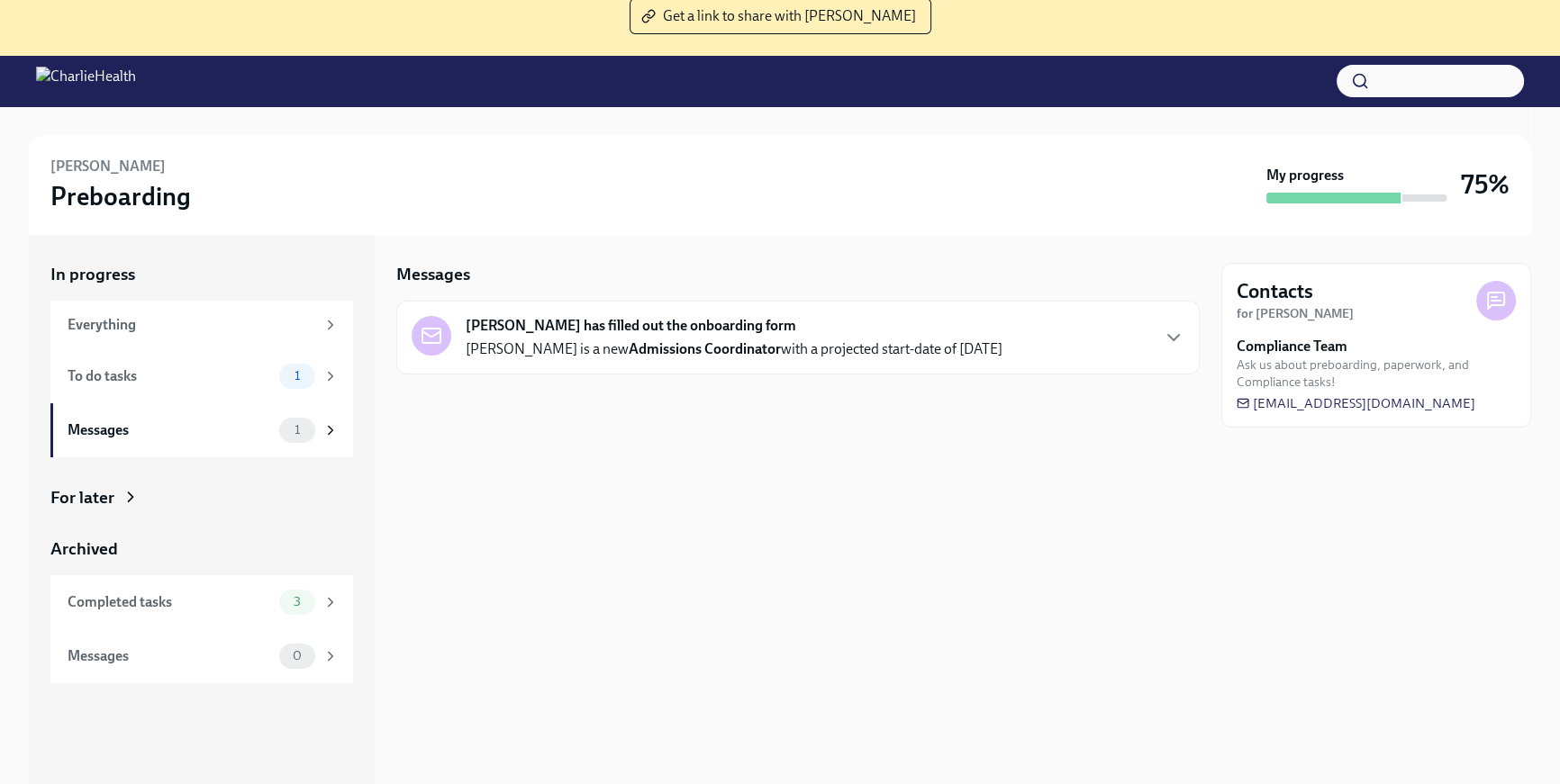
click at [138, 495] on icon at bounding box center [130, 497] width 18 height 18
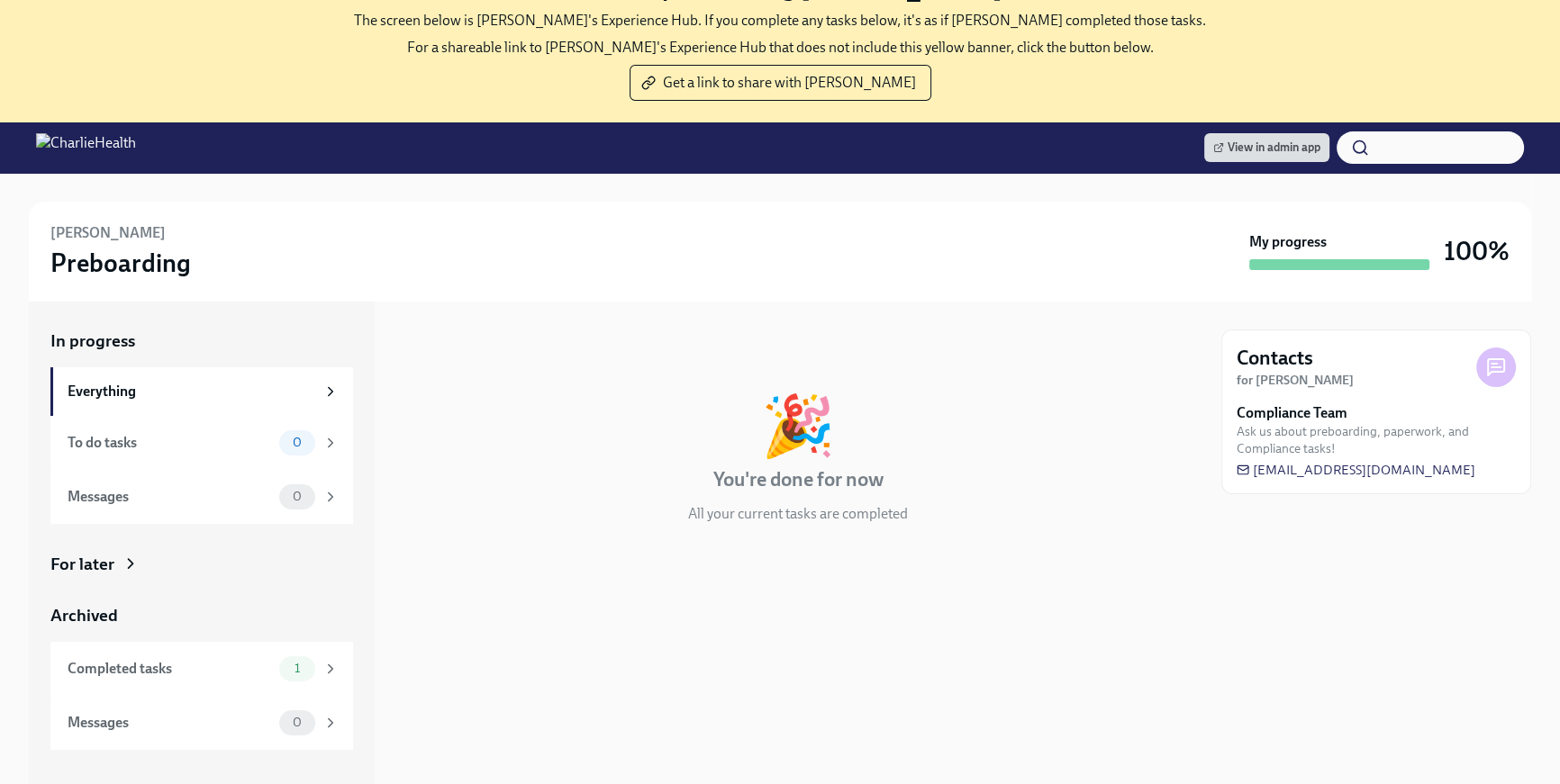
scroll to position [202, 0]
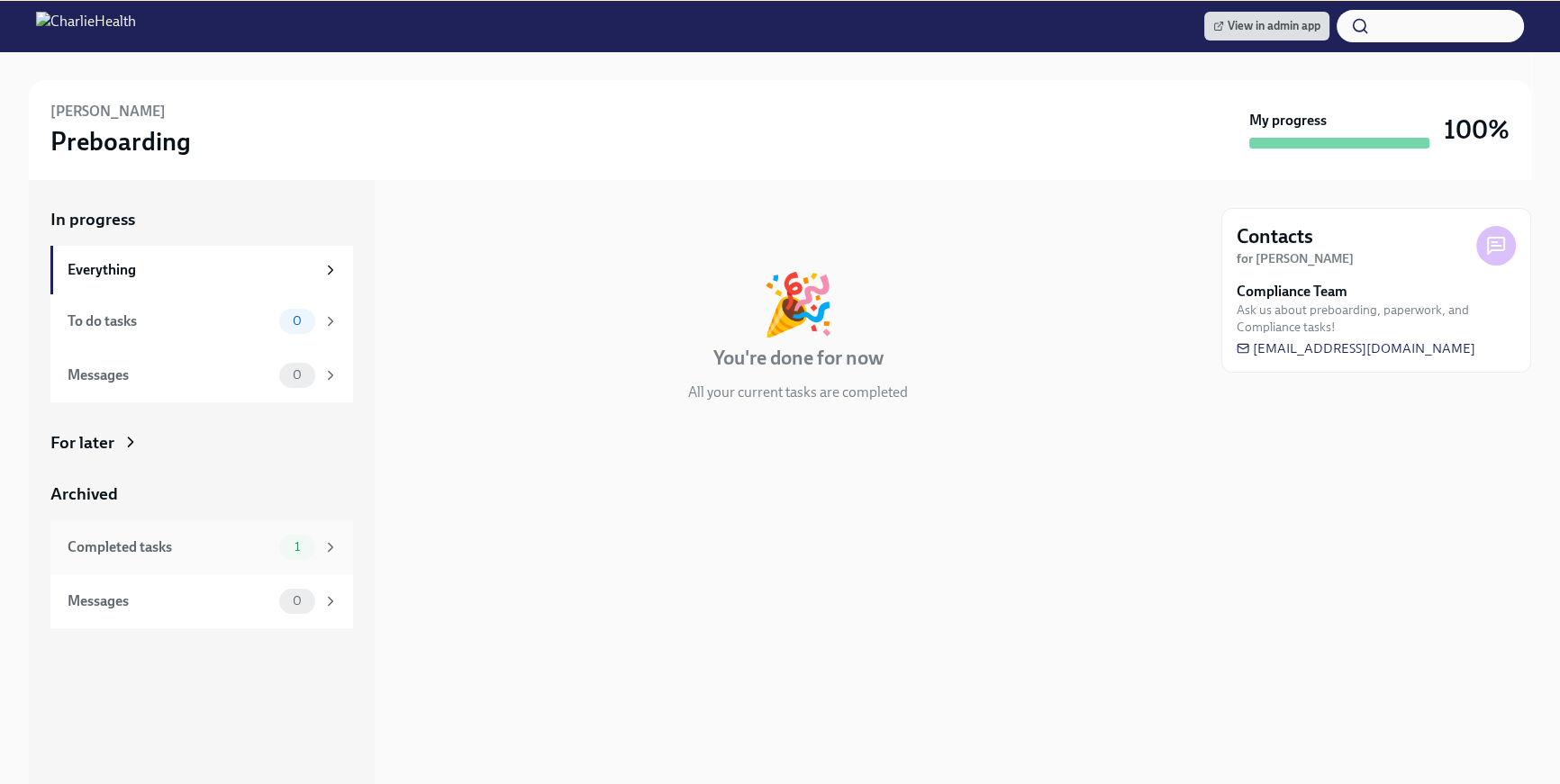
click at [268, 539] on div "Completed tasks" at bounding box center [170, 547] width 205 height 19
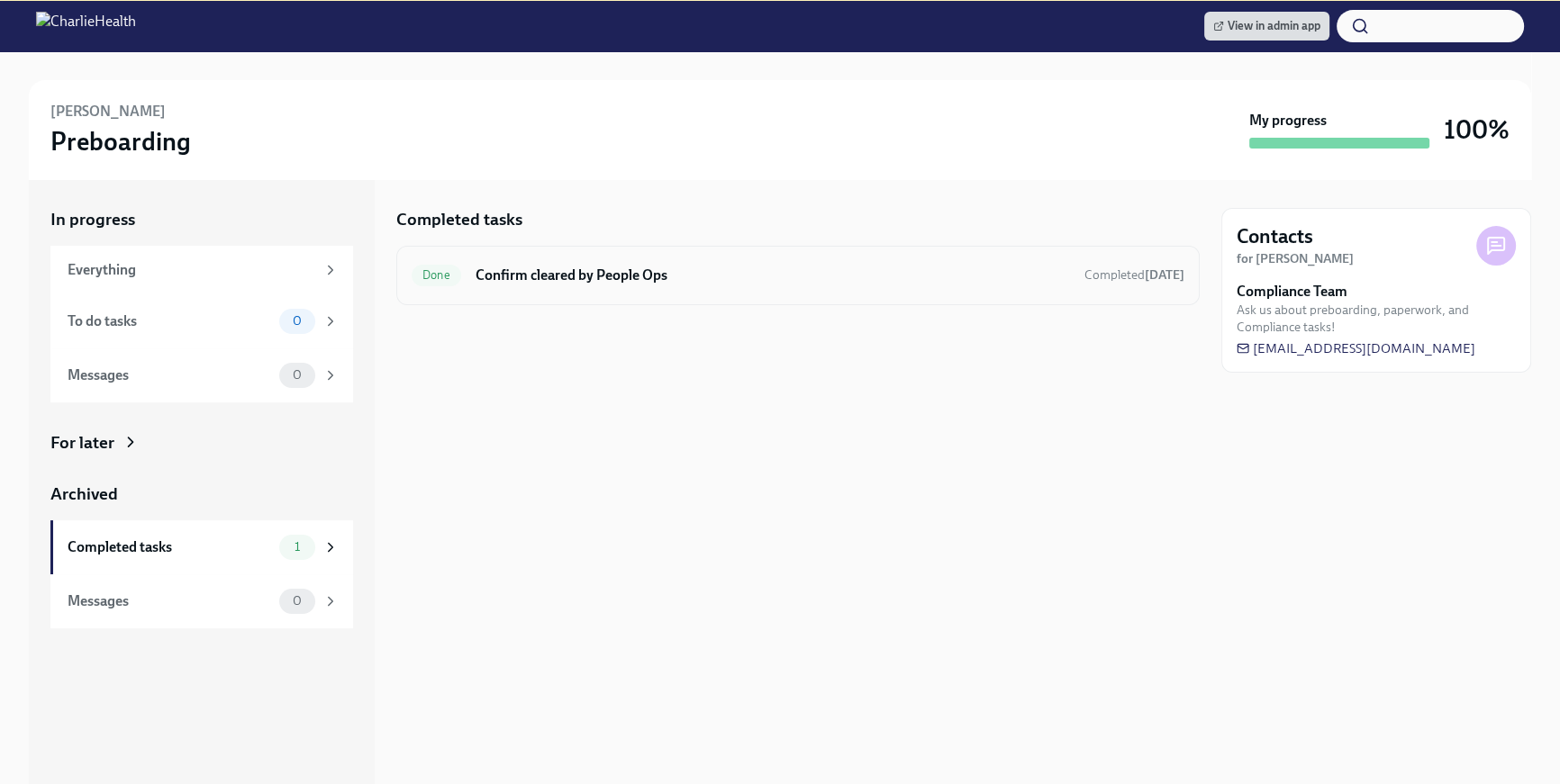
click at [789, 279] on h6 "Confirm cleared by People Ops" at bounding box center [773, 276] width 594 height 19
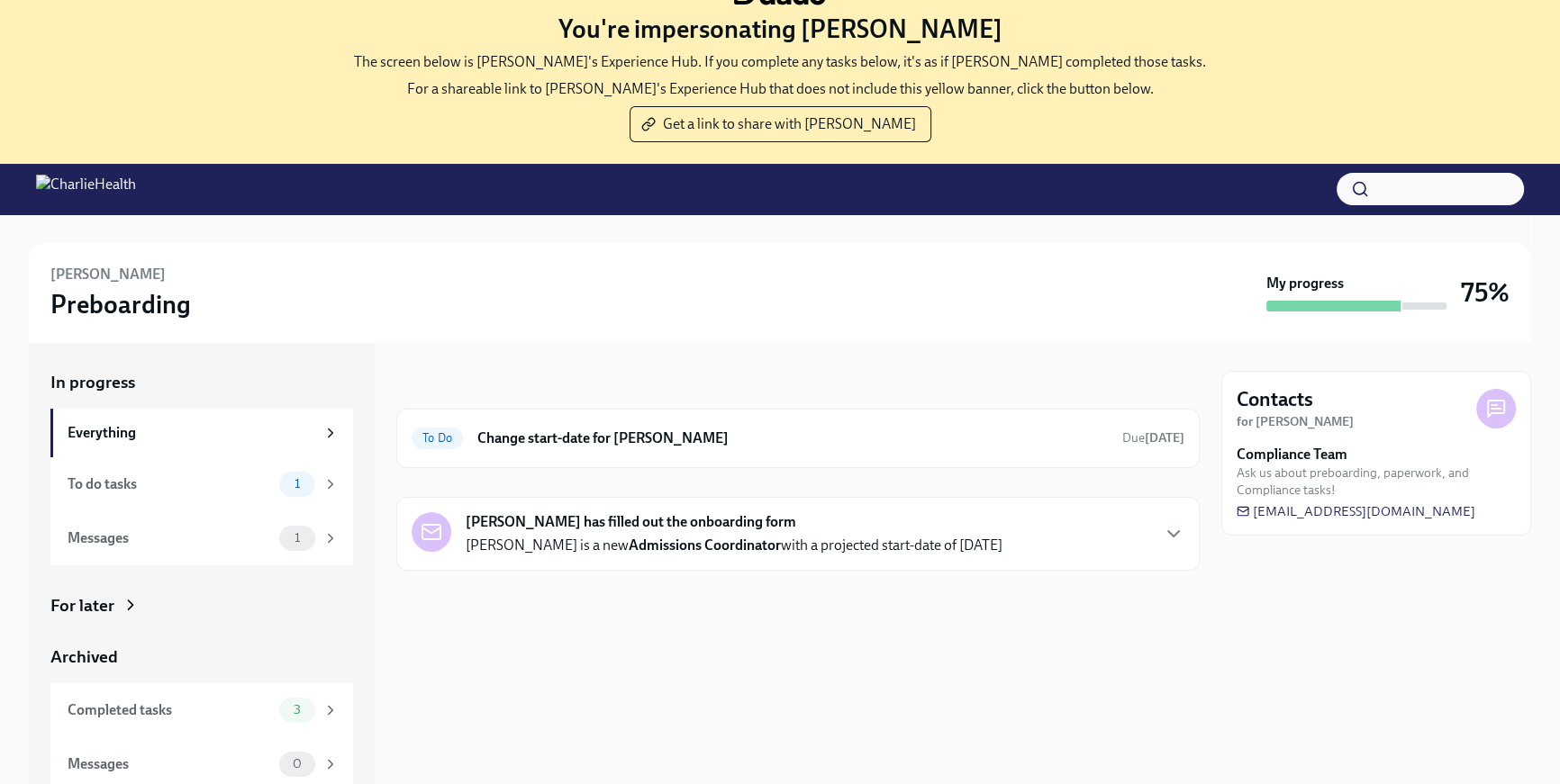
scroll to position [43, 0]
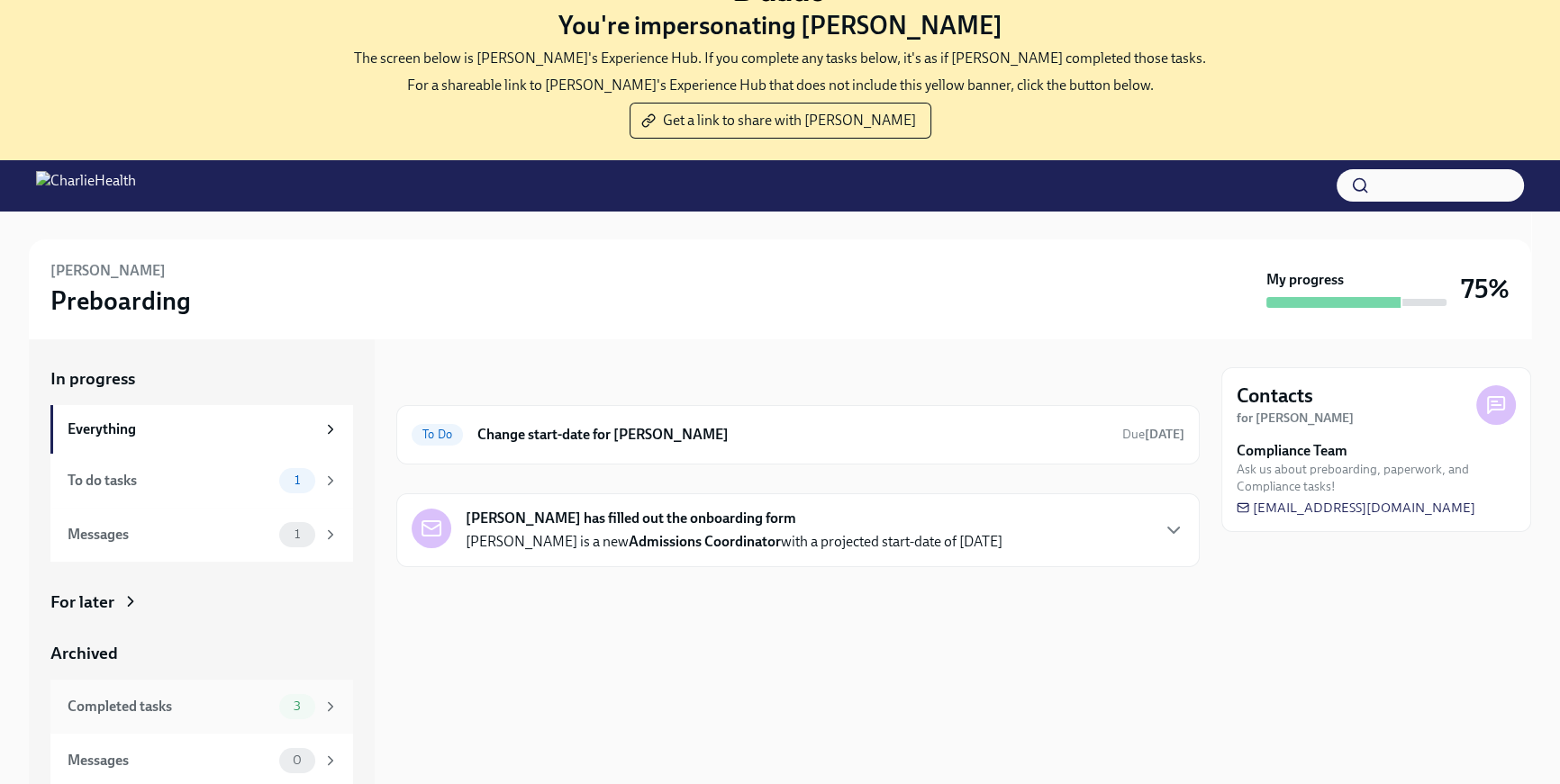
click at [217, 712] on div "Completed tasks" at bounding box center [170, 706] width 205 height 19
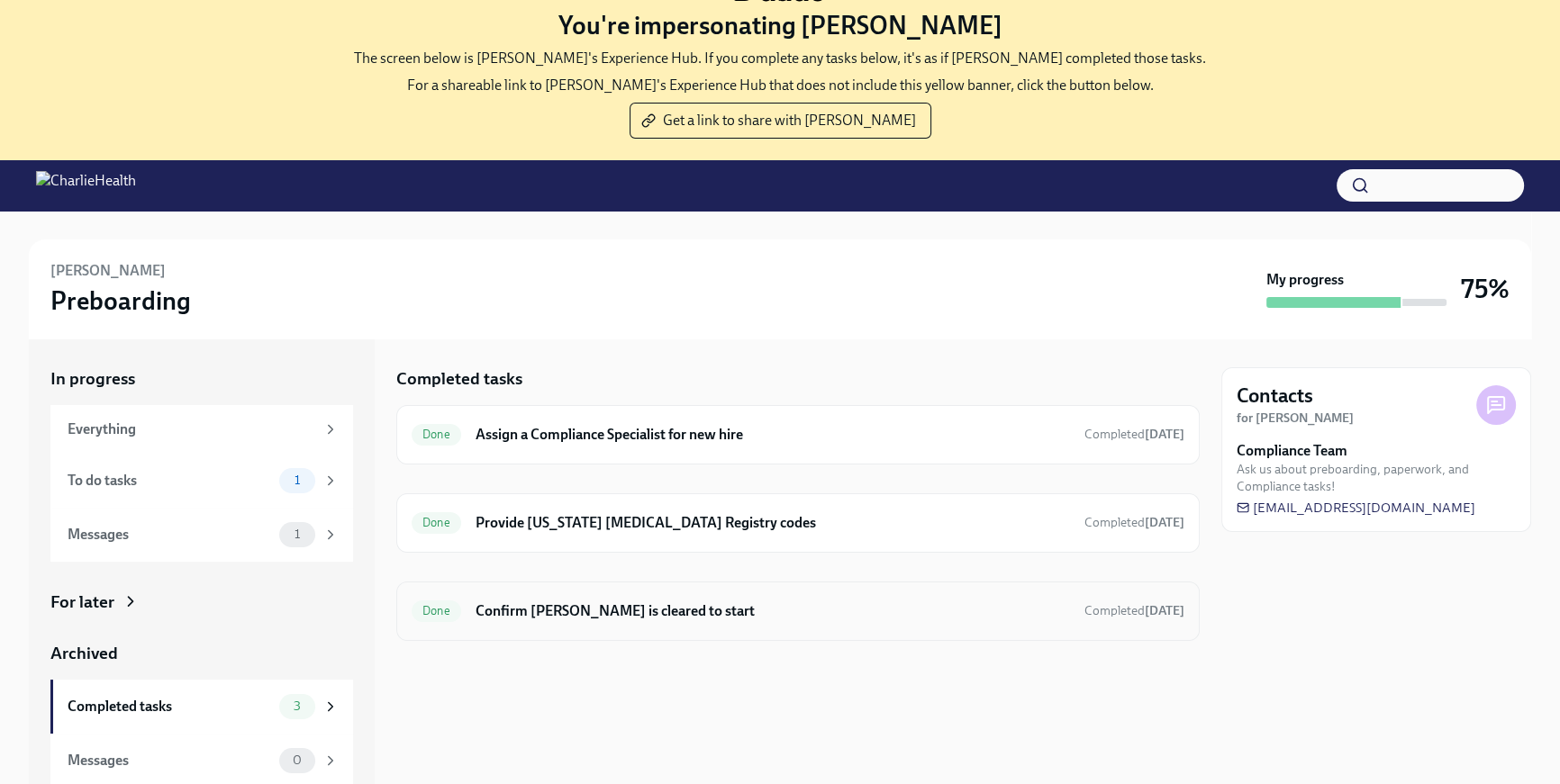
click at [691, 617] on h6 "Confirm [PERSON_NAME] is cleared to start" at bounding box center [773, 611] width 594 height 19
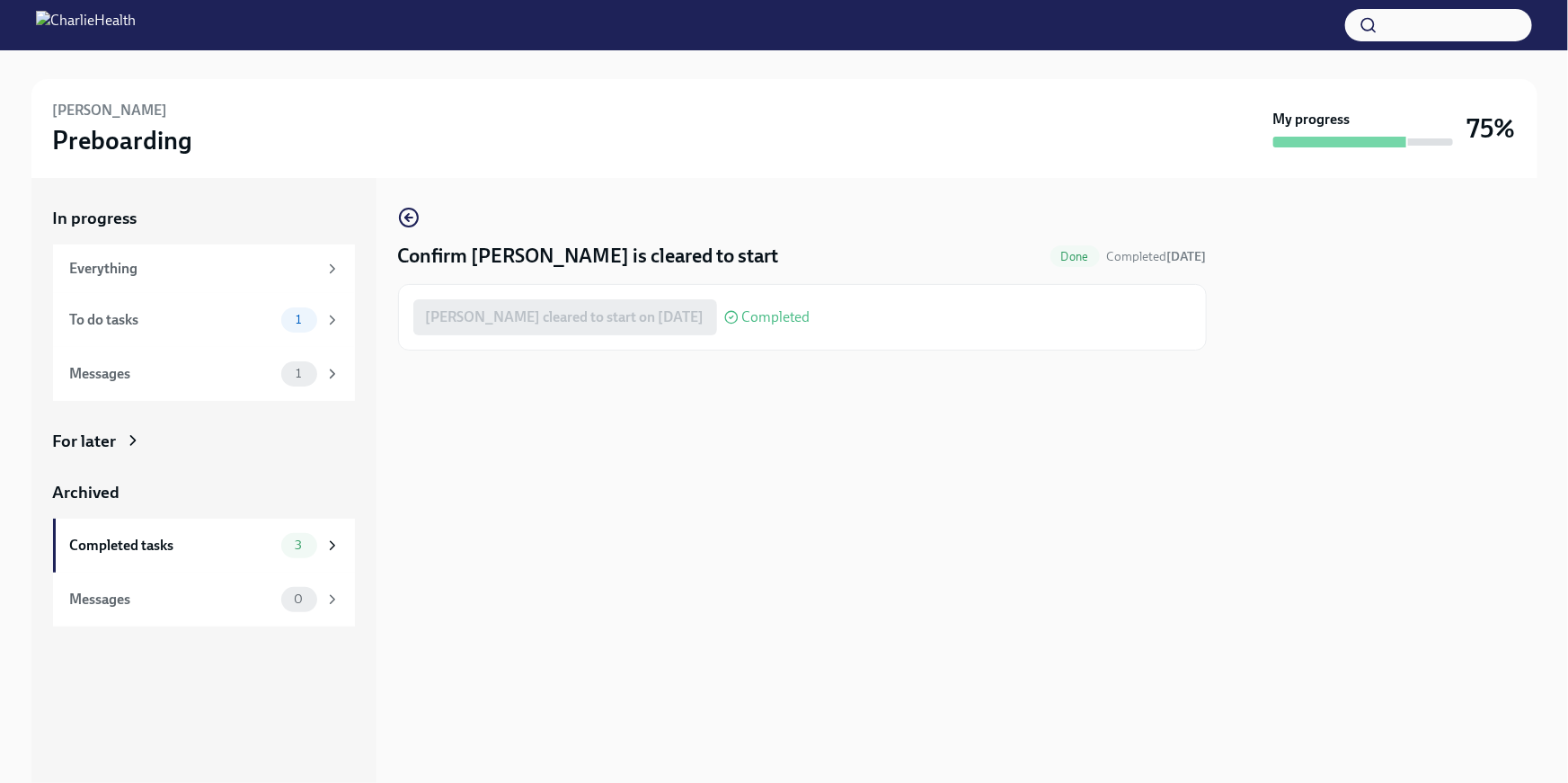
click at [608, 310] on div "[PERSON_NAME] cleared to start on [DATE] Completed" at bounding box center [612, 317] width 397 height 36
